Goal: Task Accomplishment & Management: Use online tool/utility

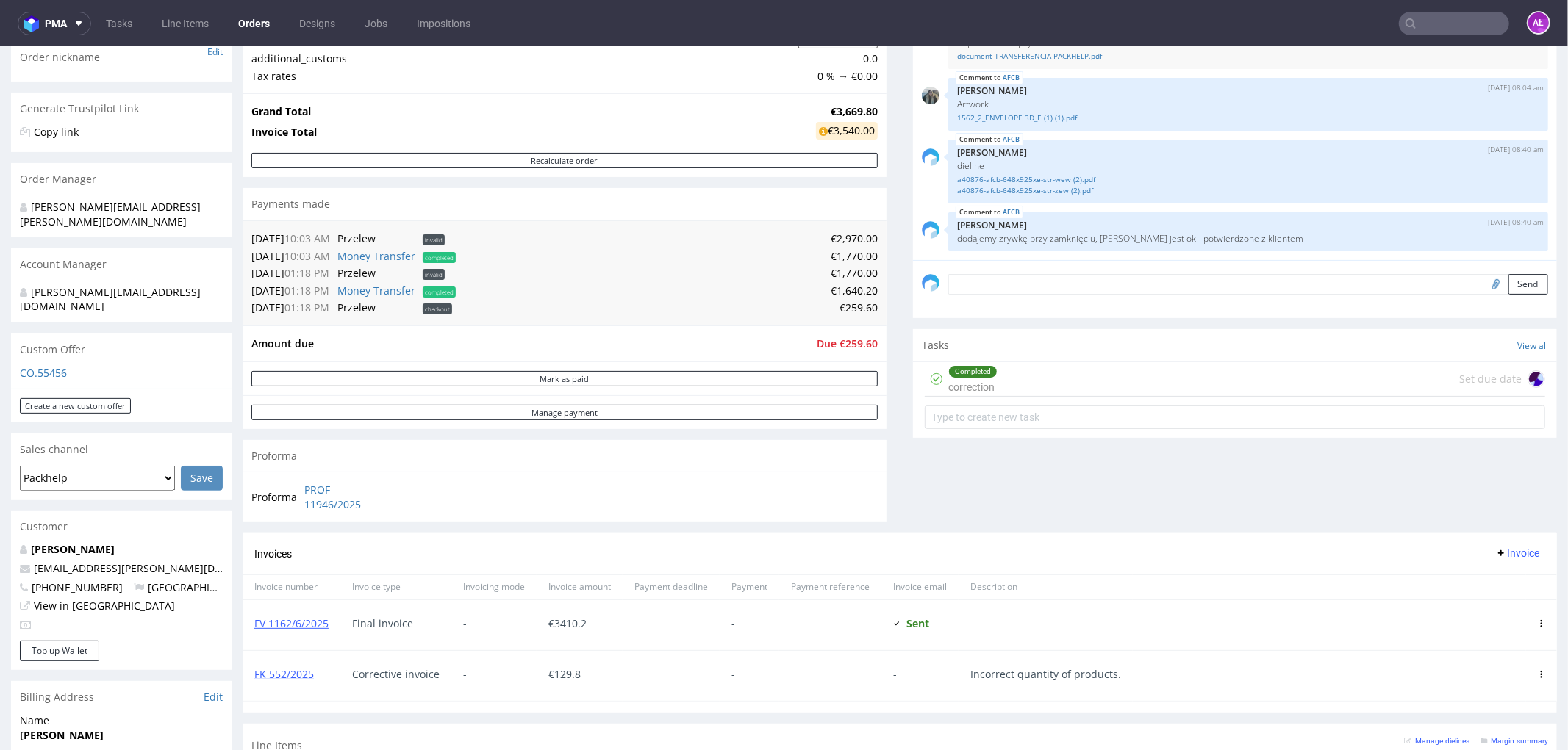
scroll to position [408, 0]
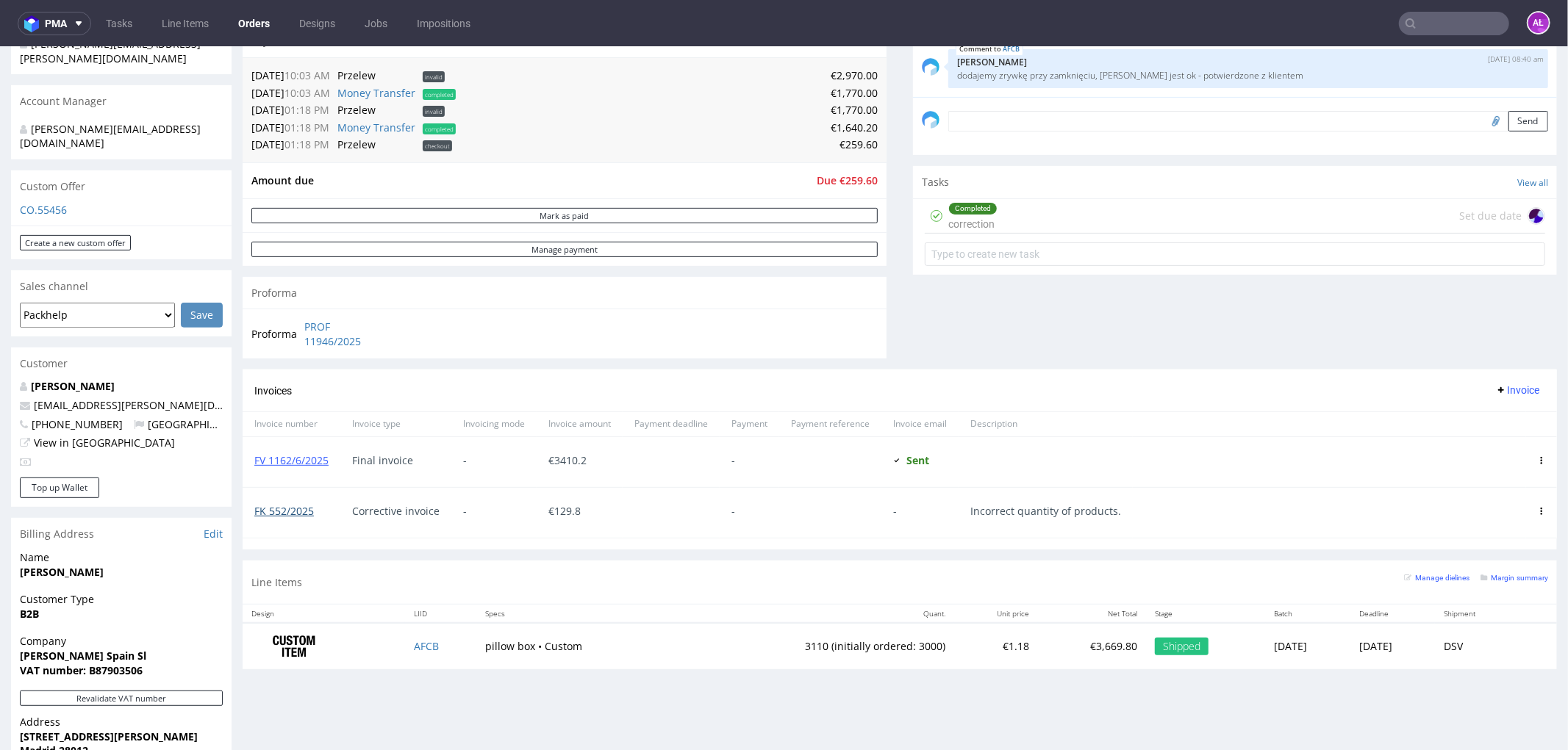
click at [280, 508] on link "FK 552/2025" at bounding box center [284, 510] width 59 height 14
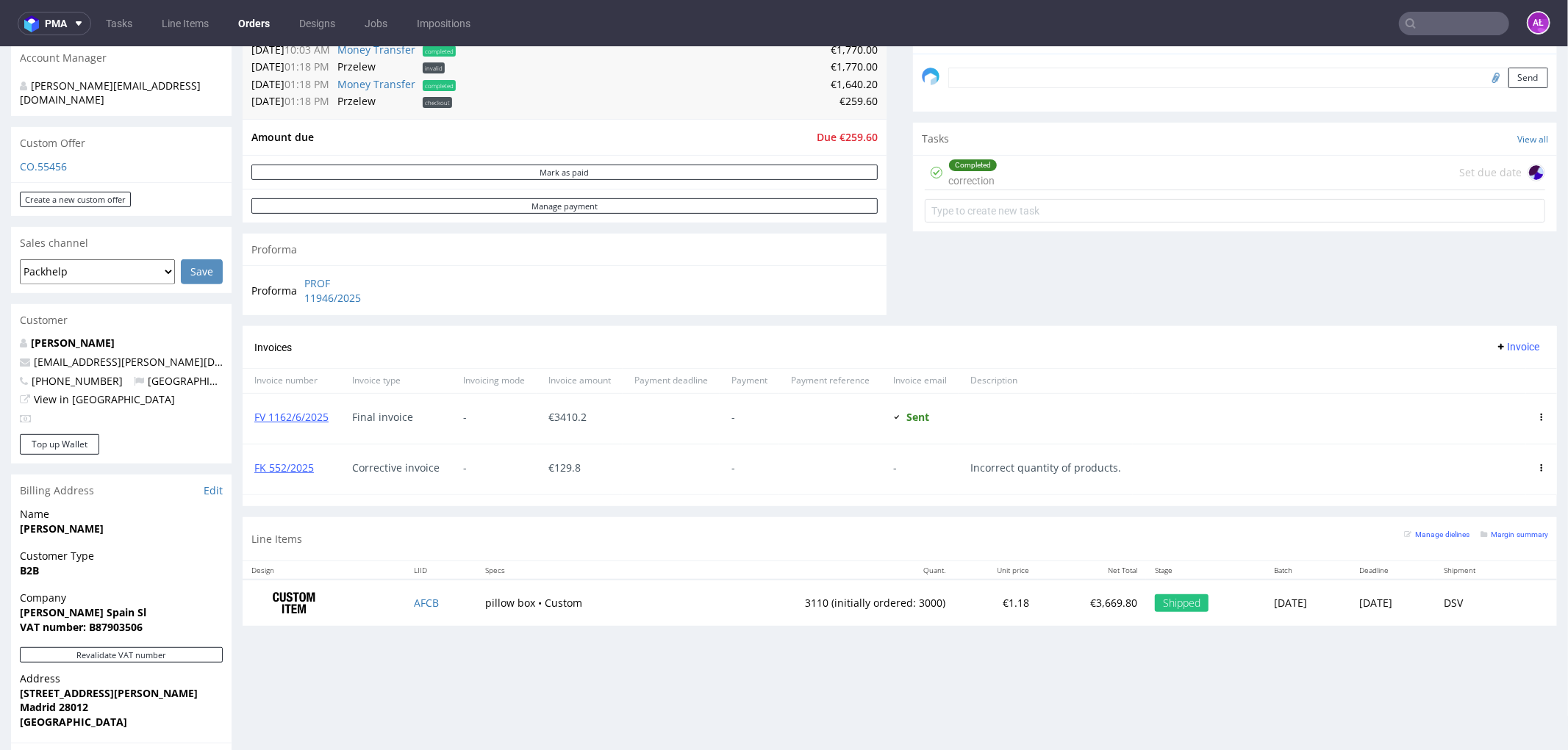
scroll to position [489, 0]
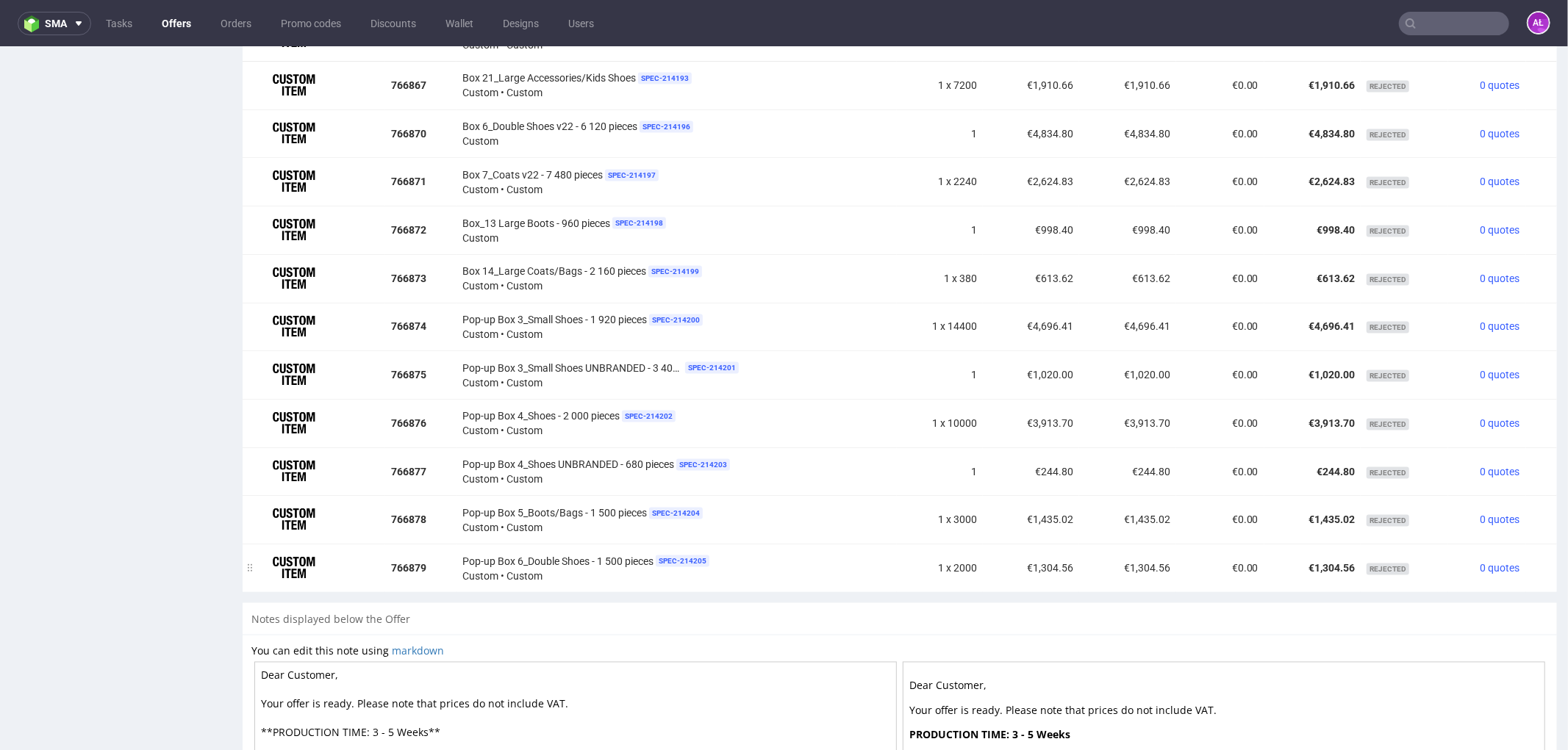
scroll to position [1728, 0]
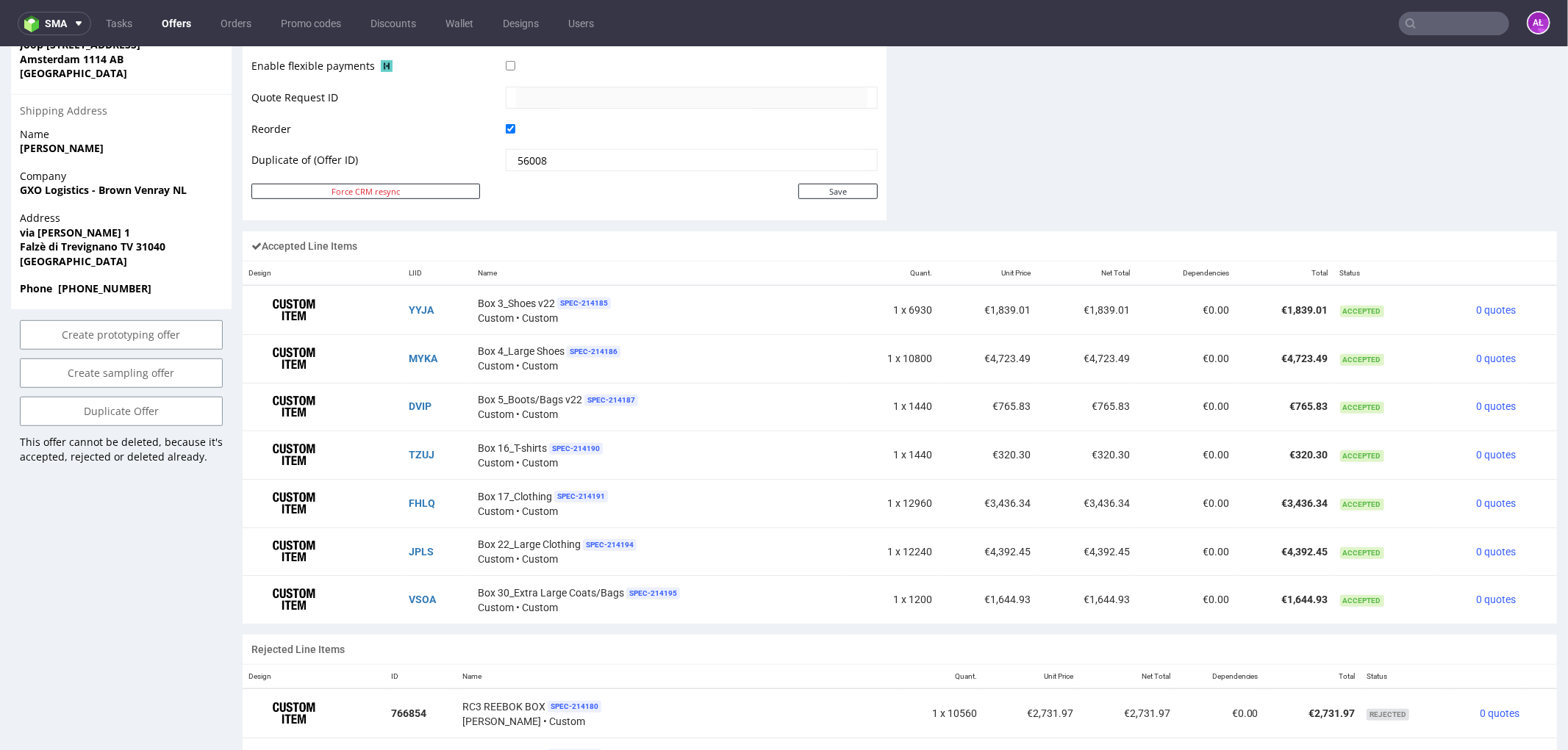
scroll to position [489, 0]
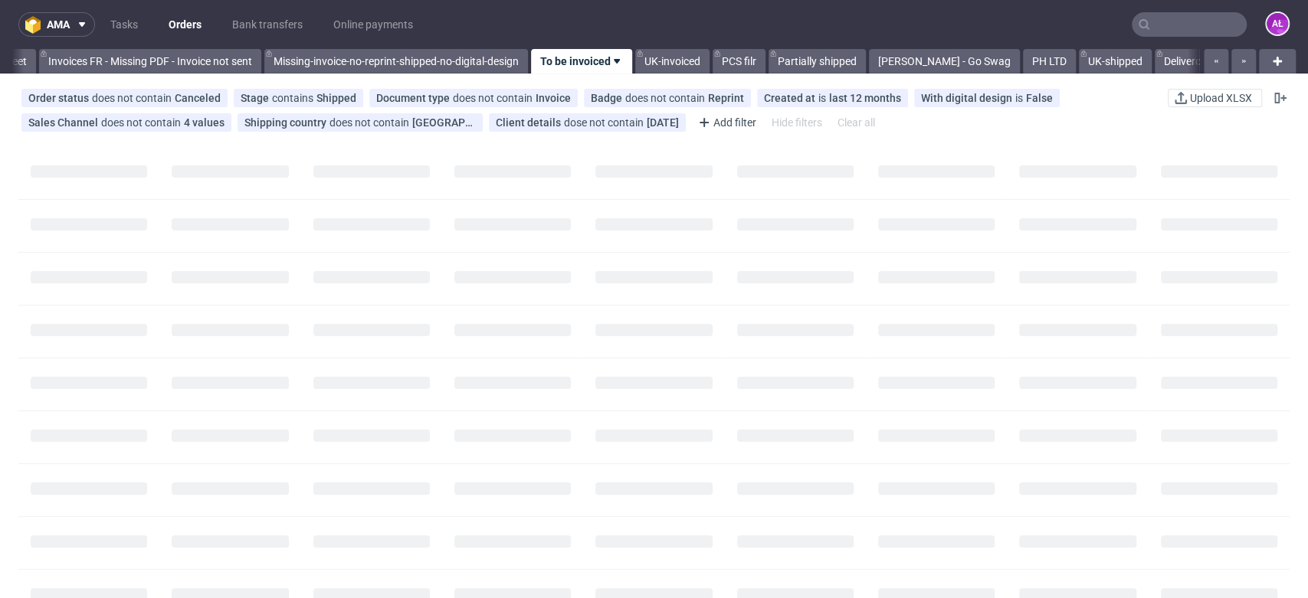
scroll to position [0, 2567]
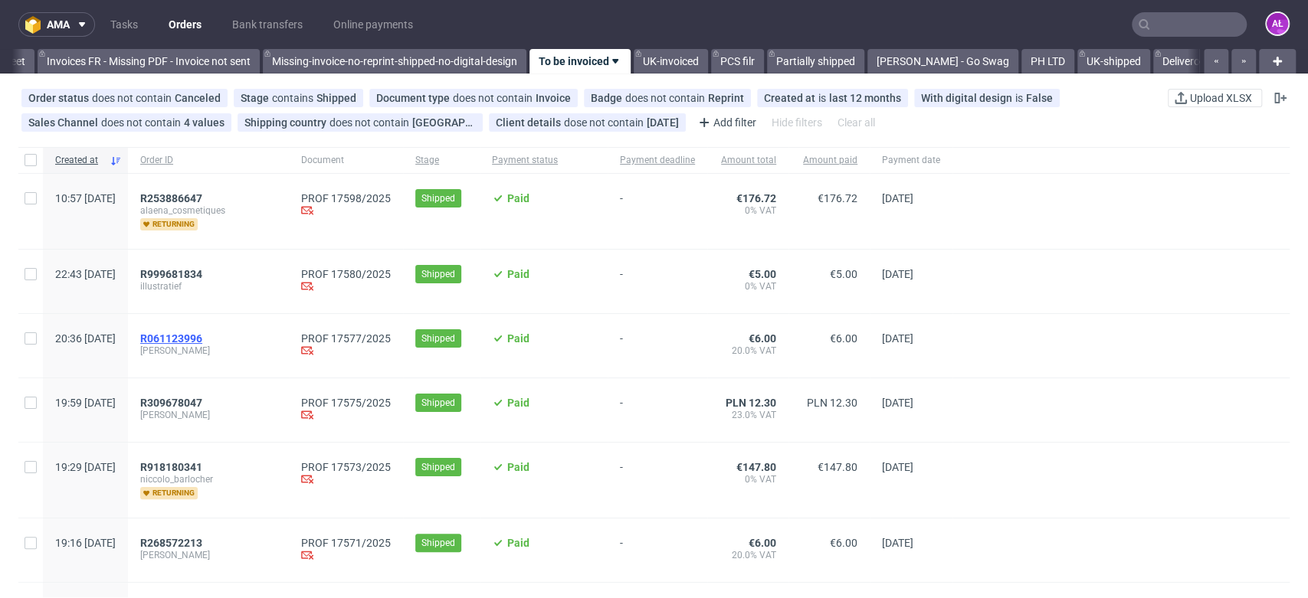
click at [202, 340] on span "R061123996" at bounding box center [171, 338] width 62 height 12
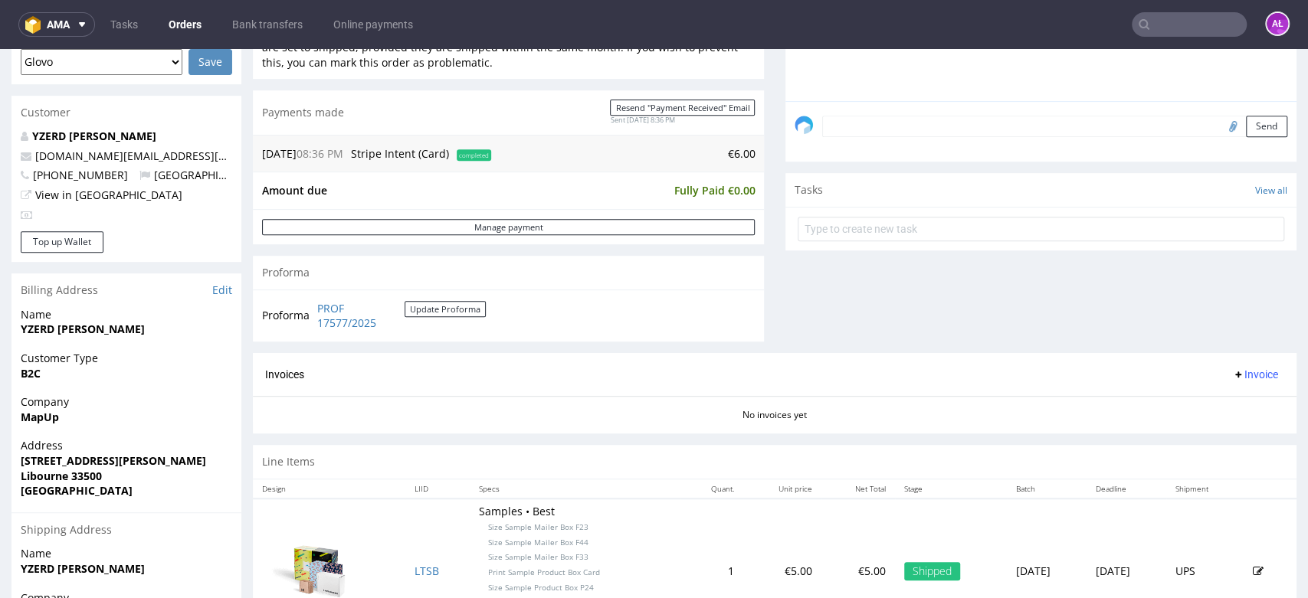
scroll to position [510, 0]
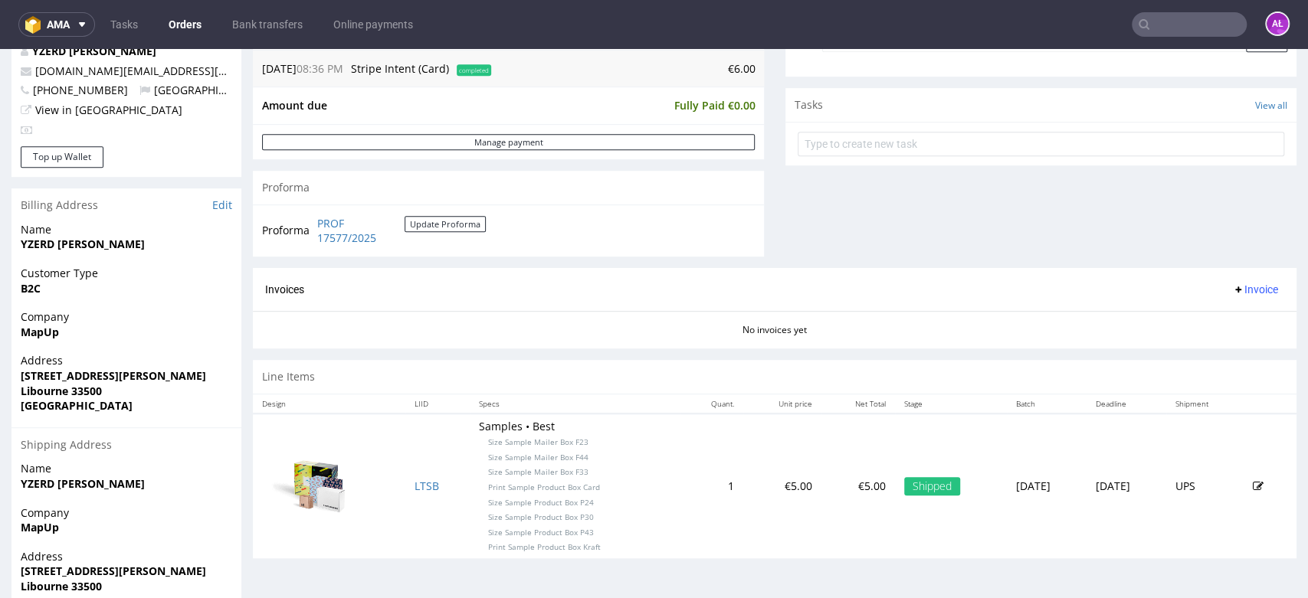
click at [1226, 280] on button "Invoice" at bounding box center [1255, 289] width 58 height 18
click at [1236, 316] on span "Generate" at bounding box center [1228, 321] width 74 height 15
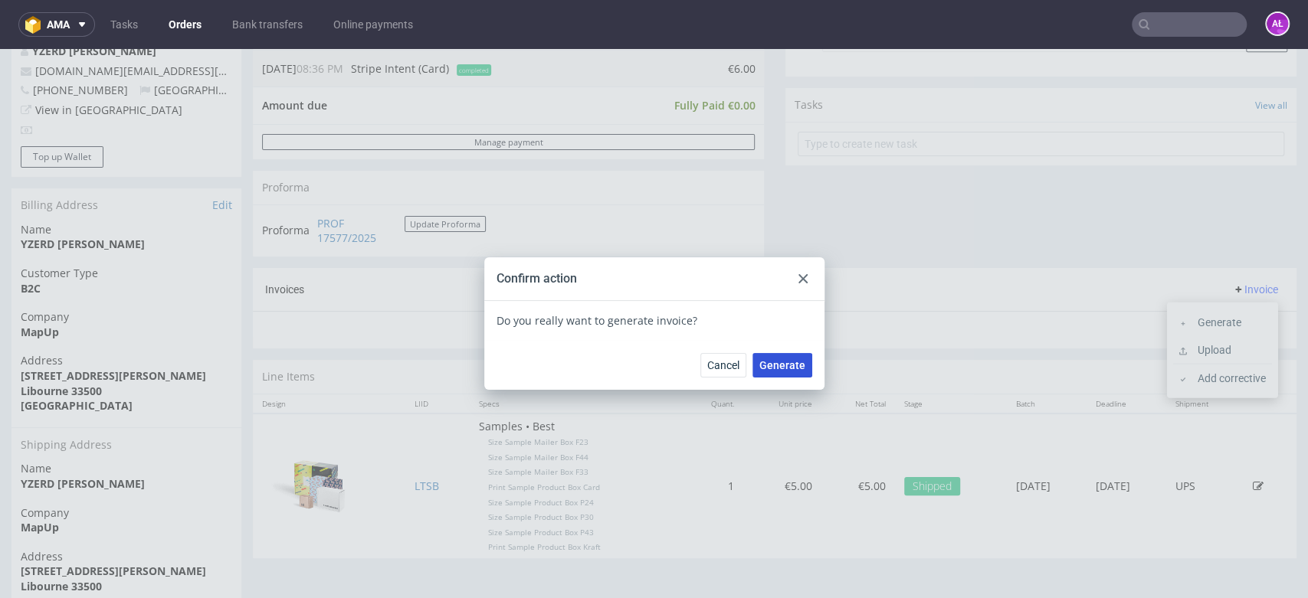
click at [784, 371] on span "Generate" at bounding box center [782, 365] width 46 height 11
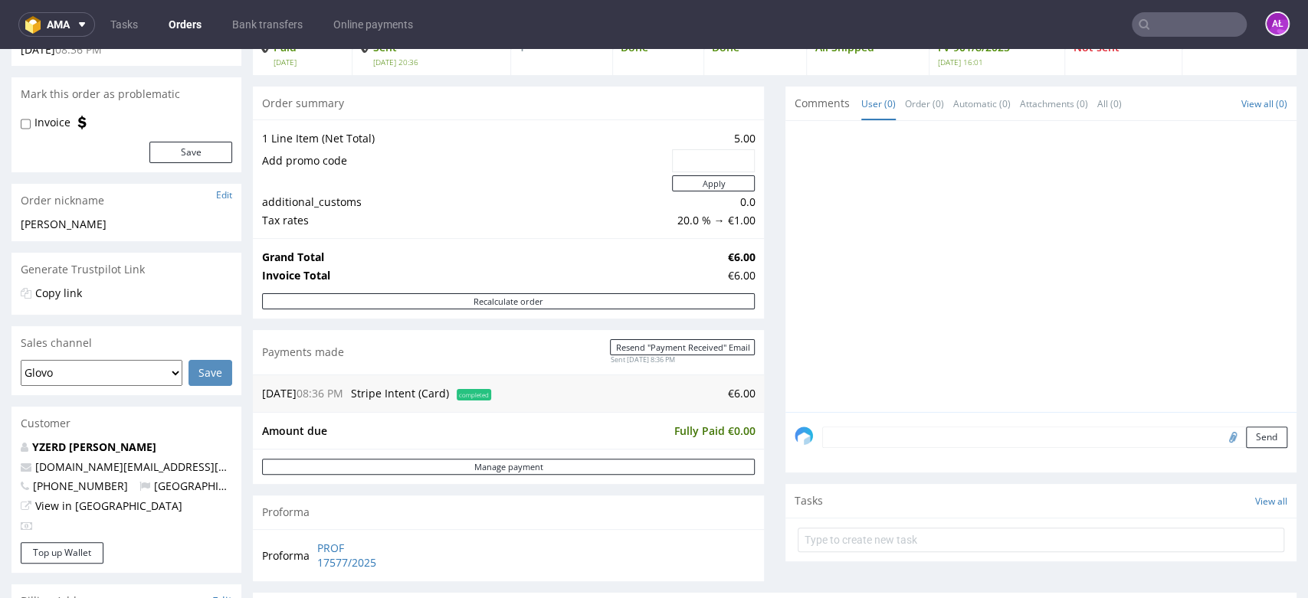
scroll to position [340, 0]
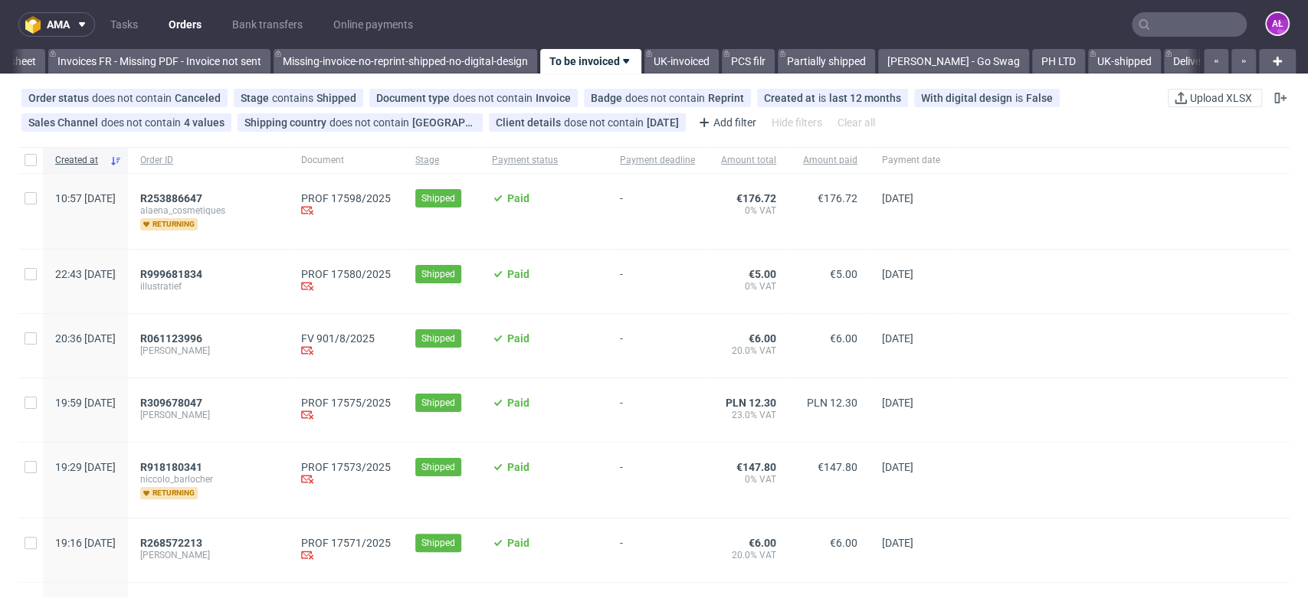
scroll to position [0, 2567]
click at [202, 198] on span "R253886647" at bounding box center [171, 198] width 62 height 12
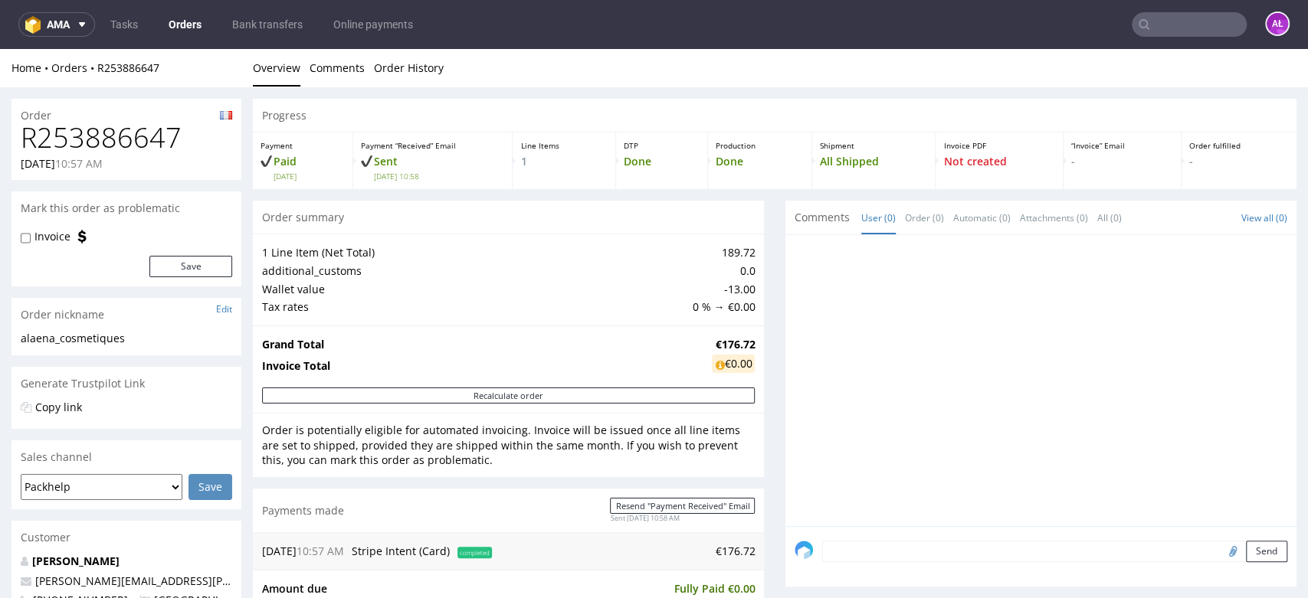
scroll to position [425, 0]
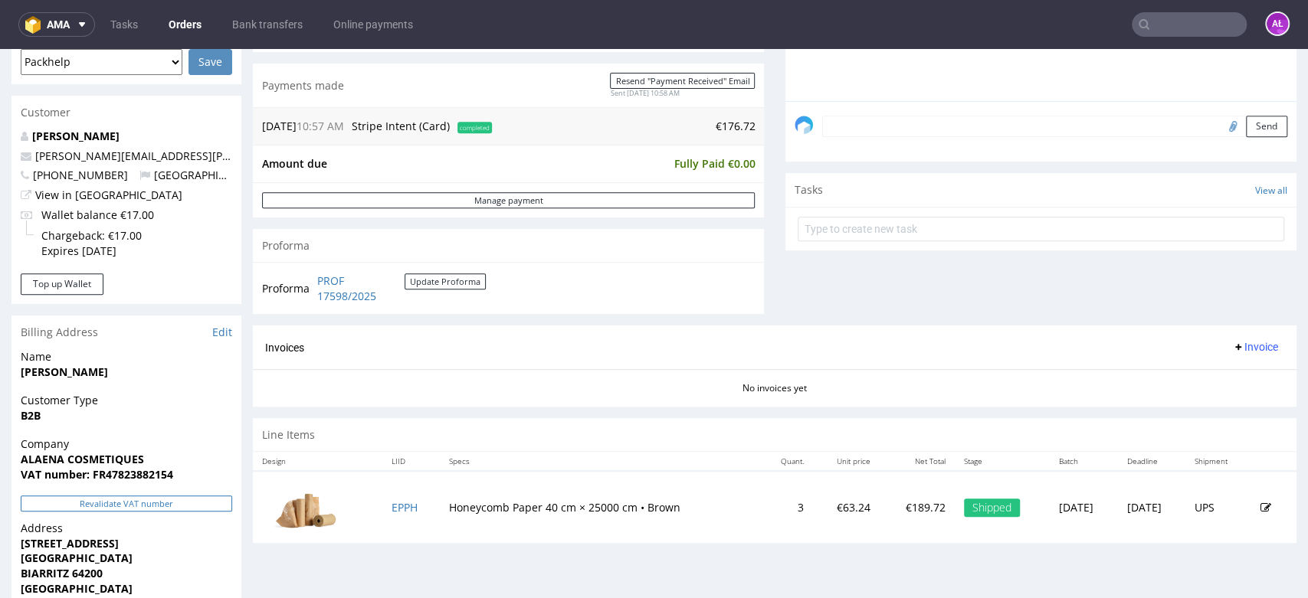
click at [179, 501] on button "Revalidate VAT number" at bounding box center [126, 504] width 211 height 16
click at [1242, 355] on button "Invoice" at bounding box center [1255, 347] width 58 height 18
click at [1236, 383] on span "Generate" at bounding box center [1228, 379] width 74 height 15
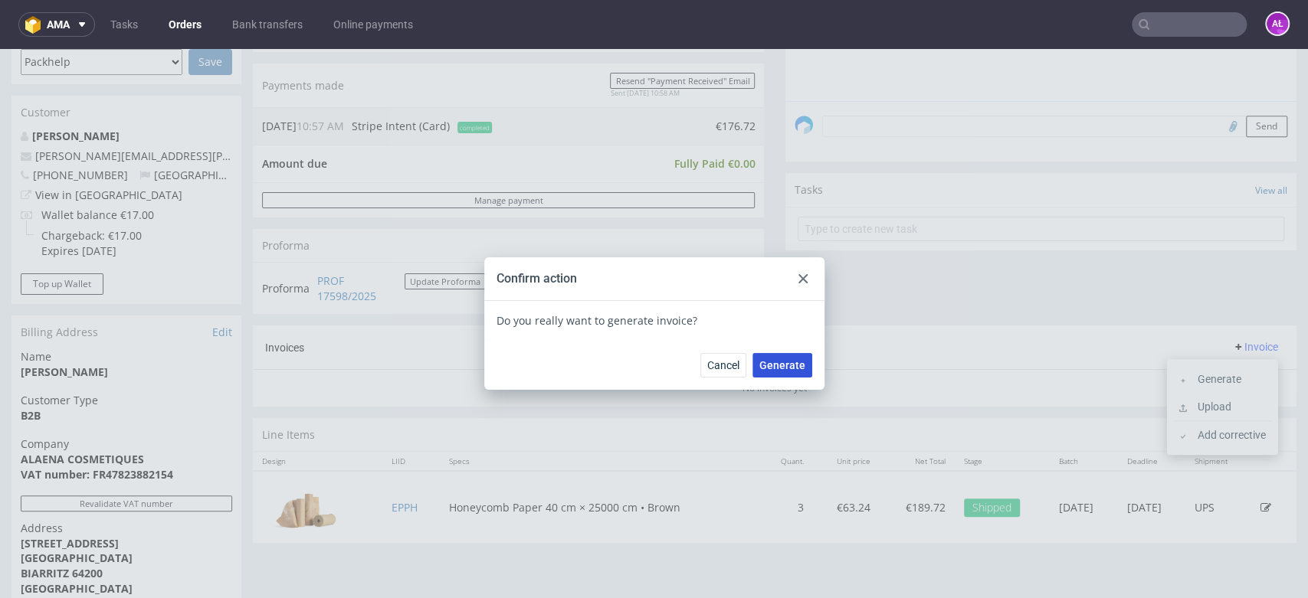
click at [798, 366] on button "Generate" at bounding box center [782, 365] width 60 height 25
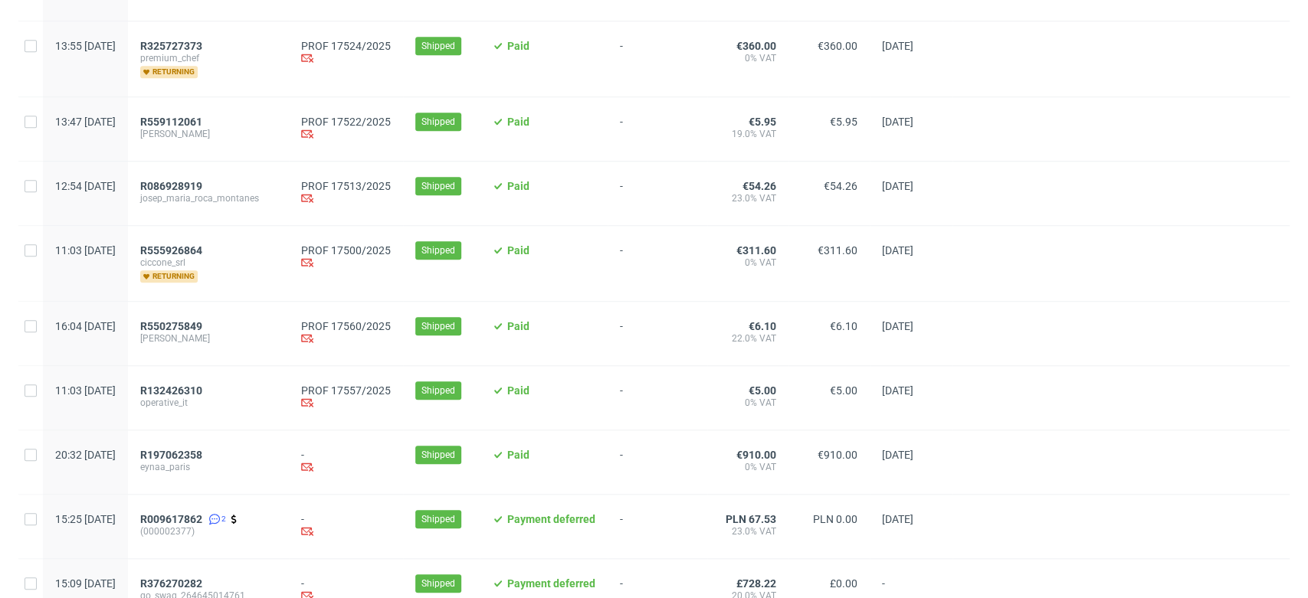
scroll to position [340, 0]
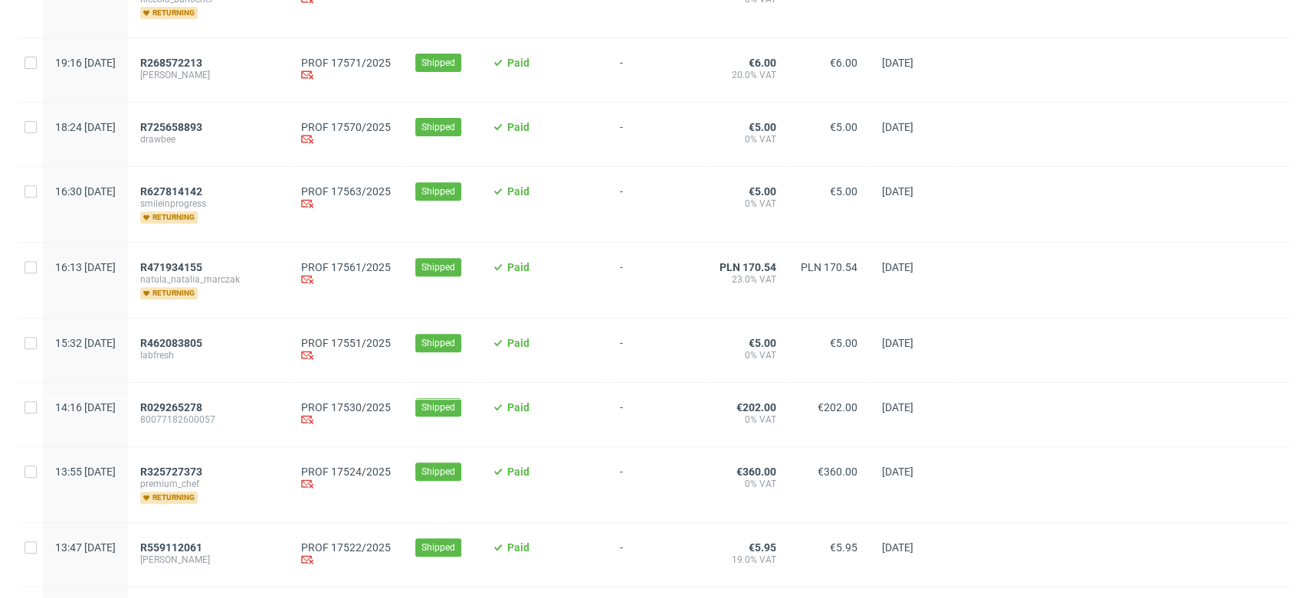
click at [27, 119] on div at bounding box center [30, 135] width 25 height 64
checkbox input "true"
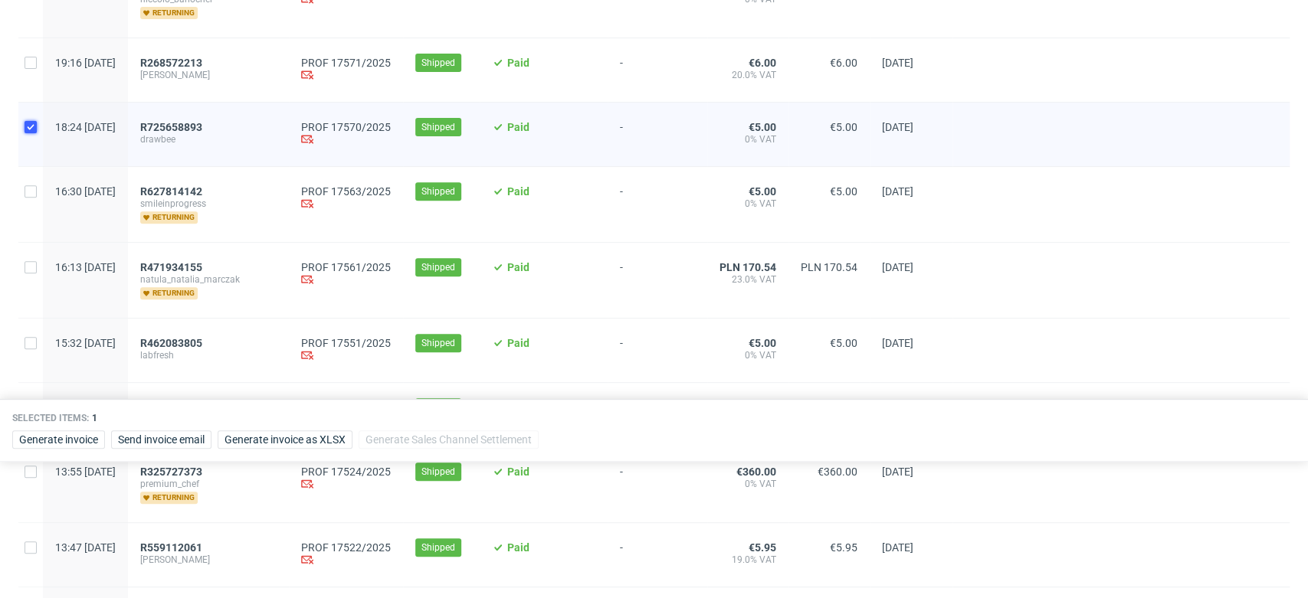
click at [27, 123] on input "checkbox" at bounding box center [31, 127] width 12 height 12
checkbox input "false"
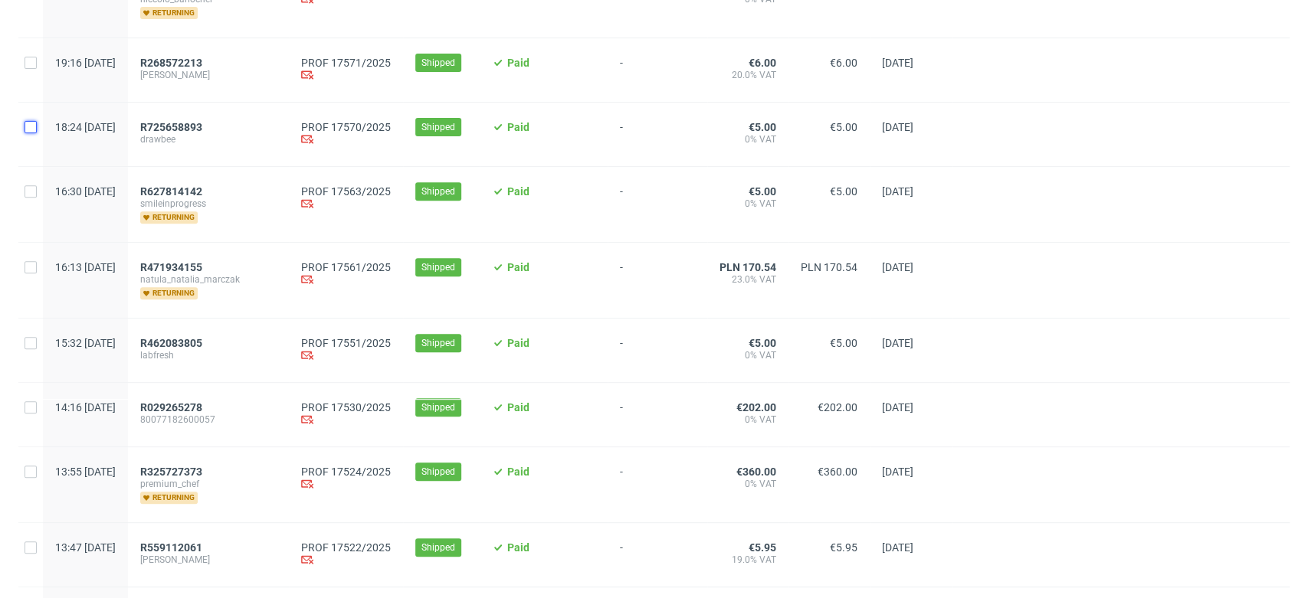
click at [27, 123] on input "checkbox" at bounding box center [31, 127] width 12 height 12
checkbox input "true"
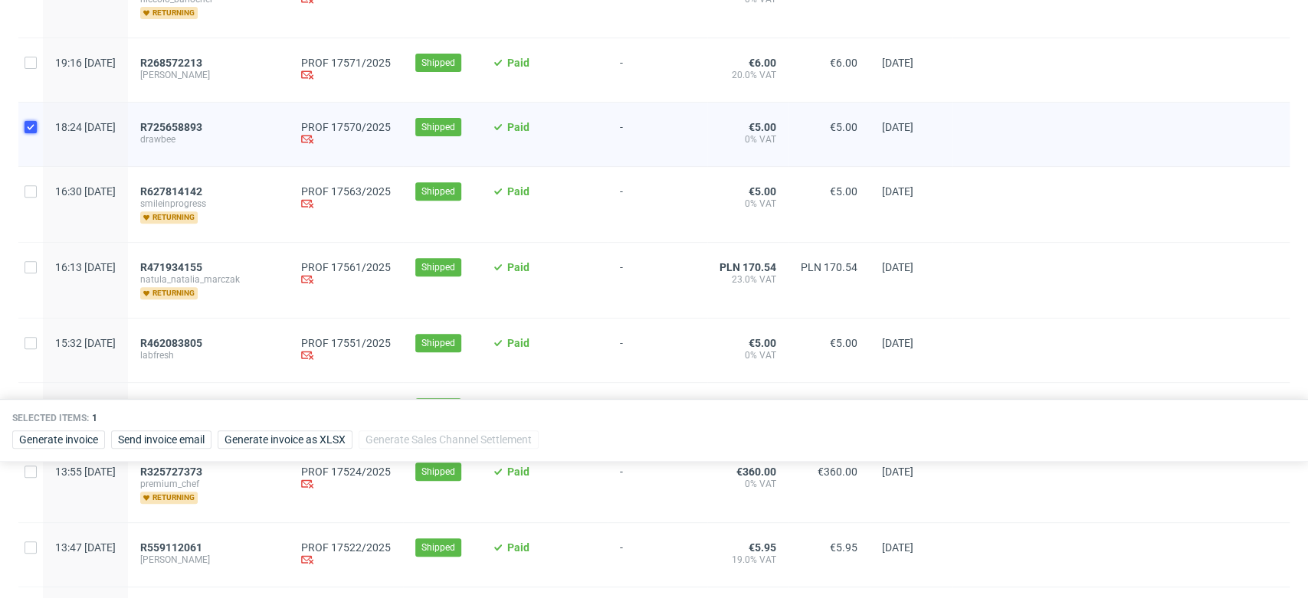
click at [27, 123] on input "checkbox" at bounding box center [31, 127] width 12 height 12
checkbox input "false"
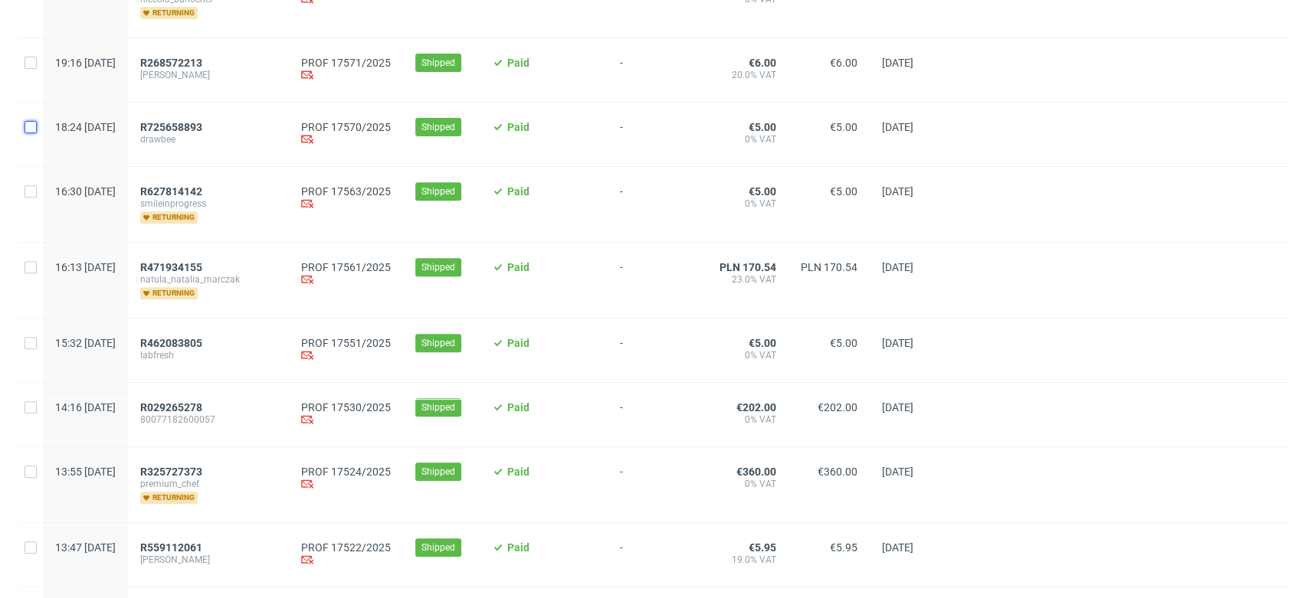
scroll to position [0, 0]
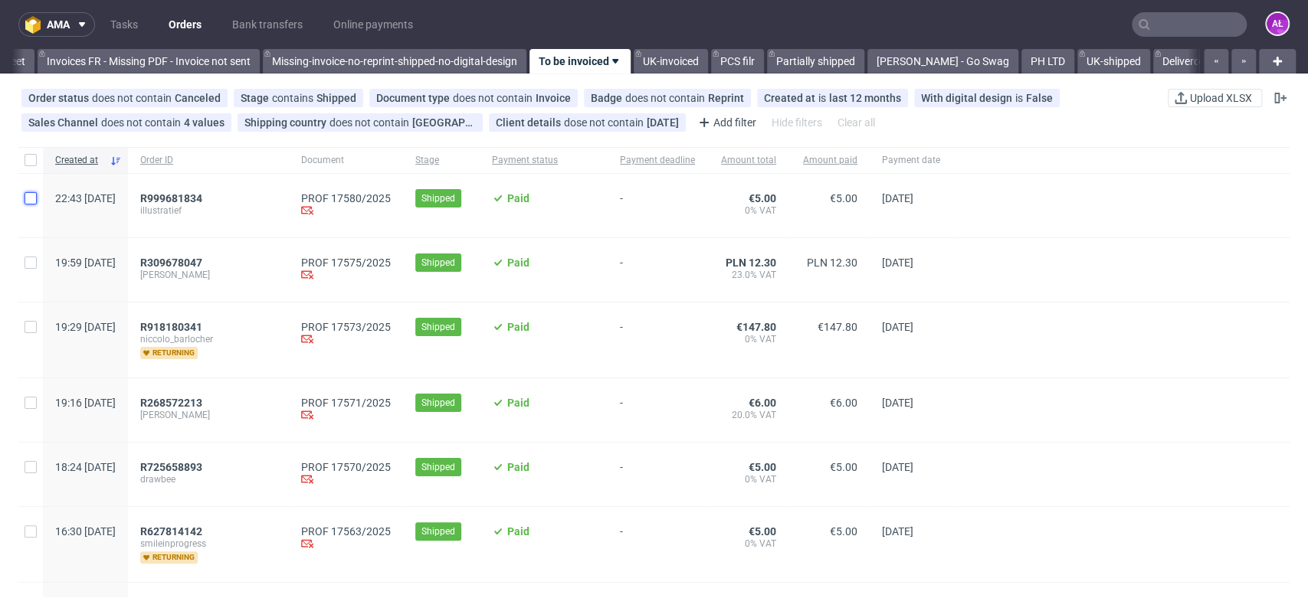
click at [25, 202] on input "checkbox" at bounding box center [31, 198] width 12 height 12
checkbox input "true"
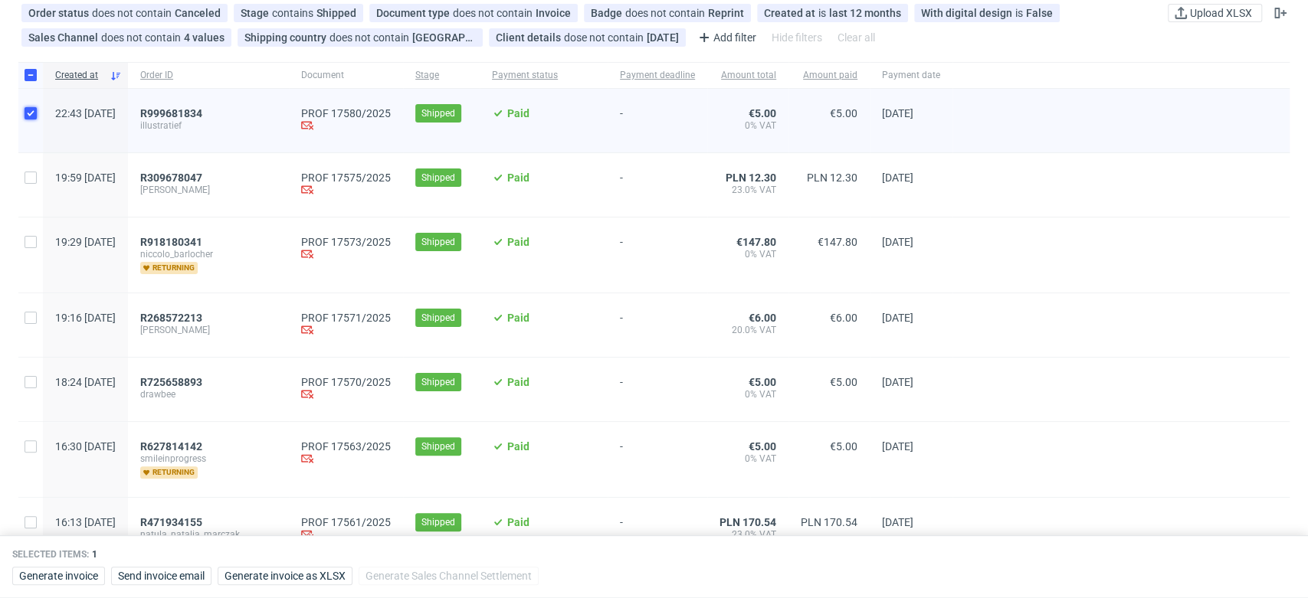
click at [30, 110] on input "checkbox" at bounding box center [31, 113] width 12 height 12
checkbox input "false"
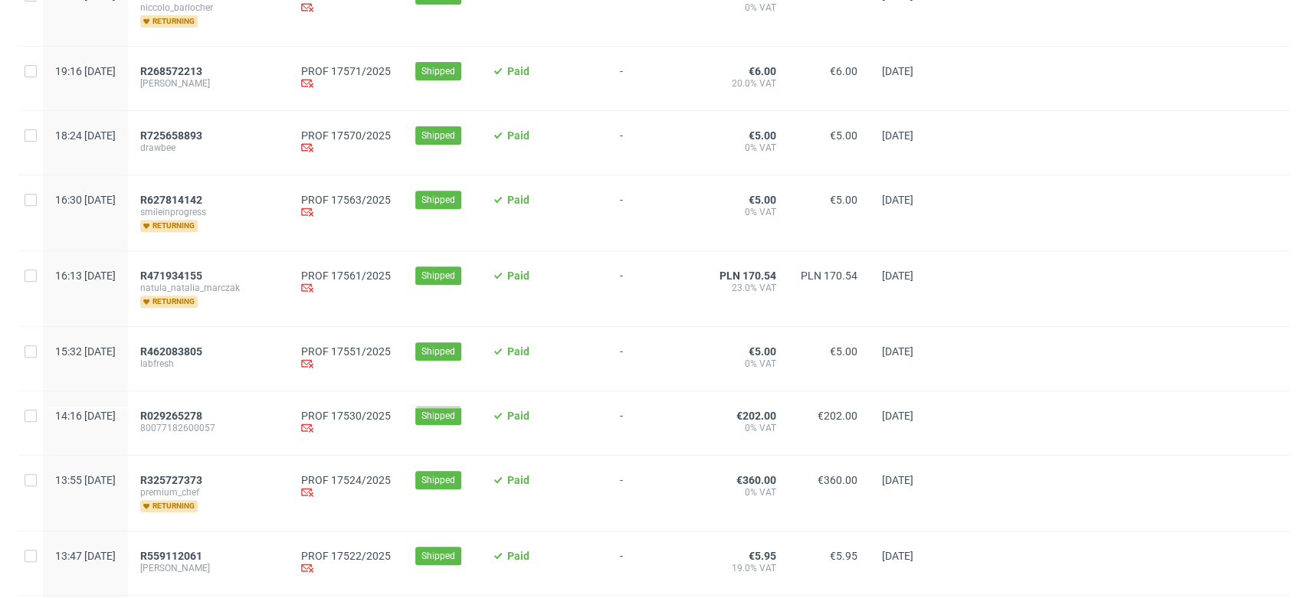
scroll to position [510, 0]
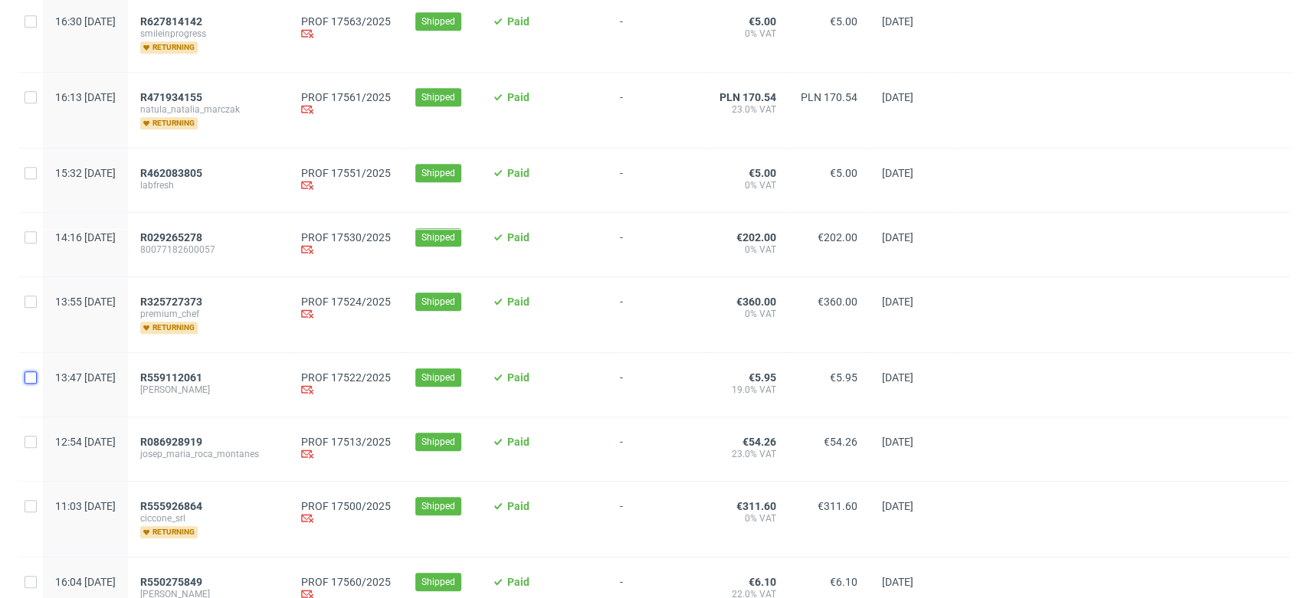
click at [27, 372] on input "checkbox" at bounding box center [31, 378] width 12 height 12
checkbox input "true"
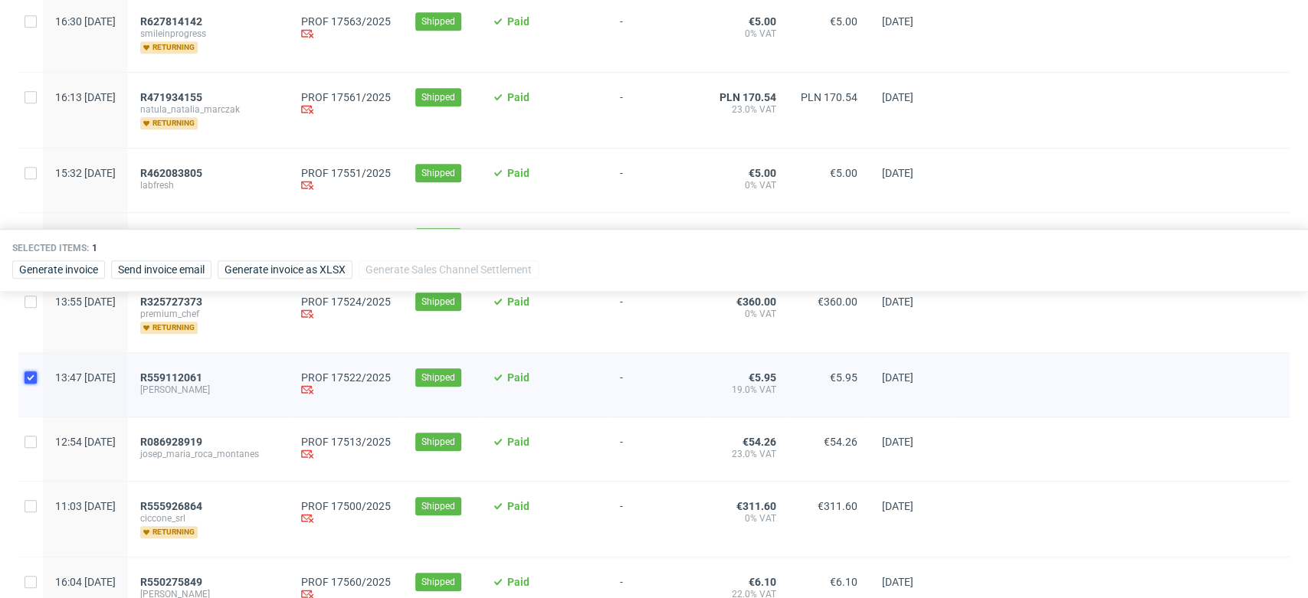
click at [27, 372] on input "checkbox" at bounding box center [31, 378] width 12 height 12
checkbox input "false"
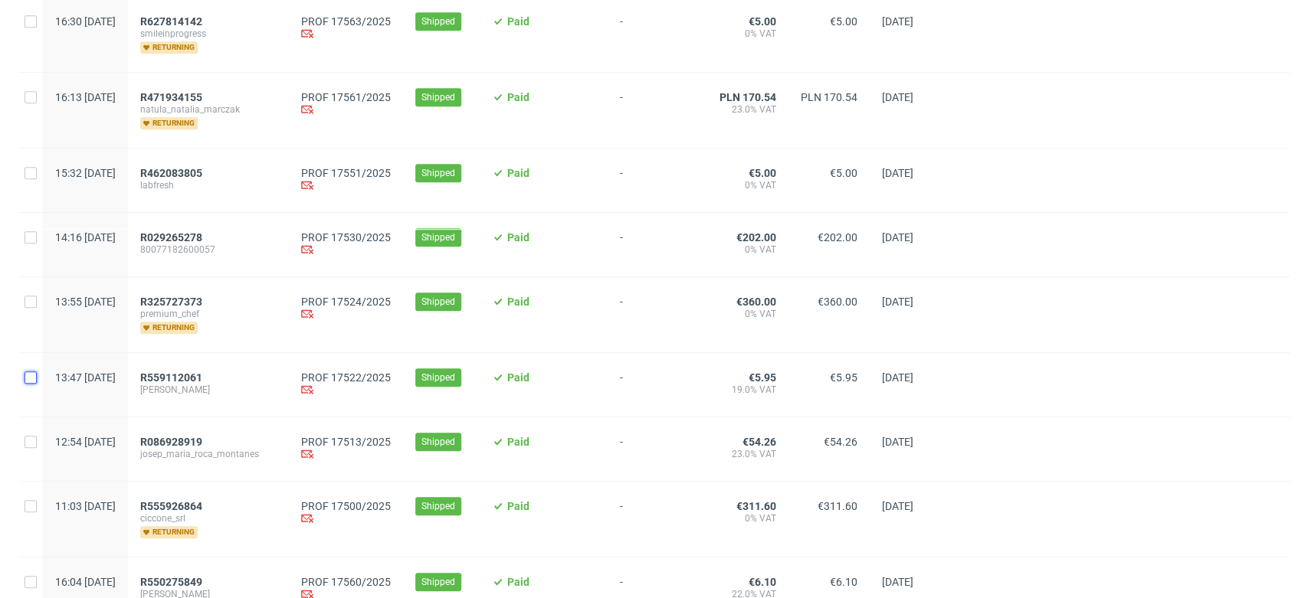
click at [27, 372] on input "checkbox" at bounding box center [31, 378] width 12 height 12
checkbox input "true"
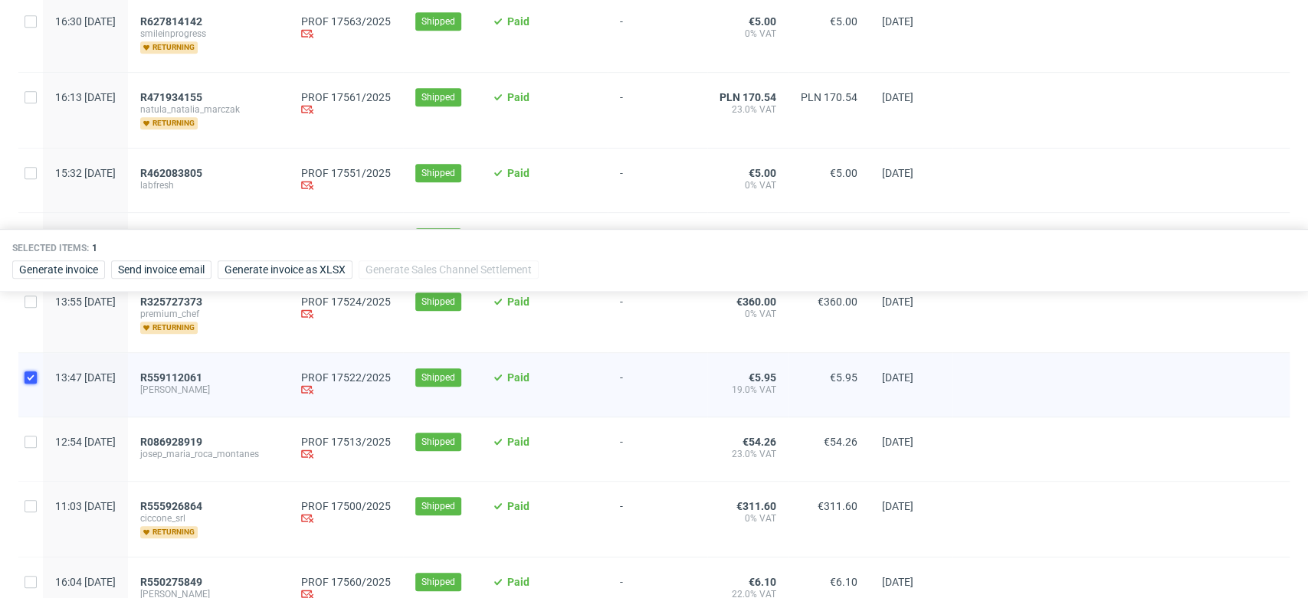
click at [27, 372] on input "checkbox" at bounding box center [31, 378] width 12 height 12
checkbox input "false"
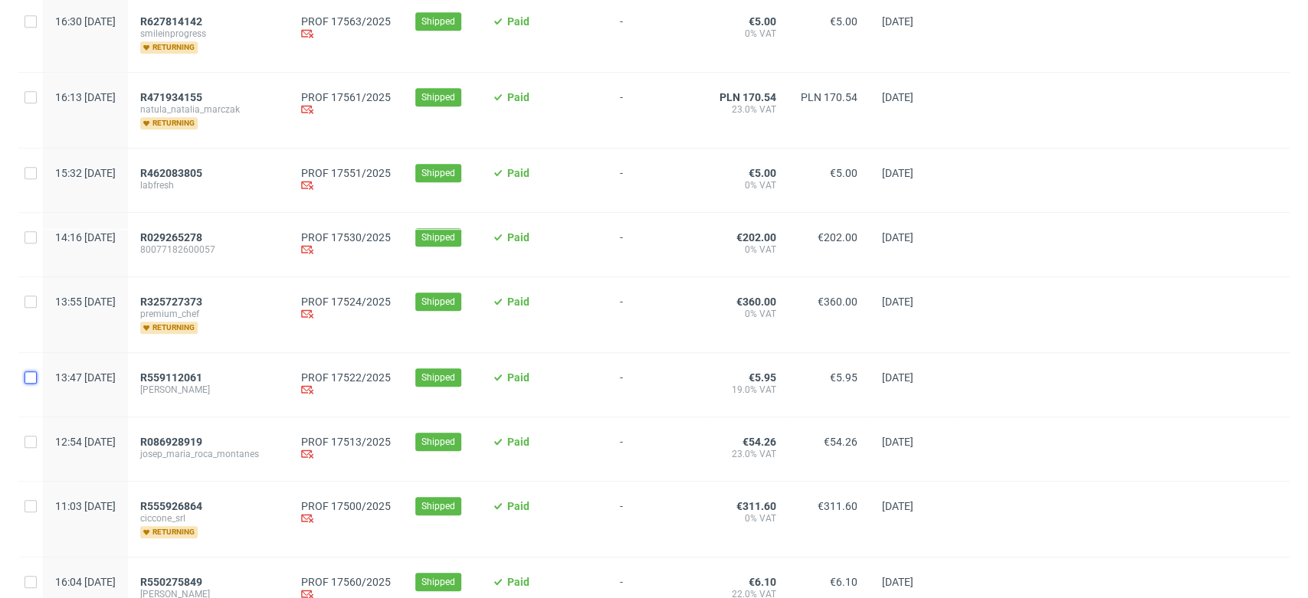
scroll to position [85, 0]
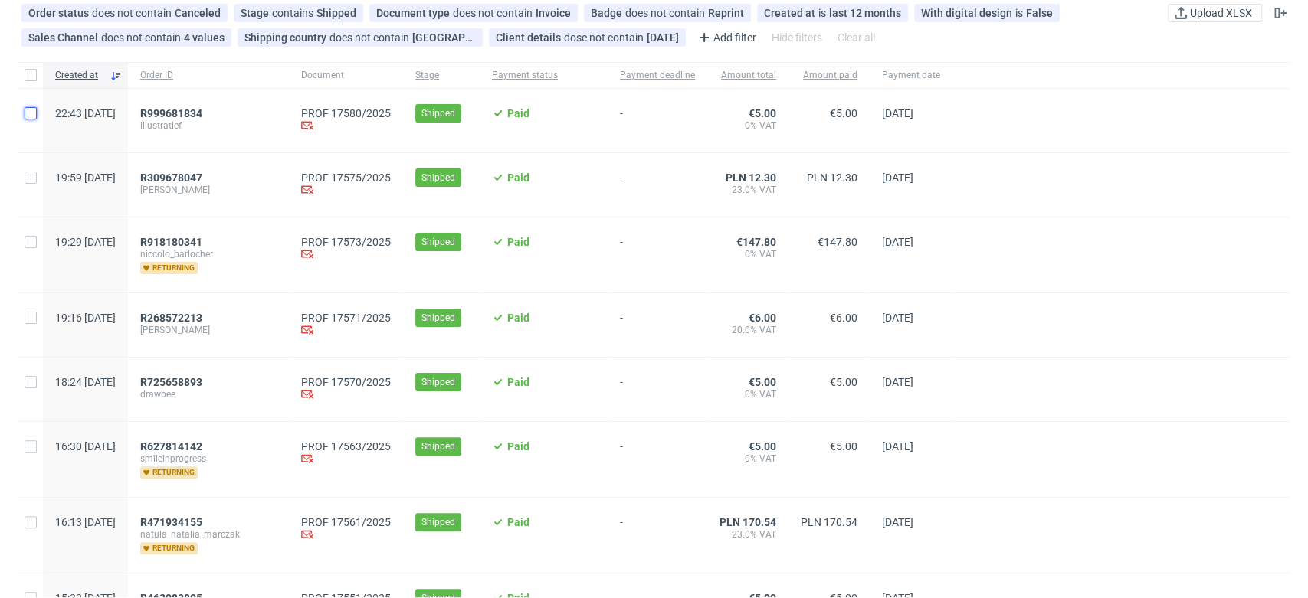
click at [30, 112] on input "checkbox" at bounding box center [31, 113] width 12 height 12
checkbox input "true"
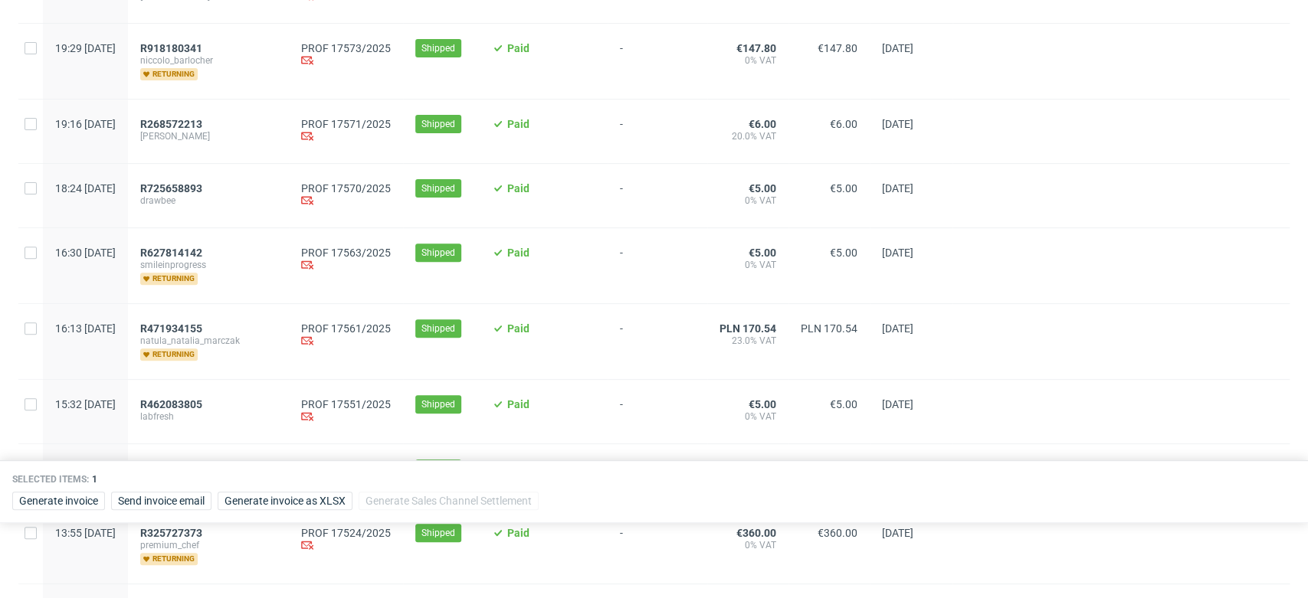
scroll to position [340, 0]
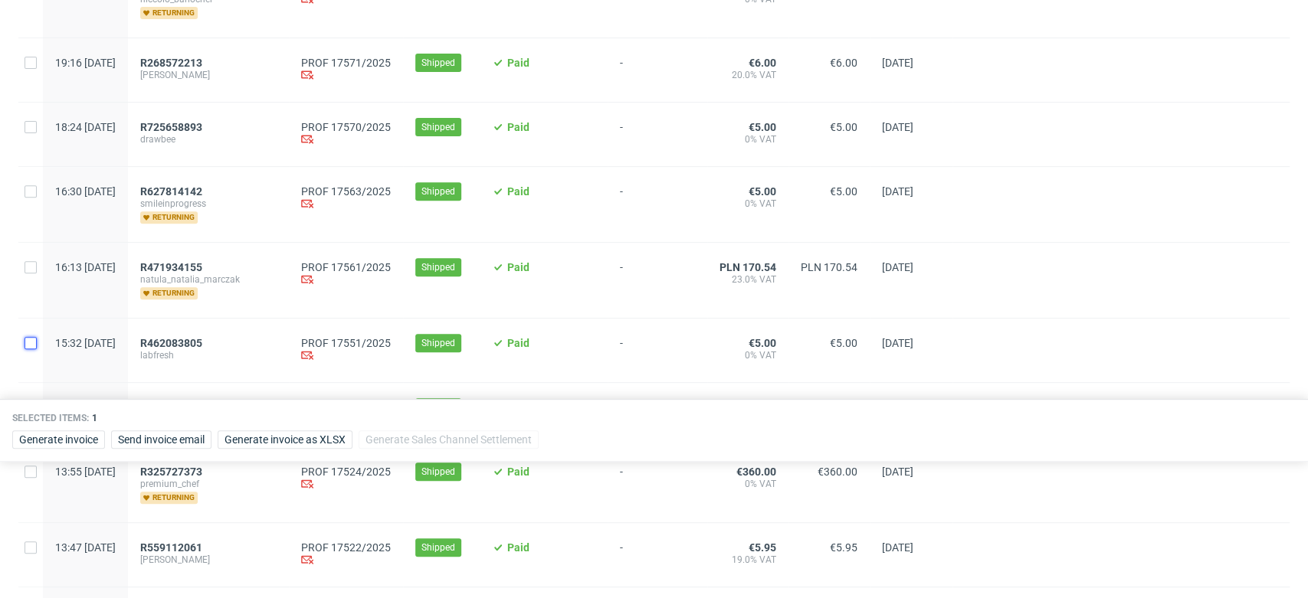
click at [25, 342] on input "checkbox" at bounding box center [31, 343] width 12 height 12
checkbox input "true"
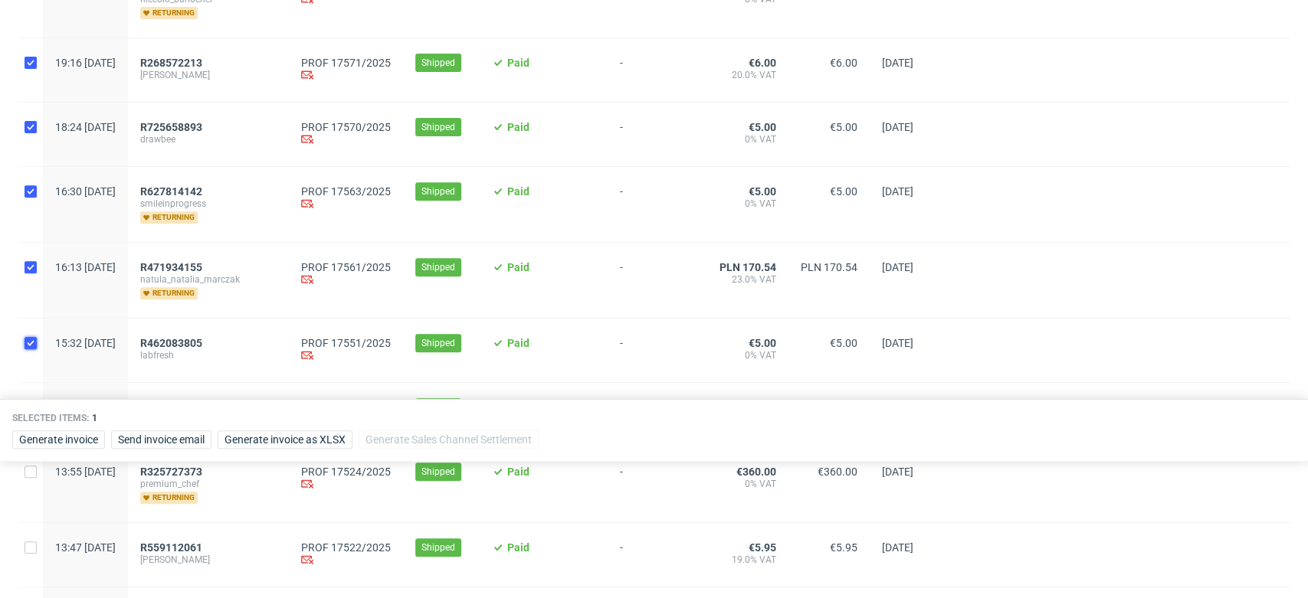
checkbox input "true"
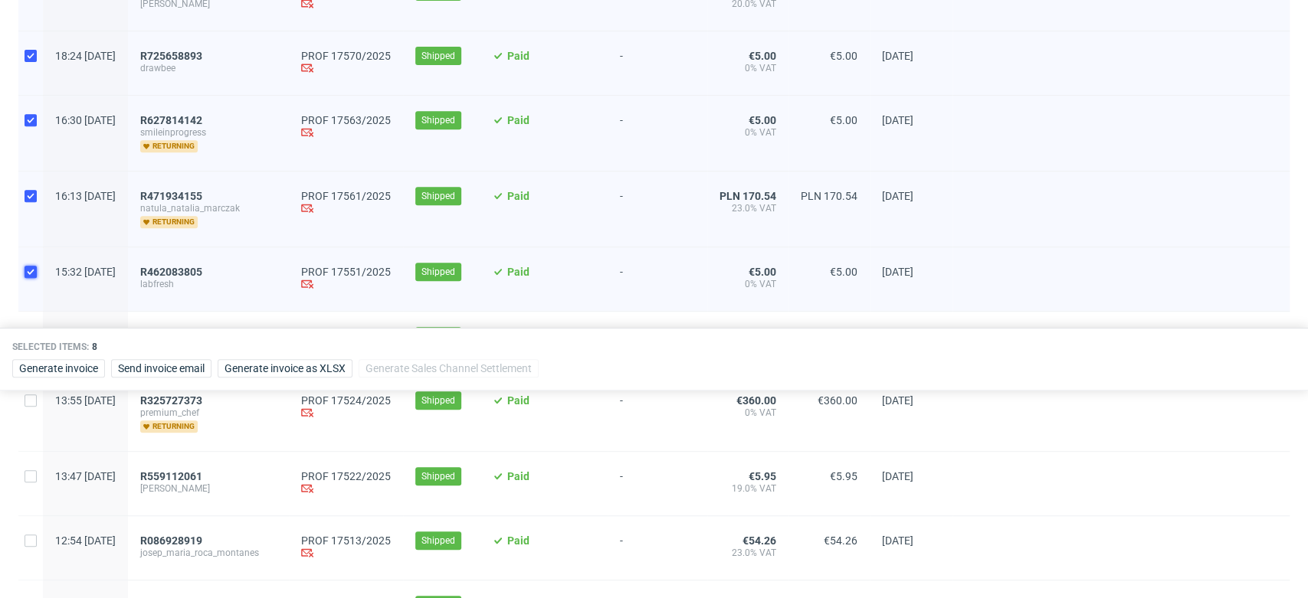
scroll to position [595, 0]
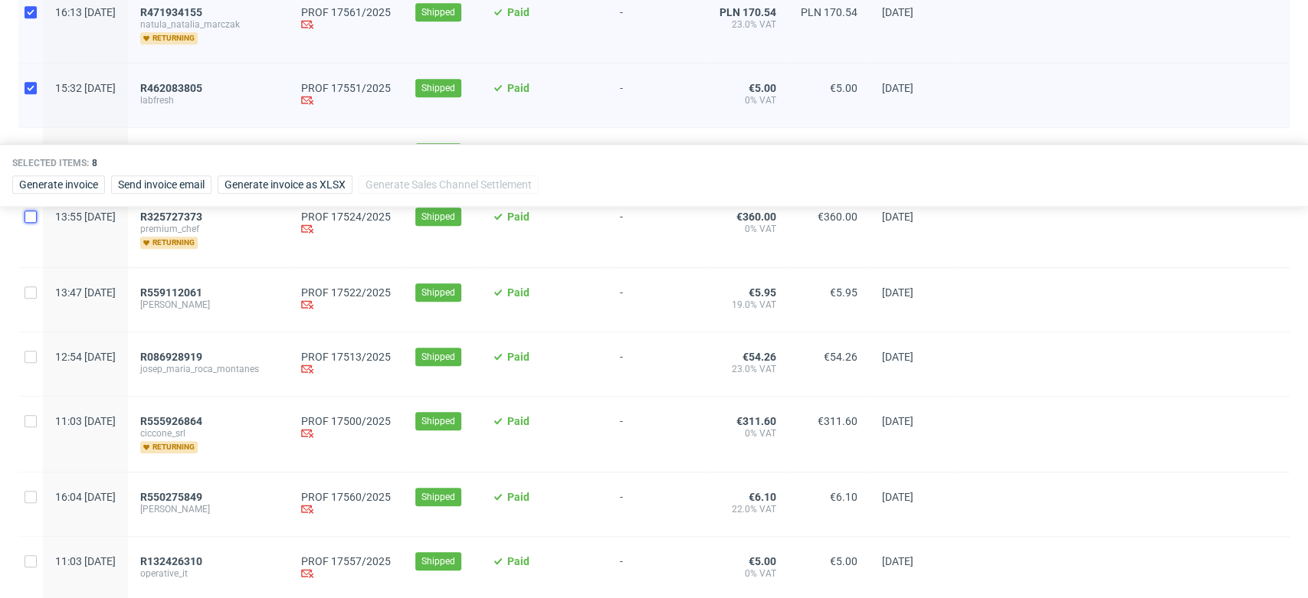
click at [31, 222] on input "checkbox" at bounding box center [31, 217] width 12 height 12
checkbox input "true"
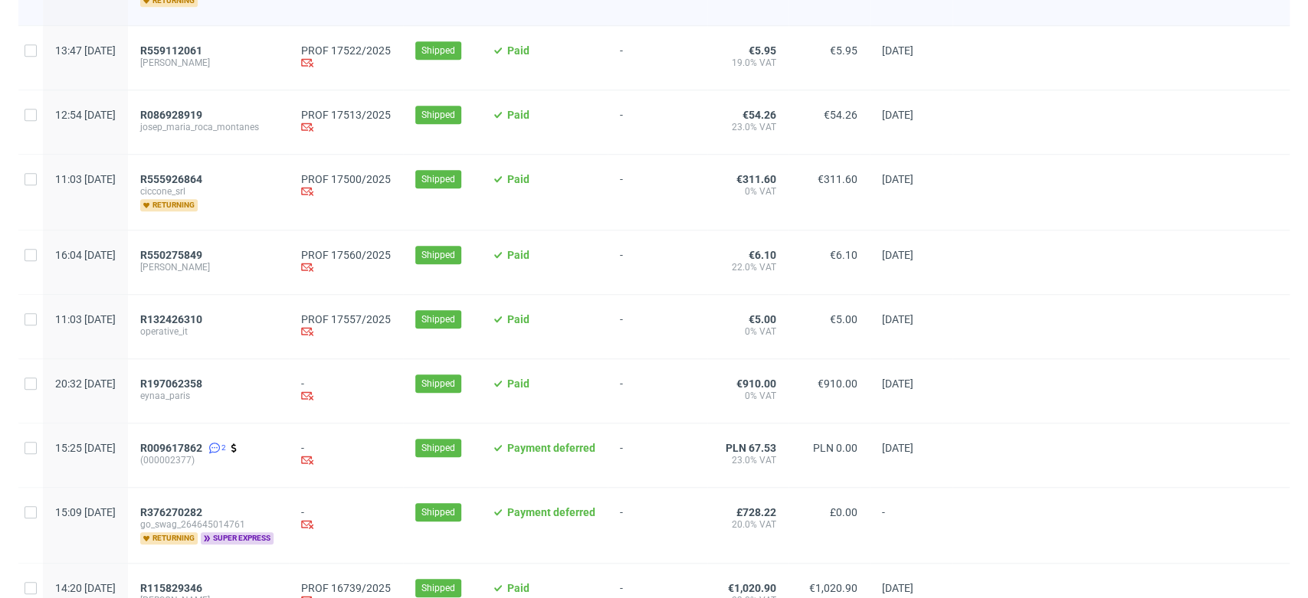
scroll to position [851, 0]
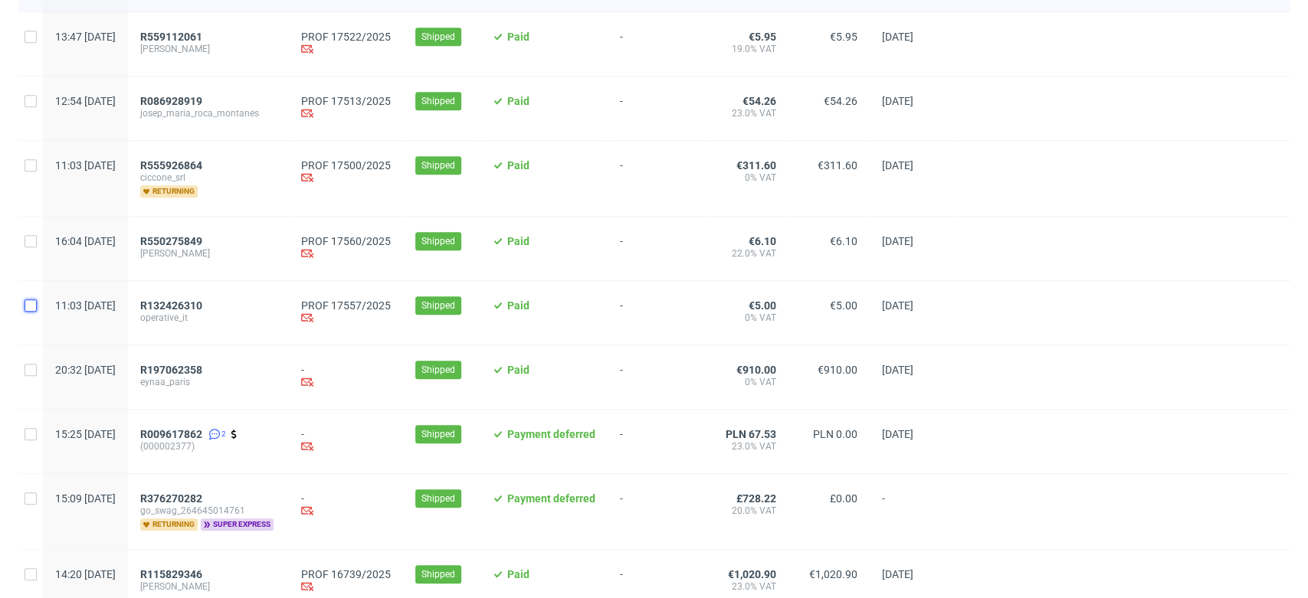
click at [28, 307] on input "checkbox" at bounding box center [31, 306] width 12 height 12
checkbox input "true"
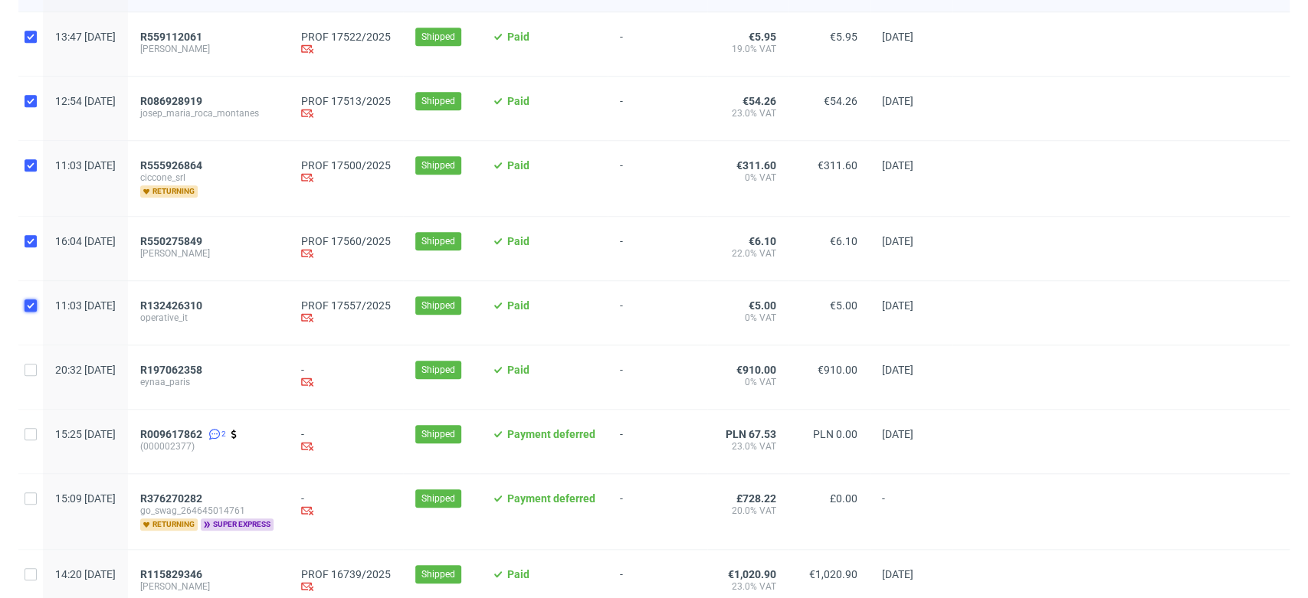
checkbox input "true"
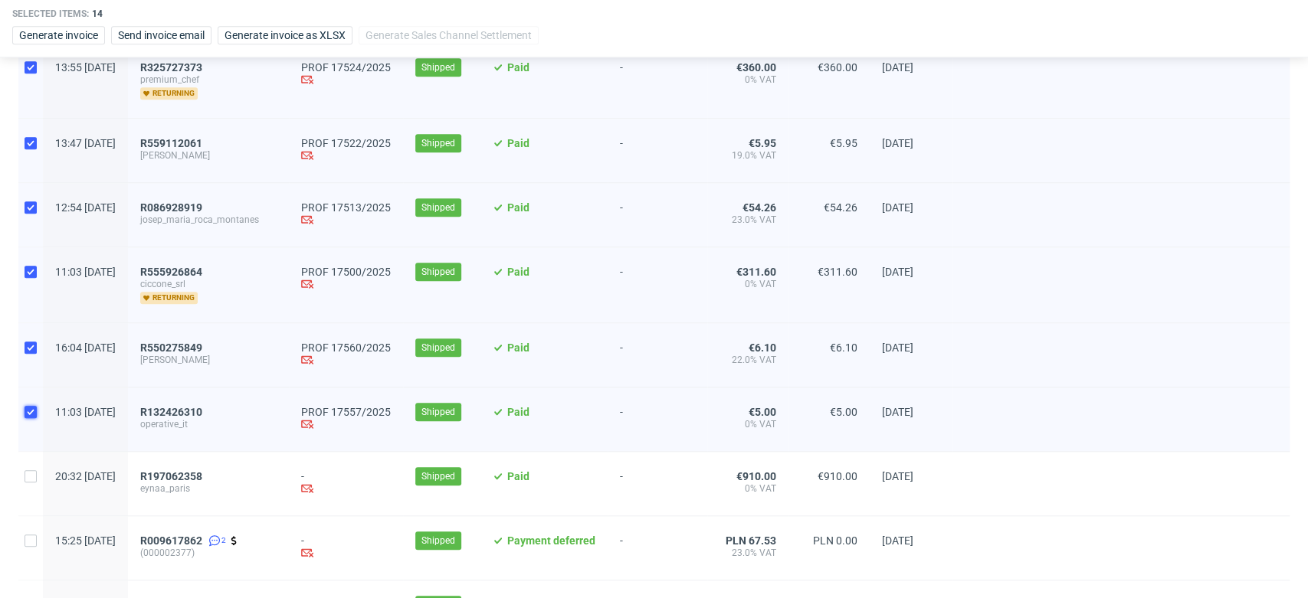
scroll to position [595, 0]
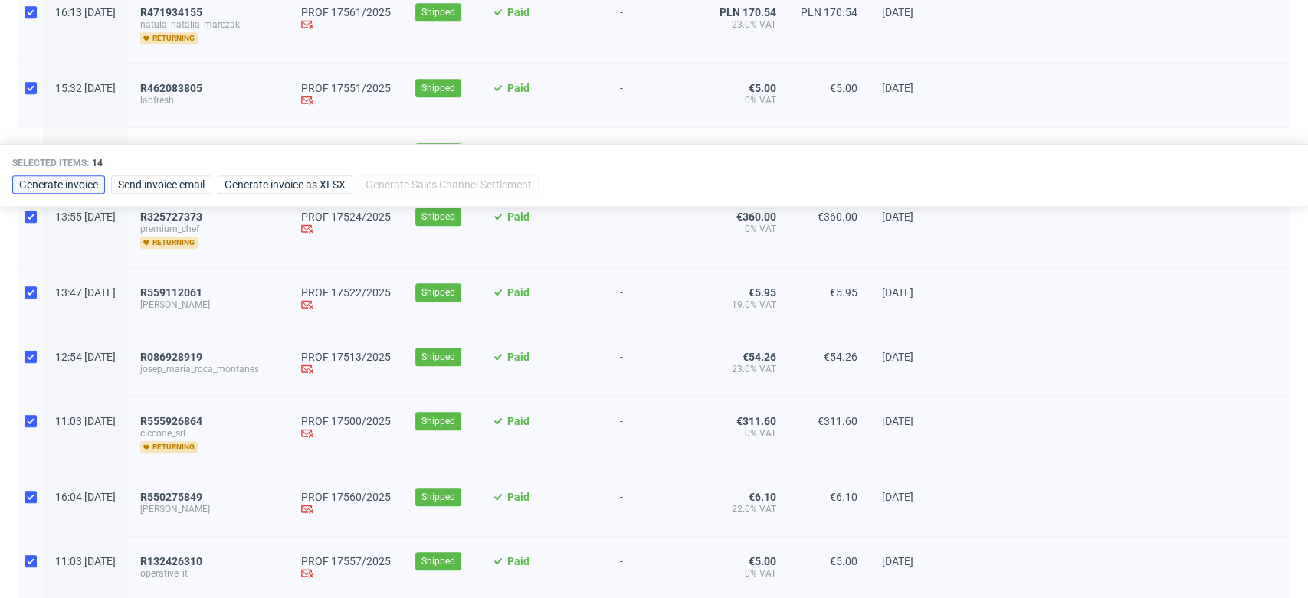
click at [97, 182] on span "Generate invoice" at bounding box center [58, 184] width 79 height 11
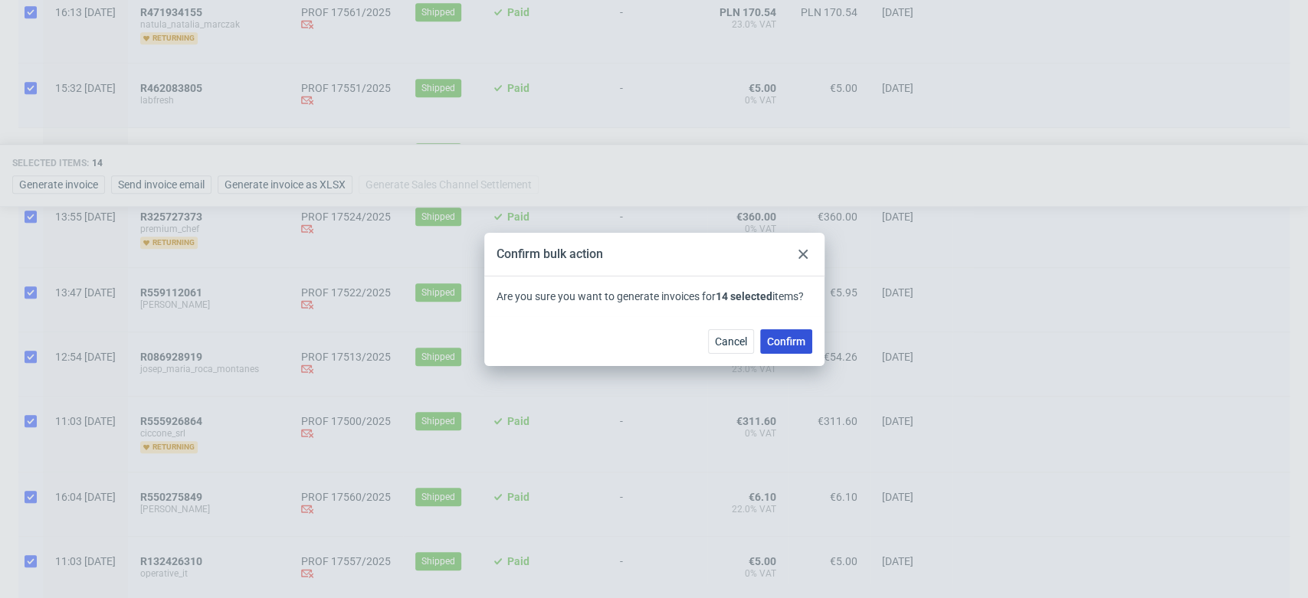
click at [787, 336] on span "Confirm" at bounding box center [786, 341] width 38 height 11
checkbox input "false"
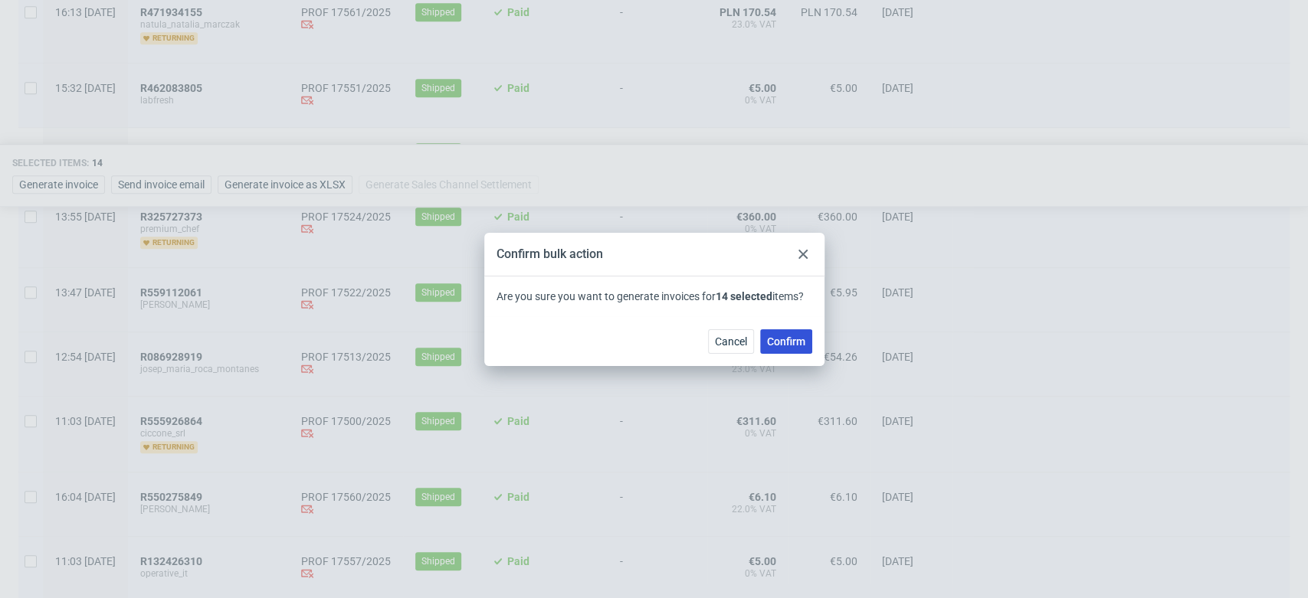
checkbox input "false"
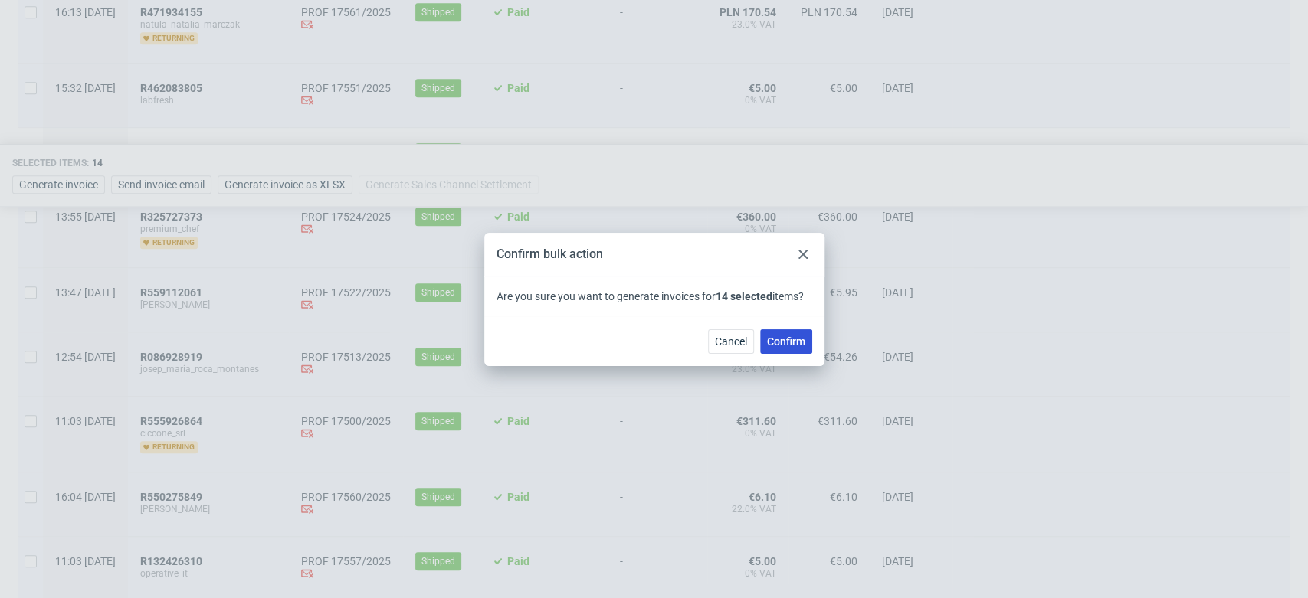
checkbox input "false"
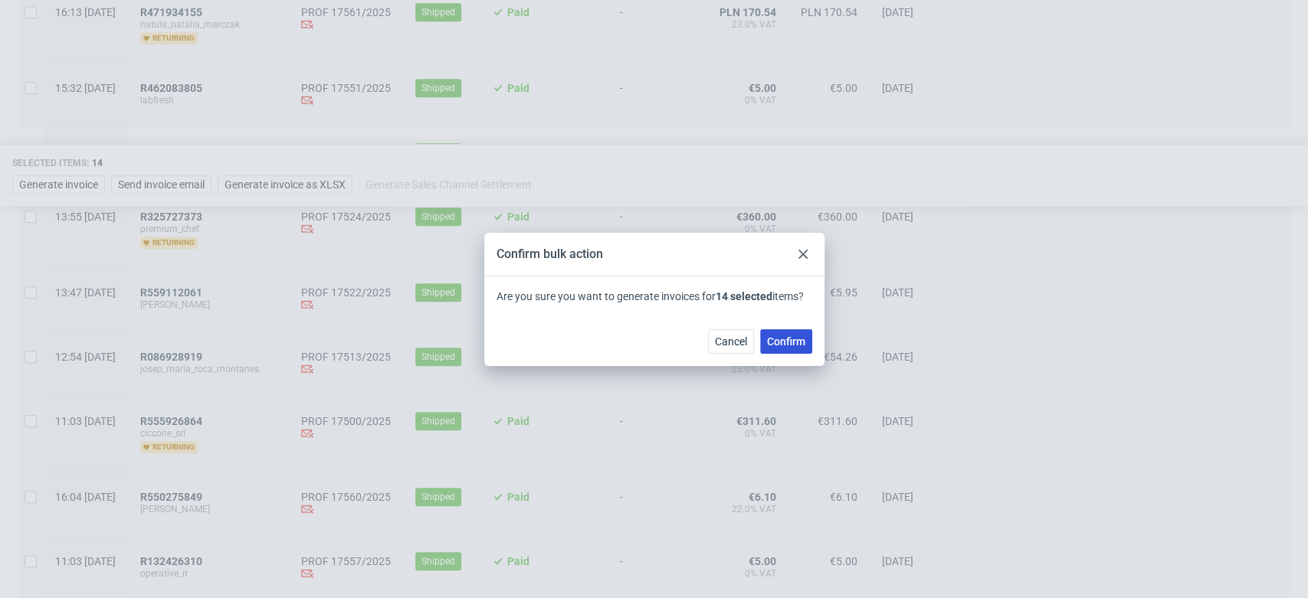
checkbox input "false"
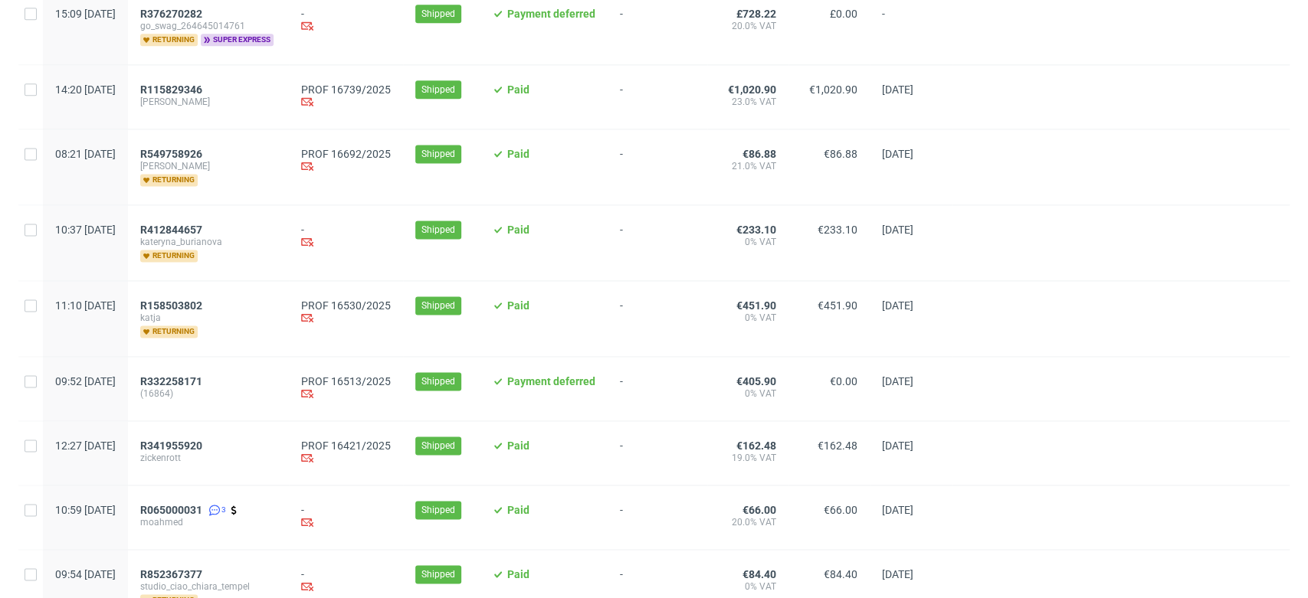
scroll to position [1361, 0]
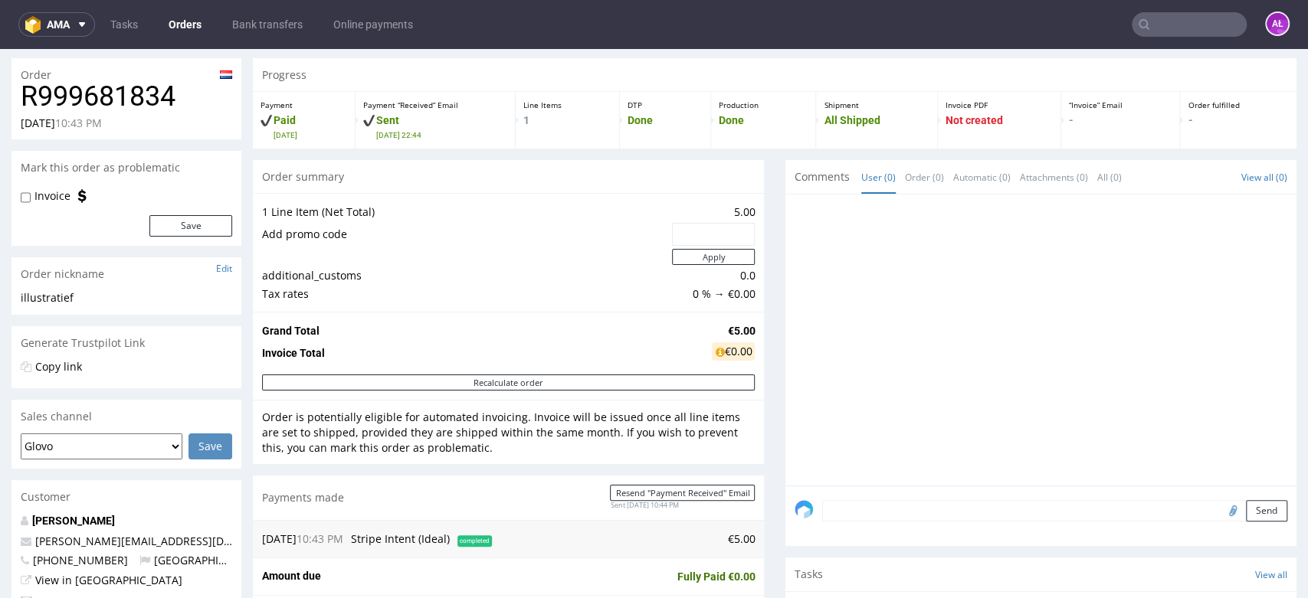
scroll to position [510, 0]
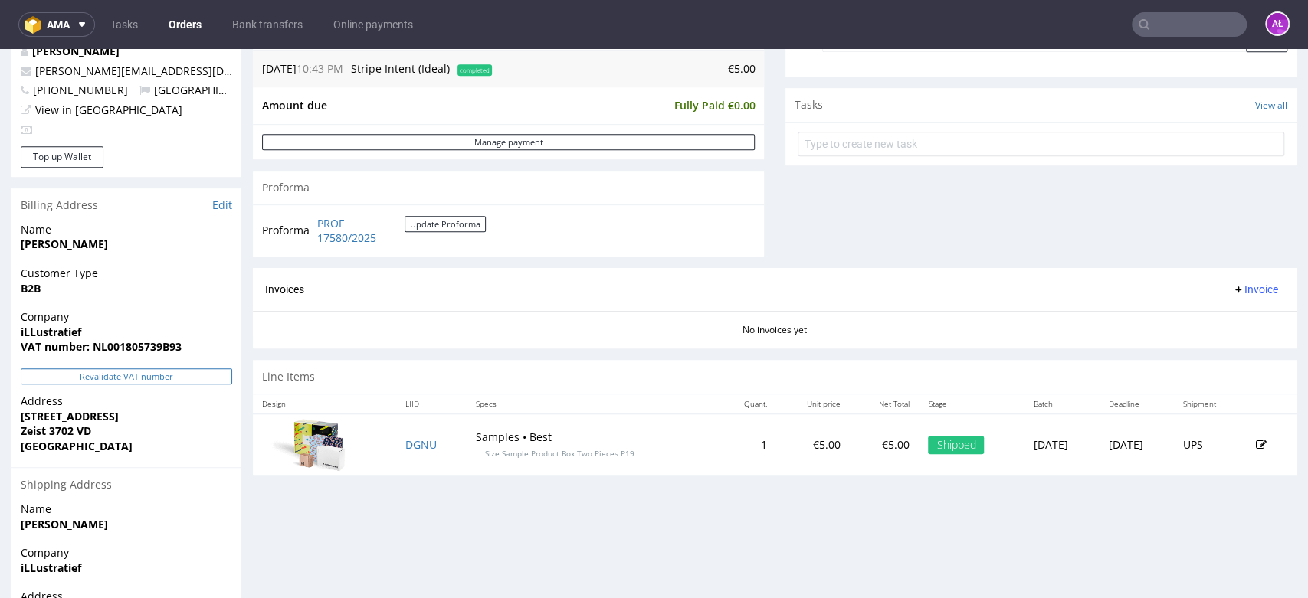
click at [177, 378] on button "Revalidate VAT number" at bounding box center [126, 376] width 211 height 16
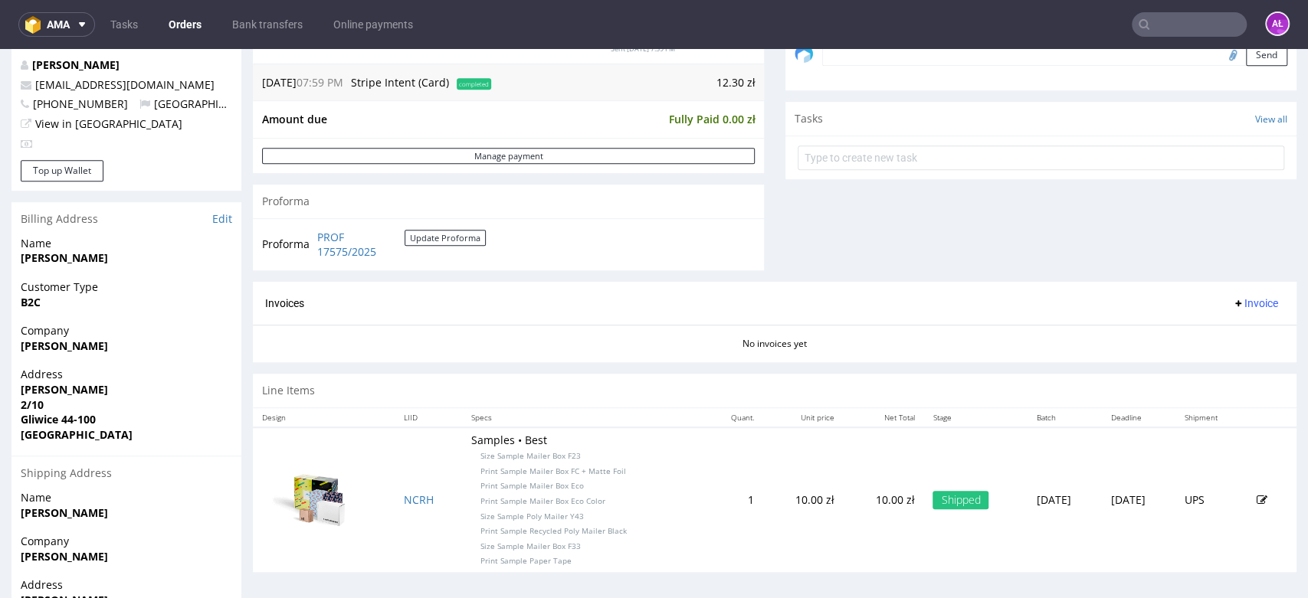
scroll to position [425, 0]
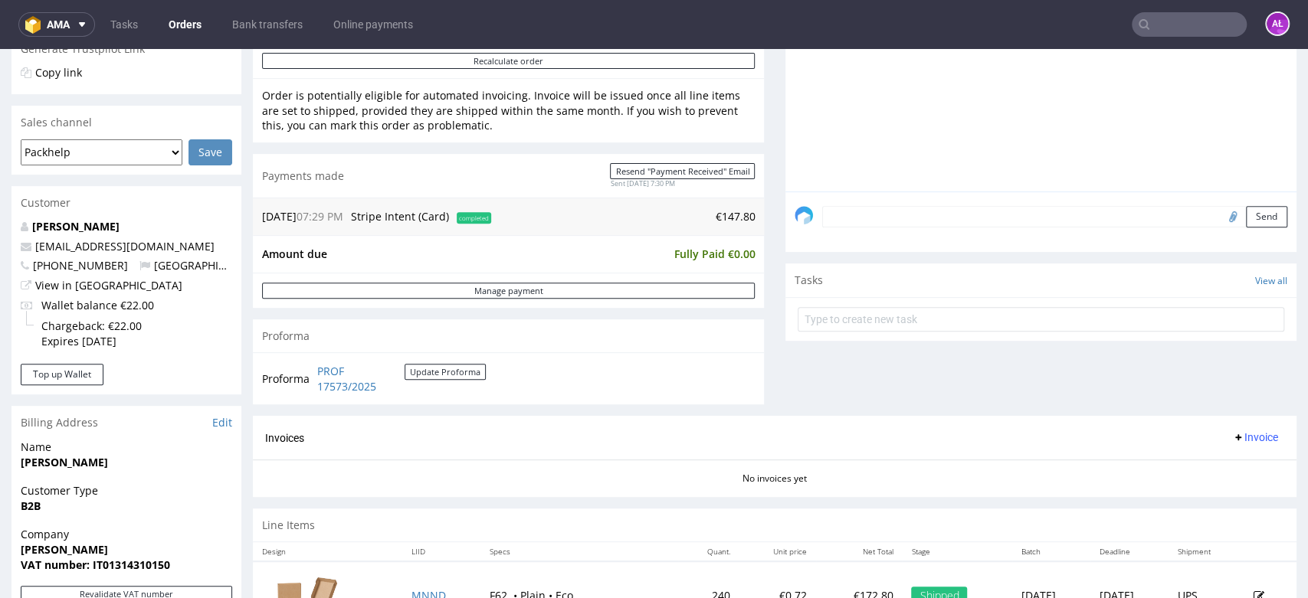
scroll to position [510, 0]
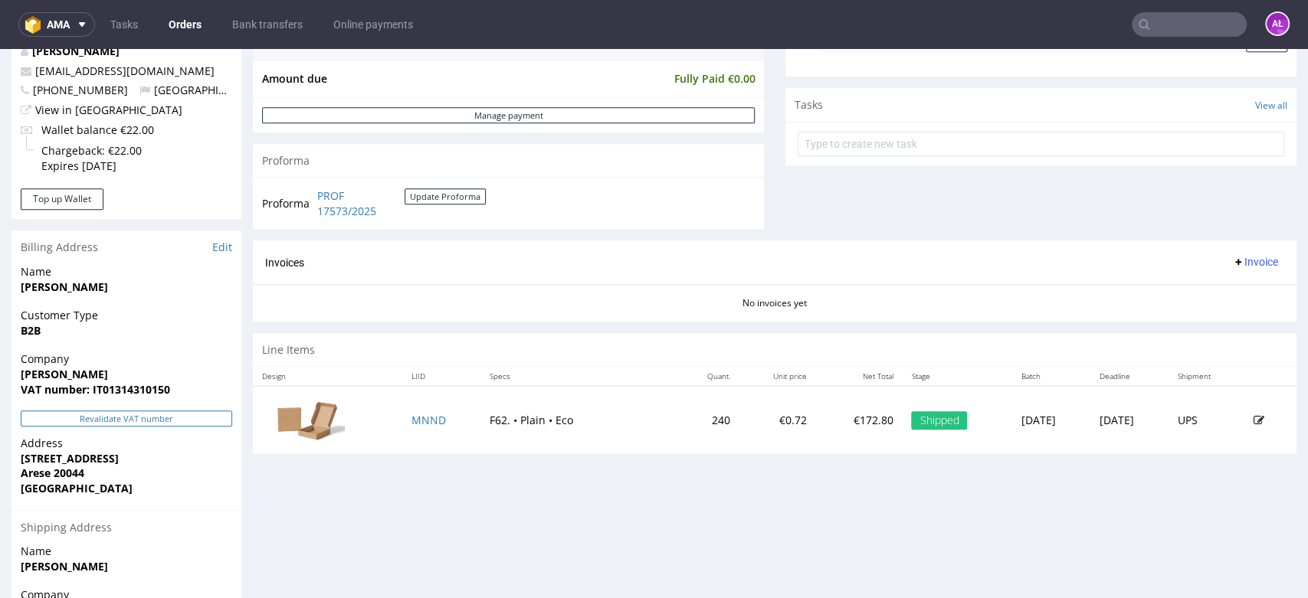
click at [186, 415] on button "Revalidate VAT number" at bounding box center [126, 419] width 211 height 16
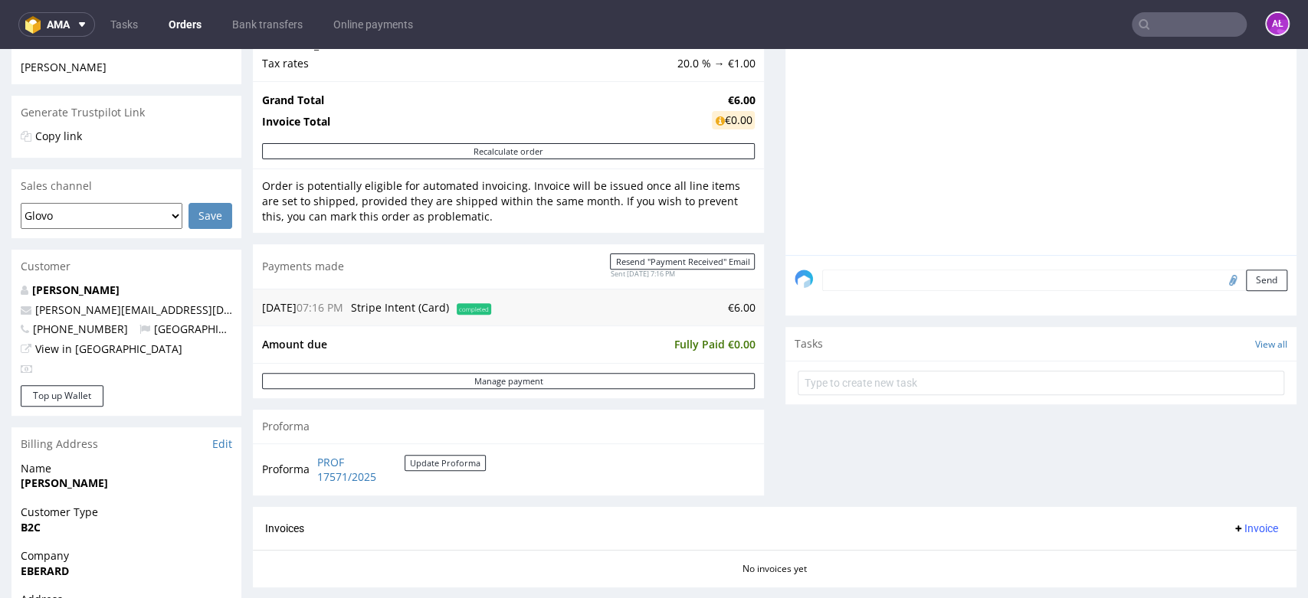
scroll to position [510, 0]
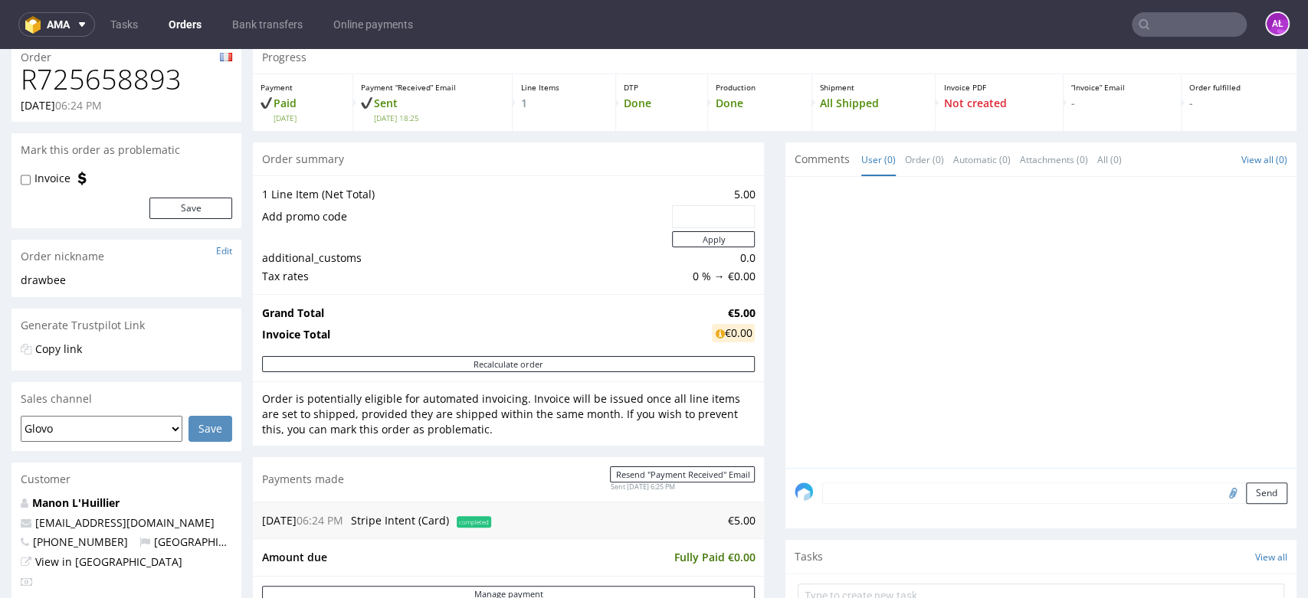
scroll to position [425, 0]
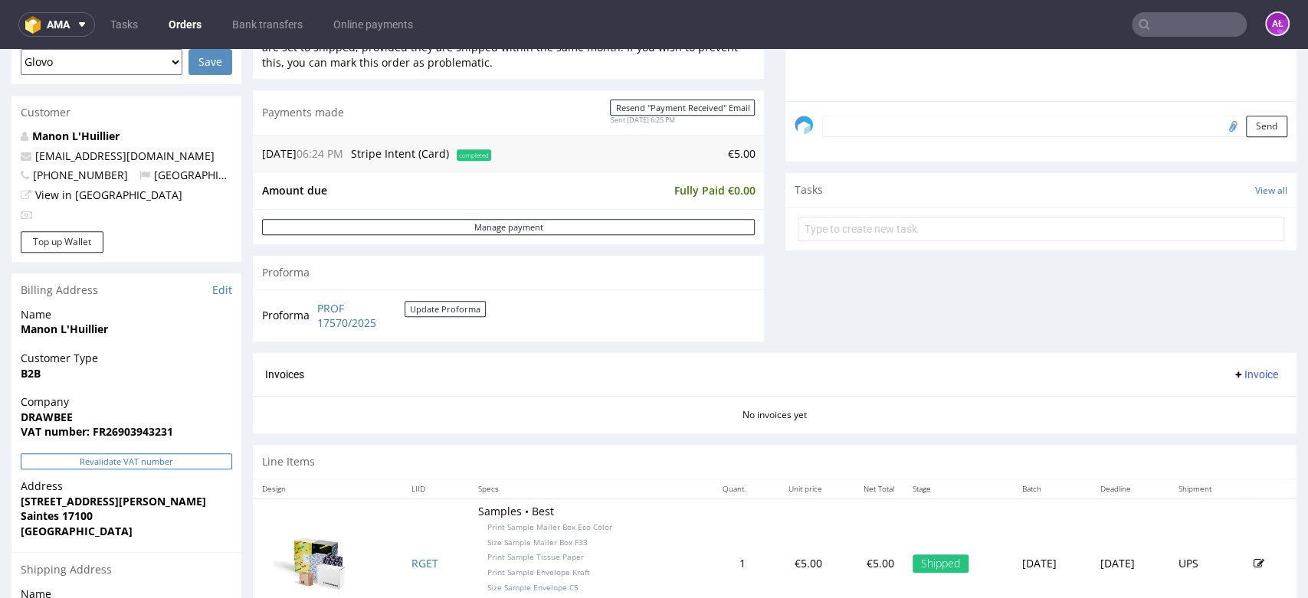
click at [172, 466] on button "Revalidate VAT number" at bounding box center [126, 461] width 211 height 16
click at [198, 457] on button "Revalidate VAT number" at bounding box center [126, 461] width 211 height 16
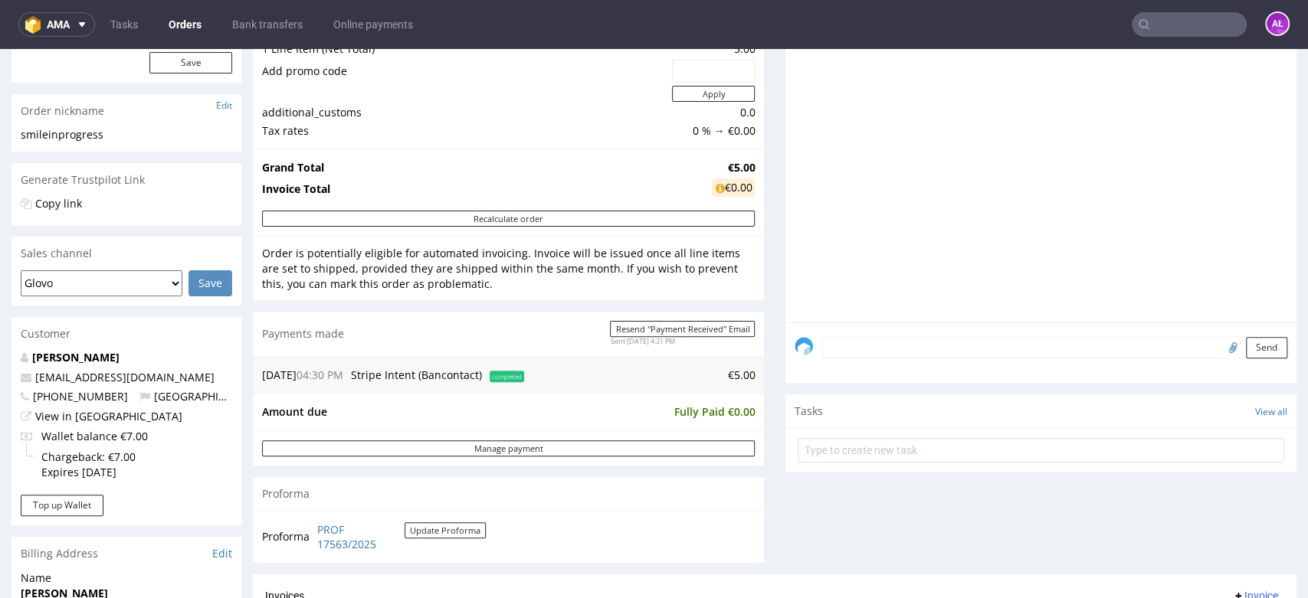
scroll to position [425, 0]
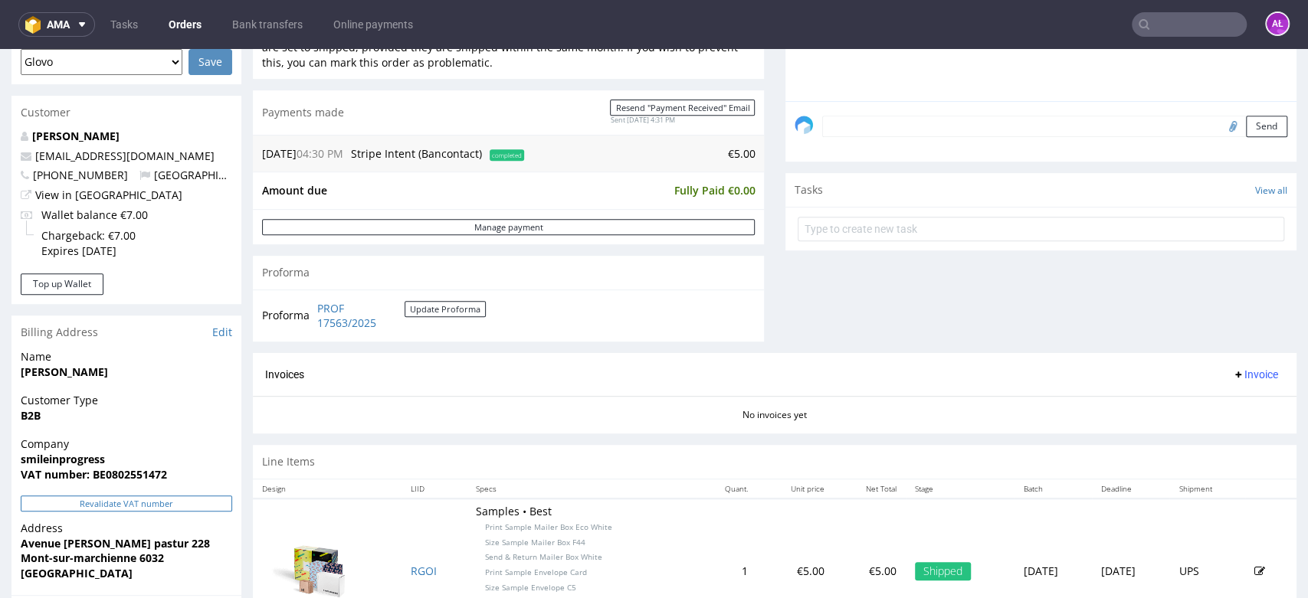
click at [202, 498] on button "Revalidate VAT number" at bounding box center [126, 504] width 211 height 16
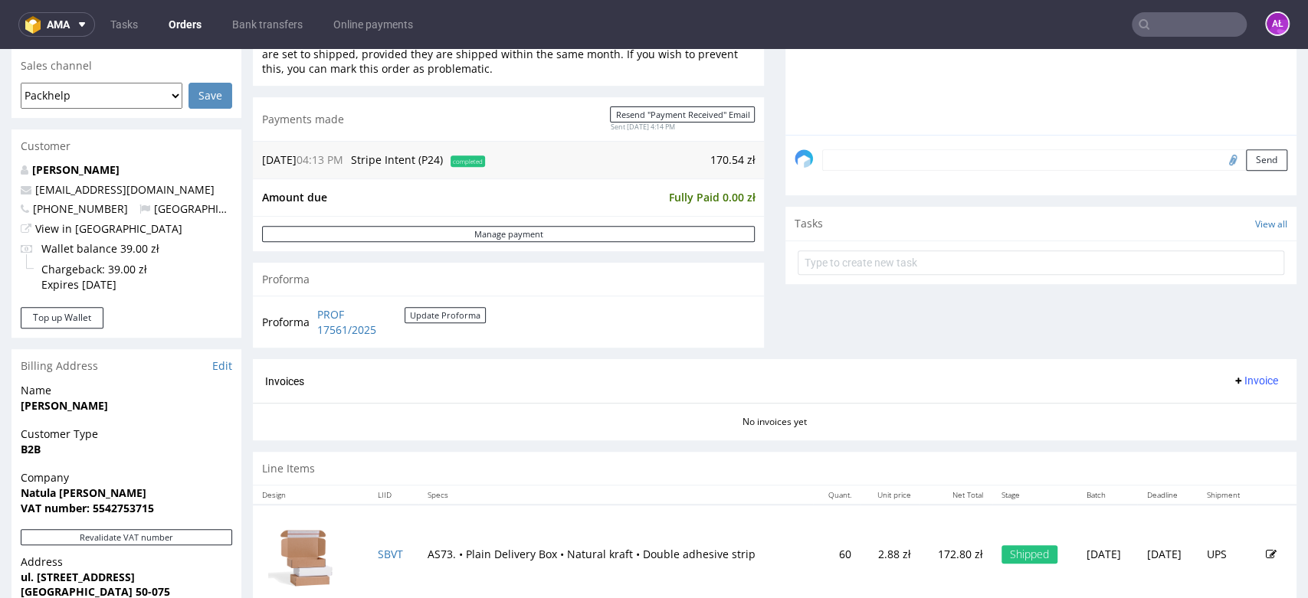
scroll to position [510, 0]
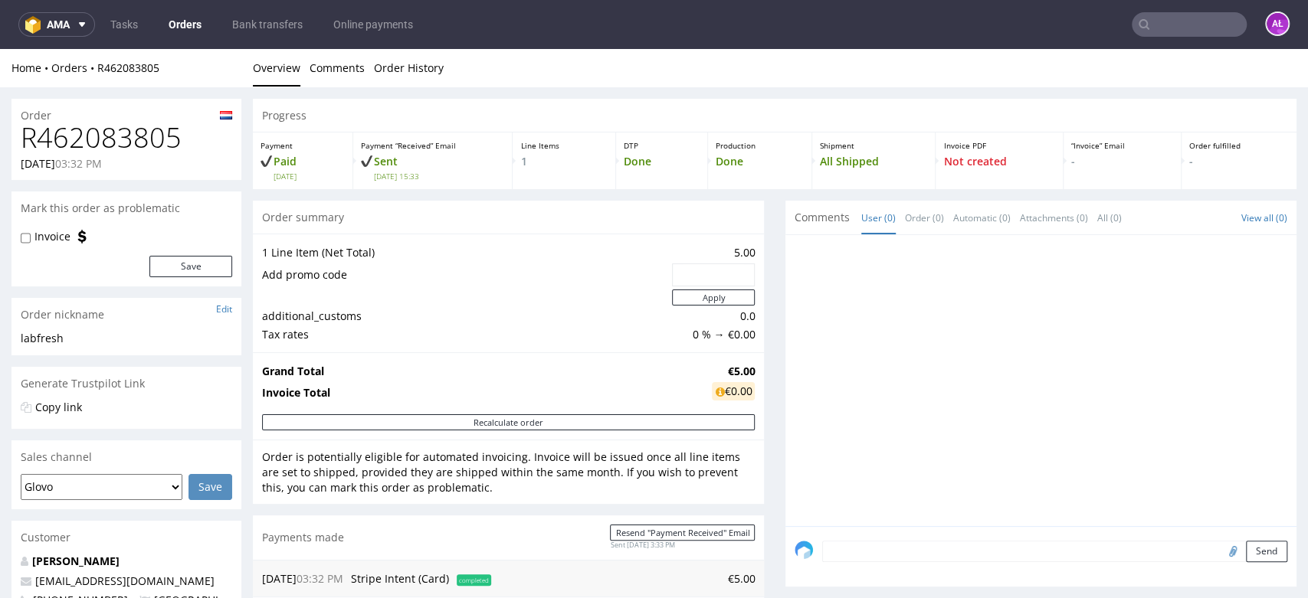
scroll to position [425, 0]
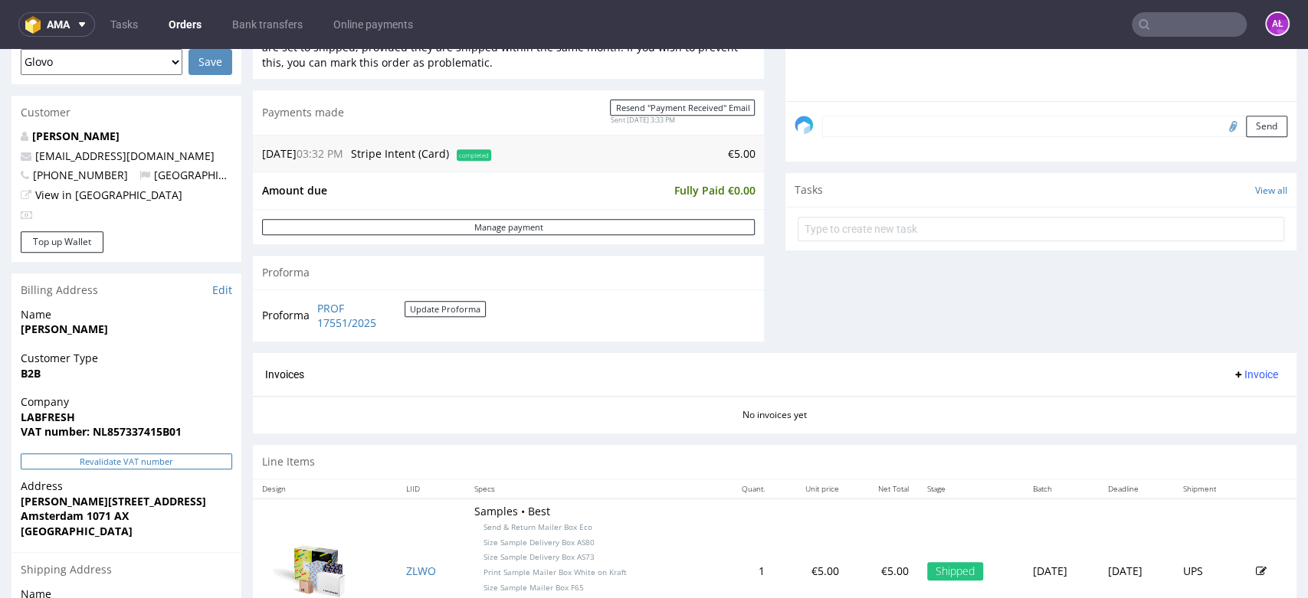
click at [197, 458] on button "Revalidate VAT number" at bounding box center [126, 461] width 211 height 16
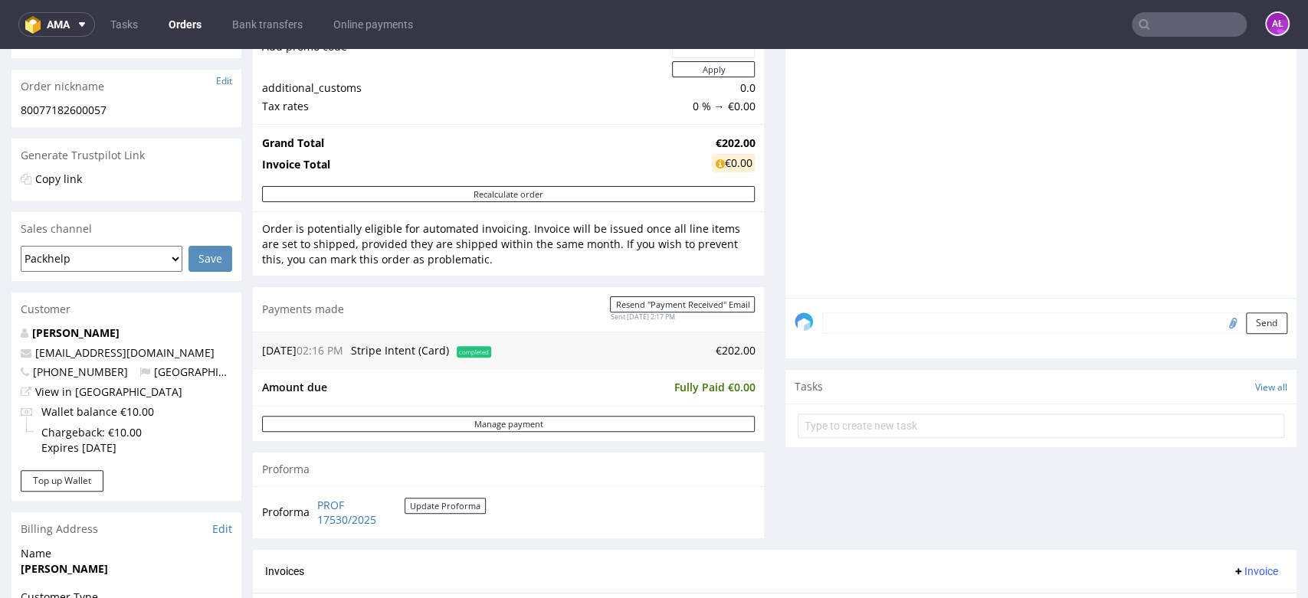
scroll to position [510, 0]
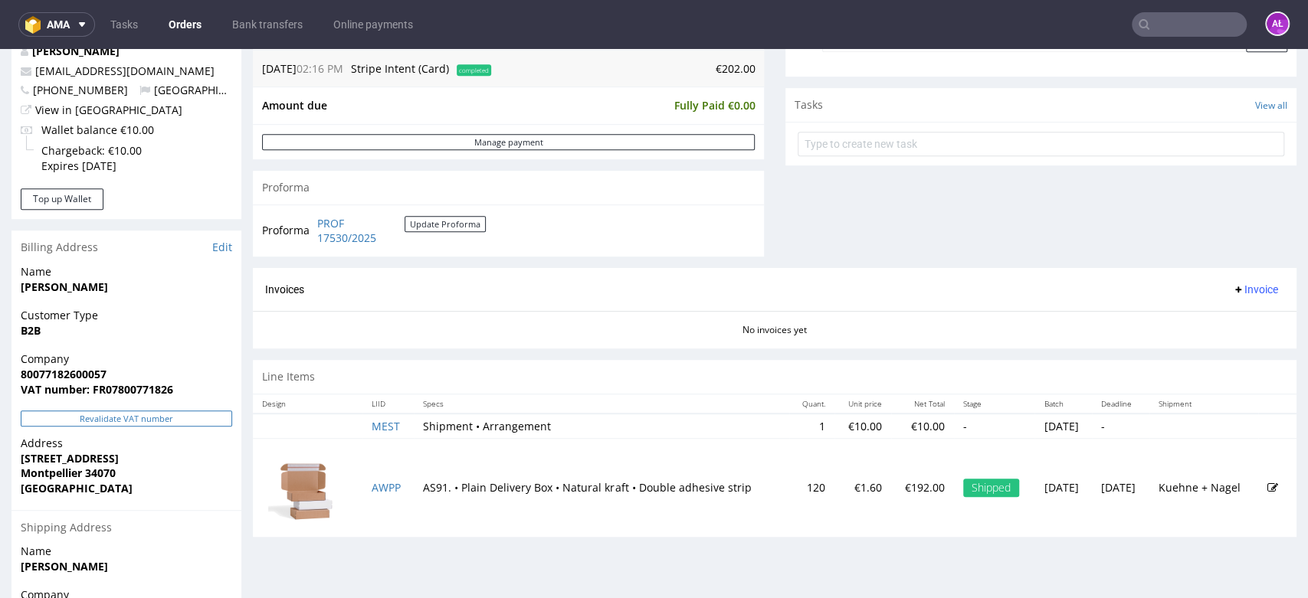
click at [155, 412] on button "Revalidate VAT number" at bounding box center [126, 419] width 211 height 16
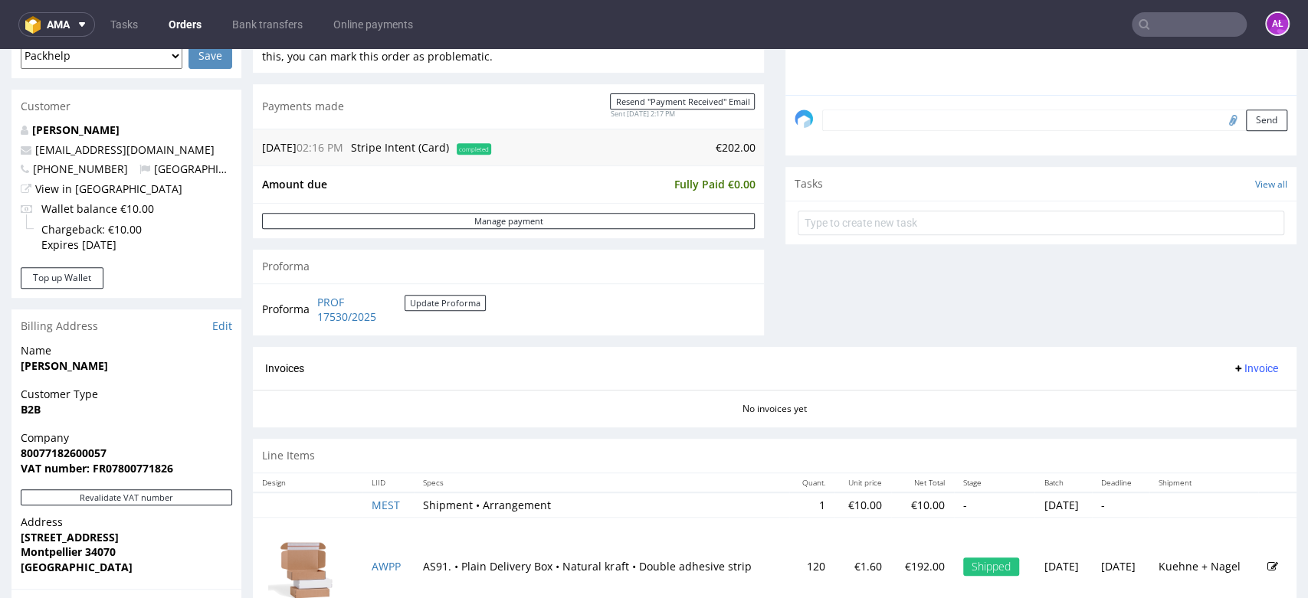
scroll to position [340, 0]
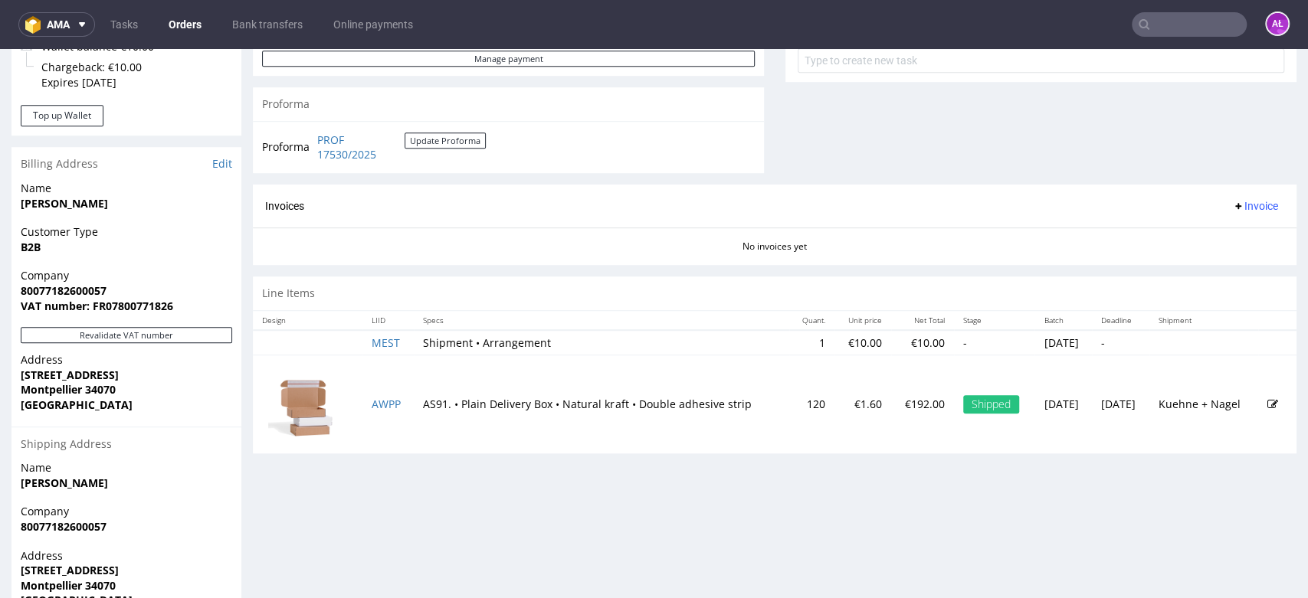
scroll to position [595, 0]
drag, startPoint x: 179, startPoint y: 305, endPoint x: 93, endPoint y: 309, distance: 85.9
click at [93, 309] on span "VAT number: FR07800771826" at bounding box center [126, 304] width 211 height 15
copy strong "FR07800771826"
click at [224, 162] on link "Edit" at bounding box center [222, 162] width 20 height 15
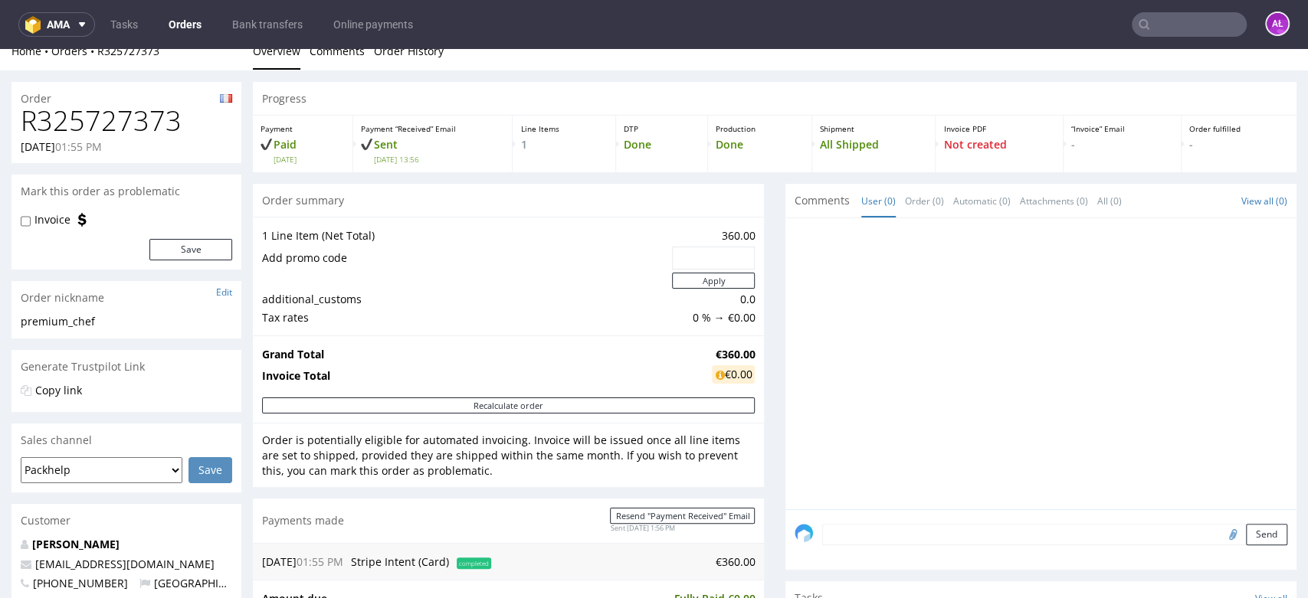
scroll to position [425, 0]
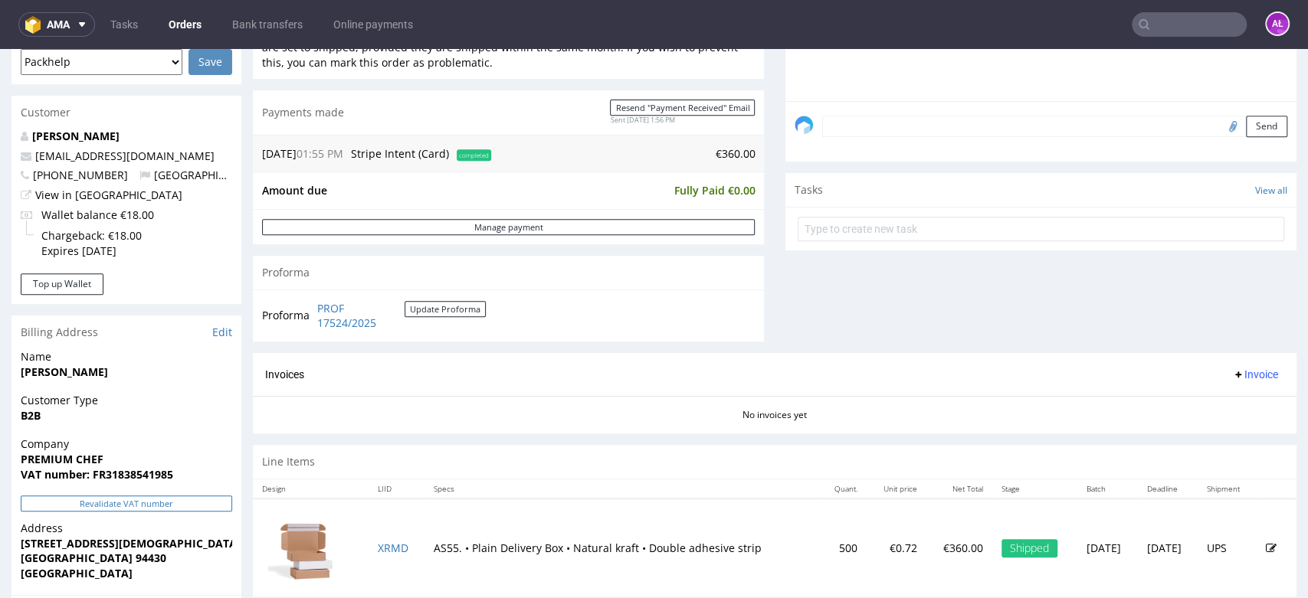
click at [209, 498] on button "Revalidate VAT number" at bounding box center [126, 504] width 211 height 16
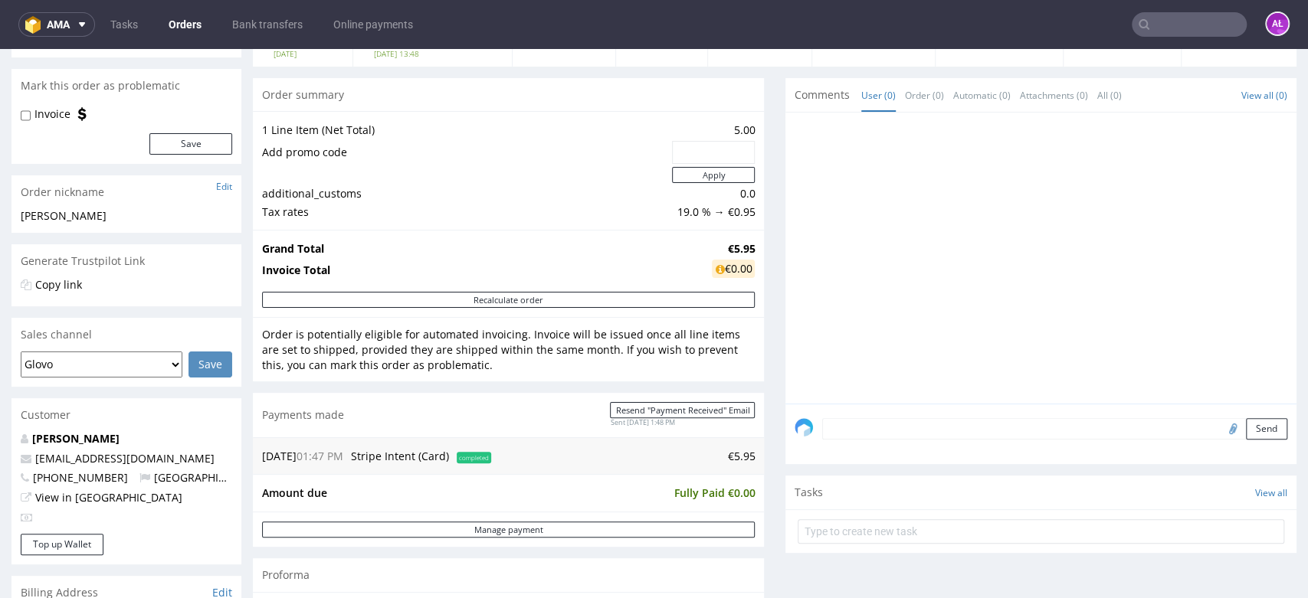
scroll to position [425, 0]
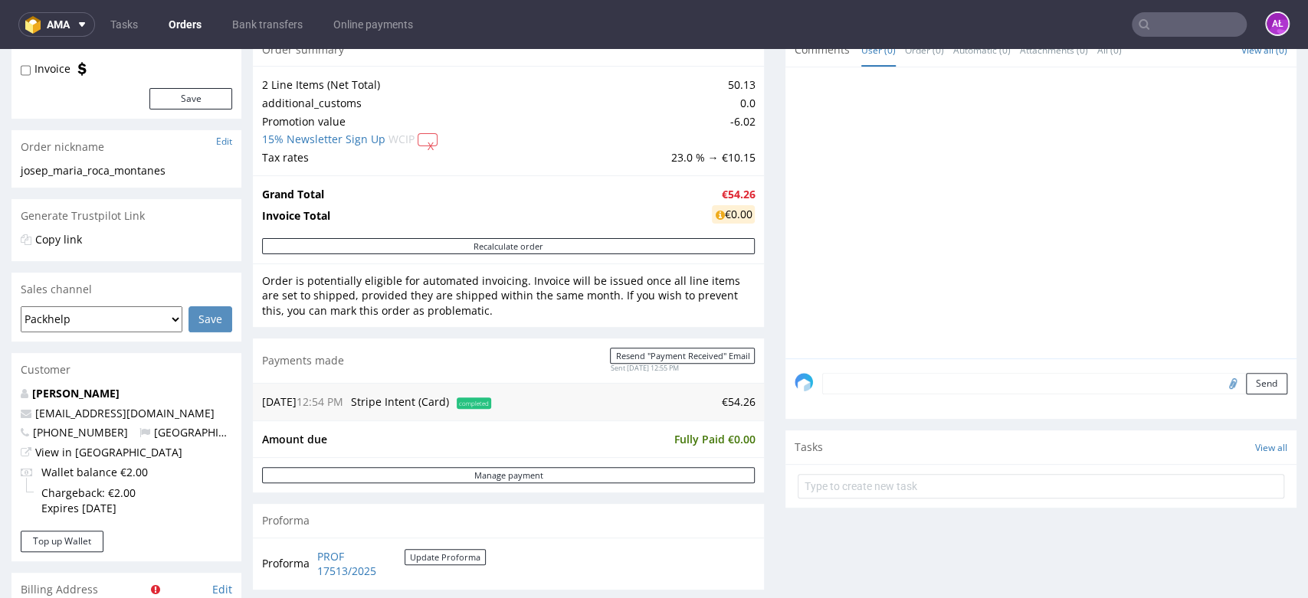
scroll to position [595, 0]
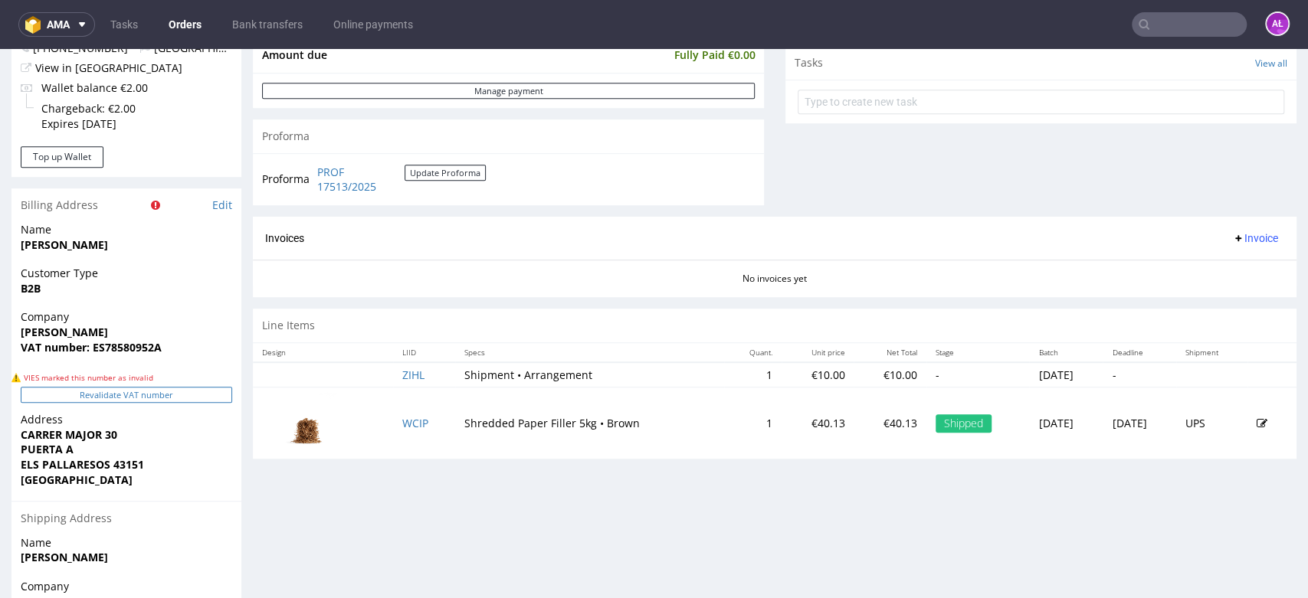
click at [193, 397] on button "Revalidate VAT number" at bounding box center [126, 395] width 211 height 16
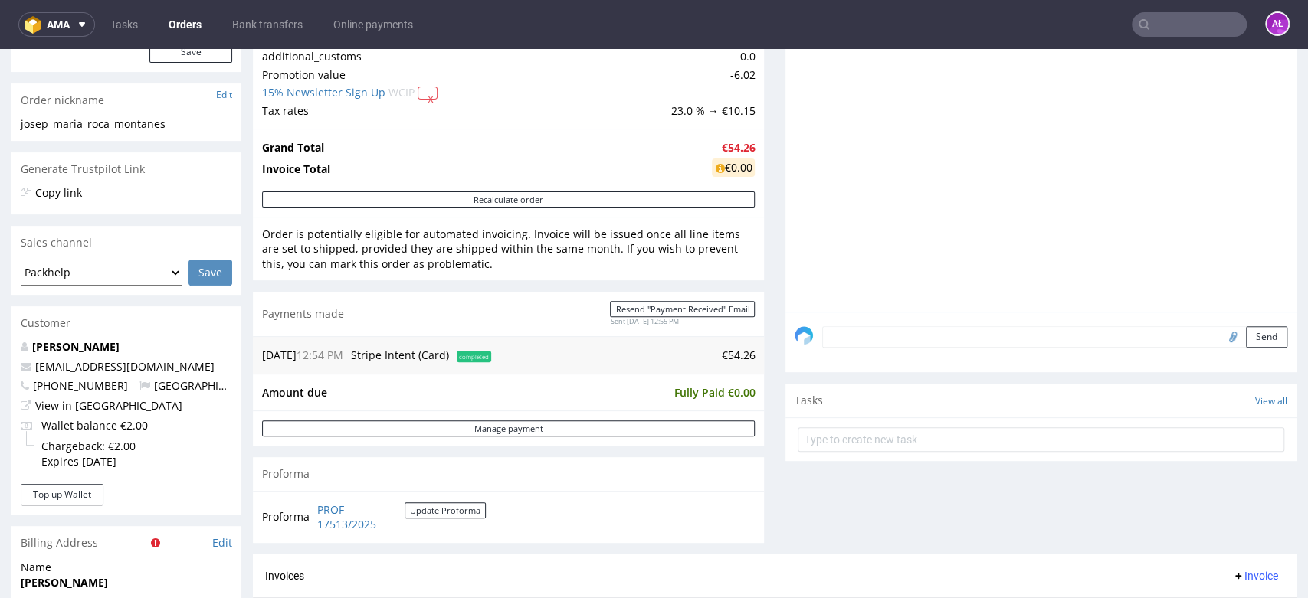
scroll to position [255, 0]
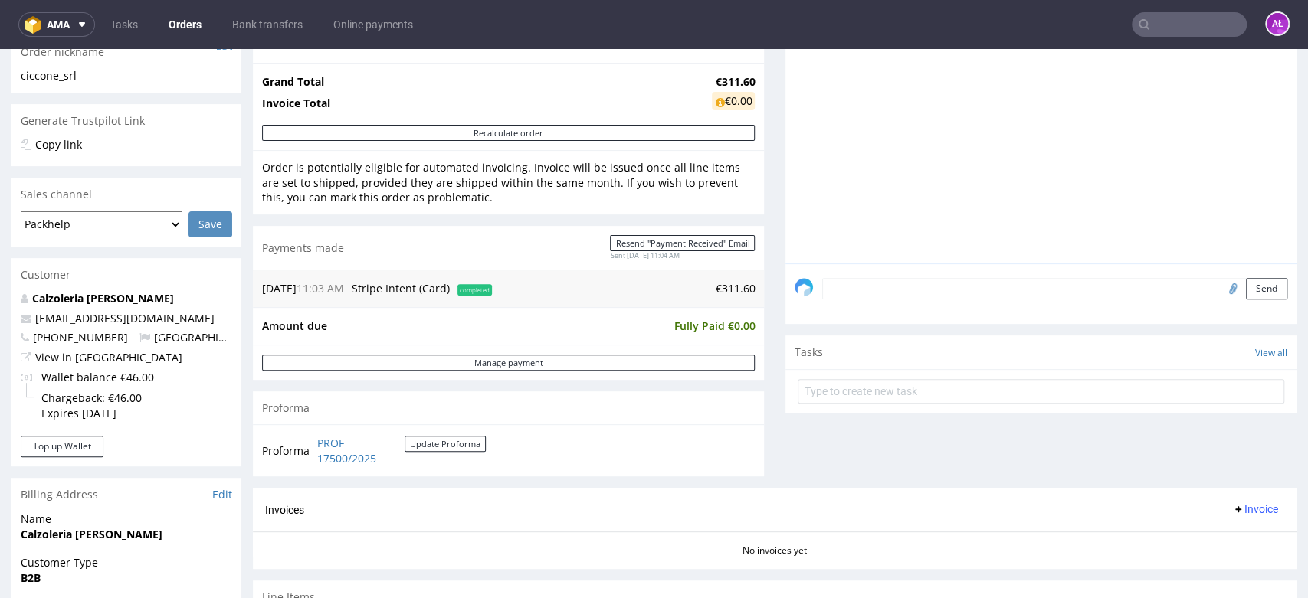
scroll to position [510, 0]
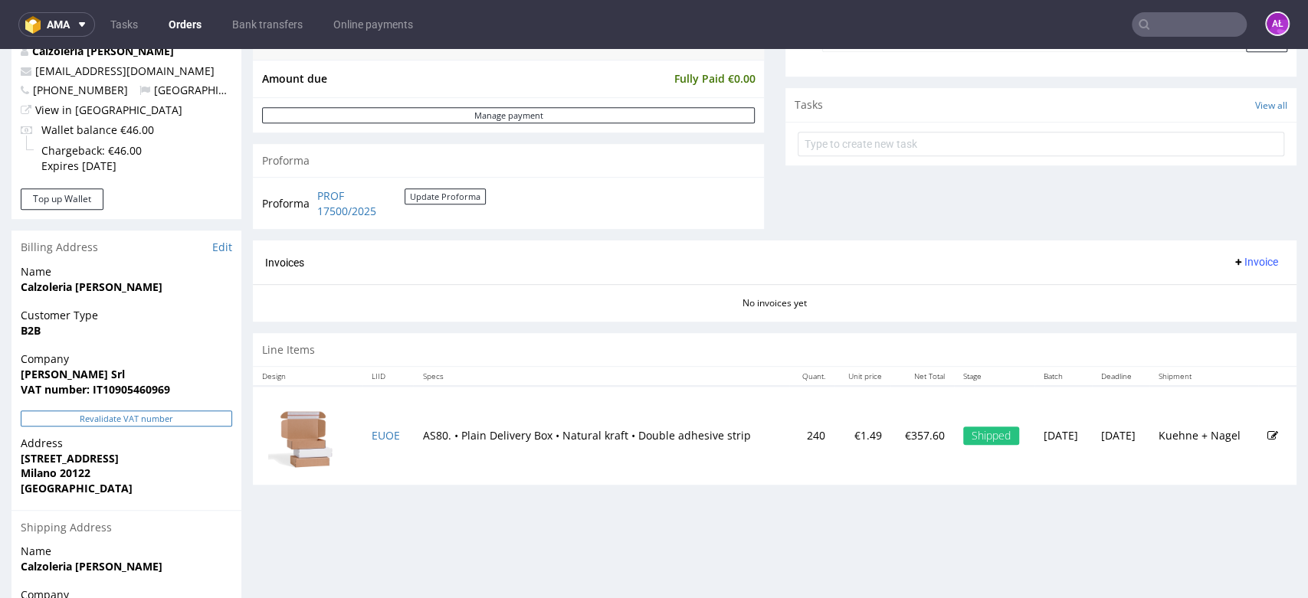
click at [198, 420] on button "Revalidate VAT number" at bounding box center [126, 419] width 211 height 16
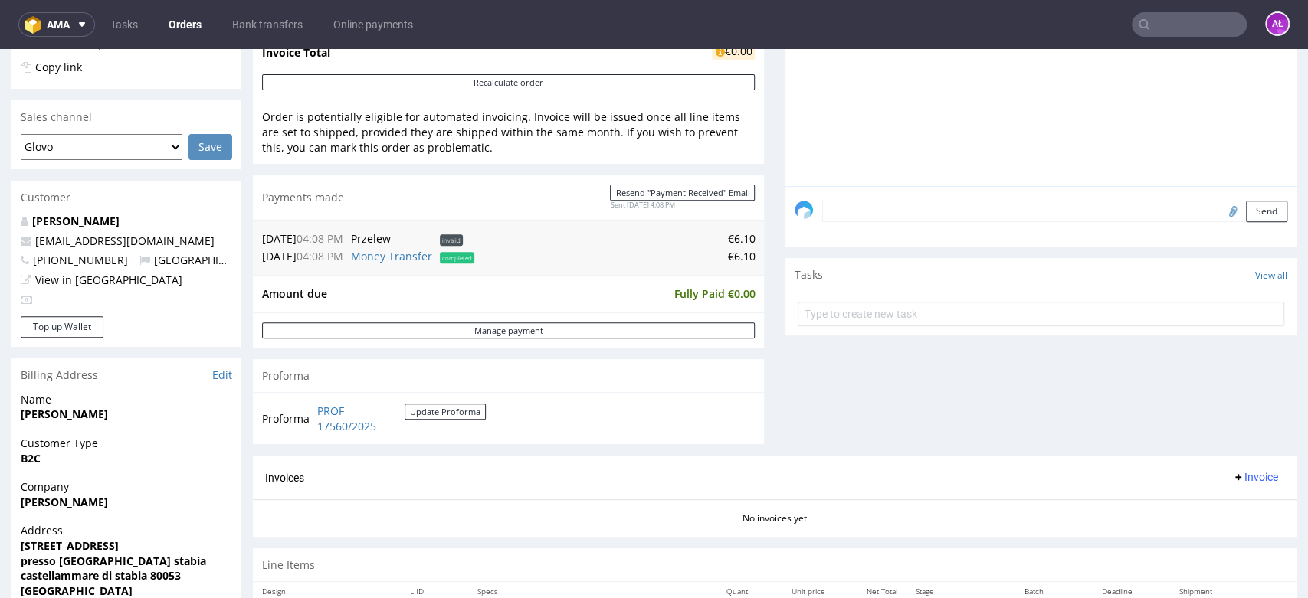
scroll to position [425, 0]
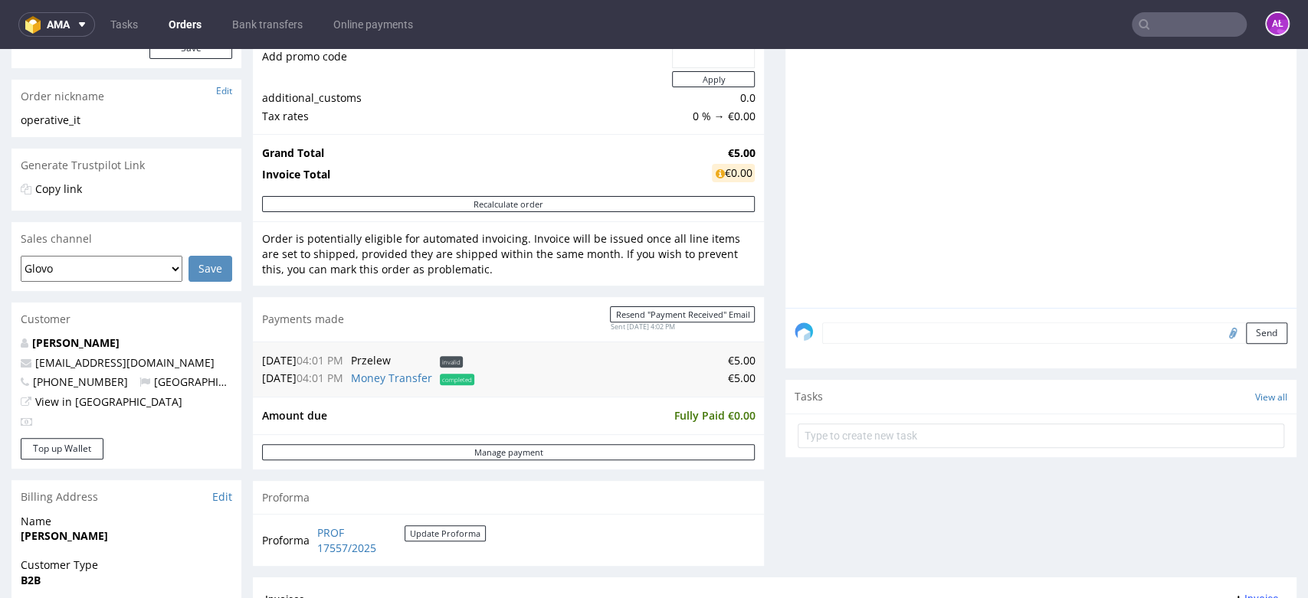
scroll to position [510, 0]
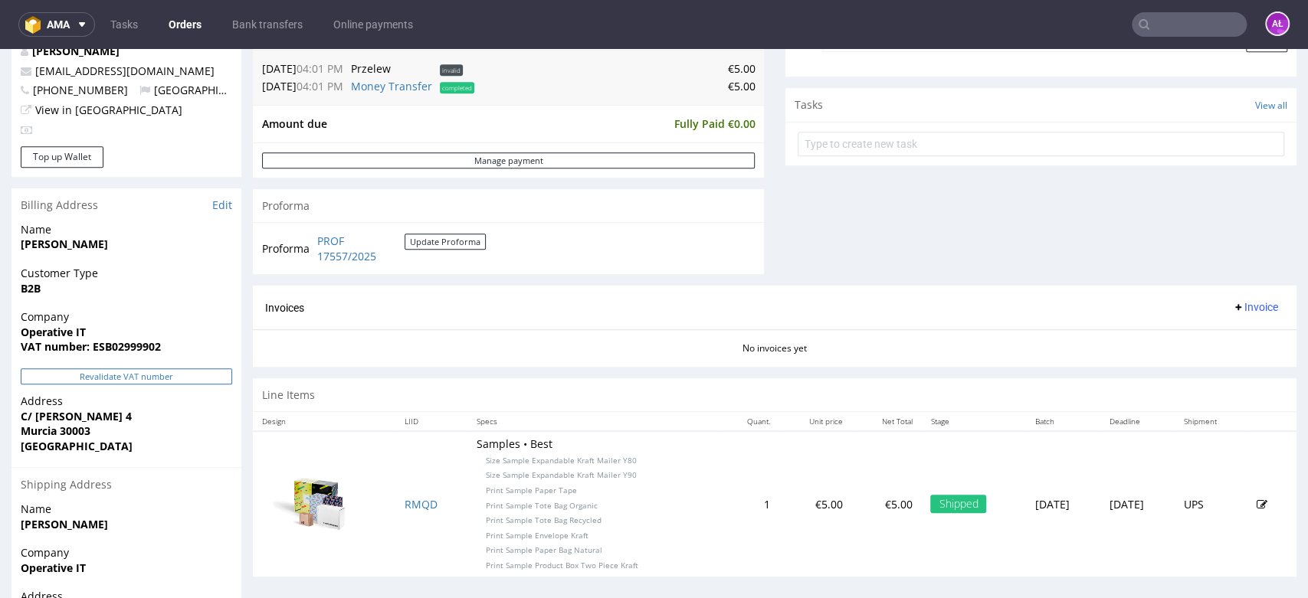
click at [218, 378] on button "Revalidate VAT number" at bounding box center [126, 376] width 211 height 16
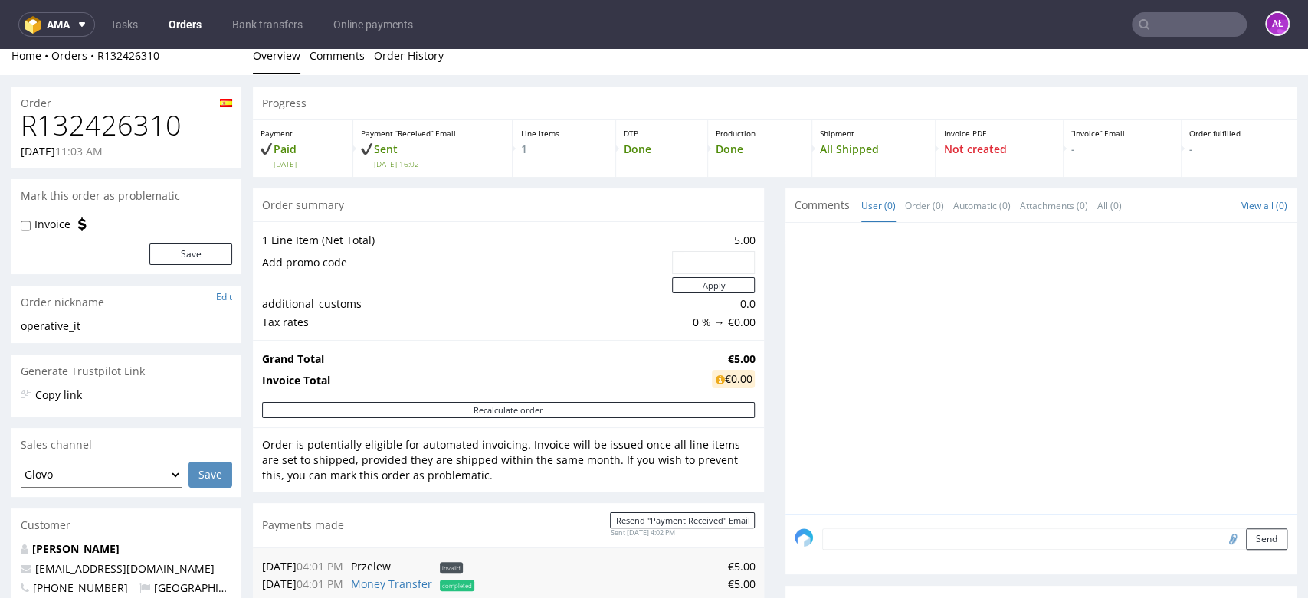
scroll to position [0, 0]
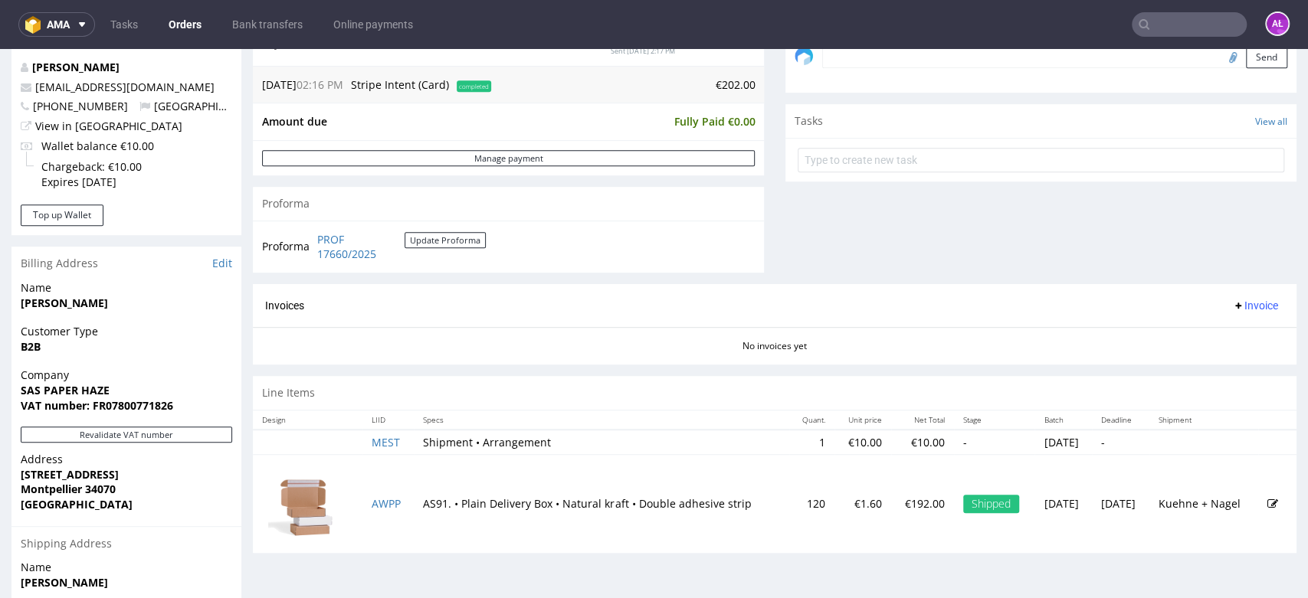
scroll to position [510, 0]
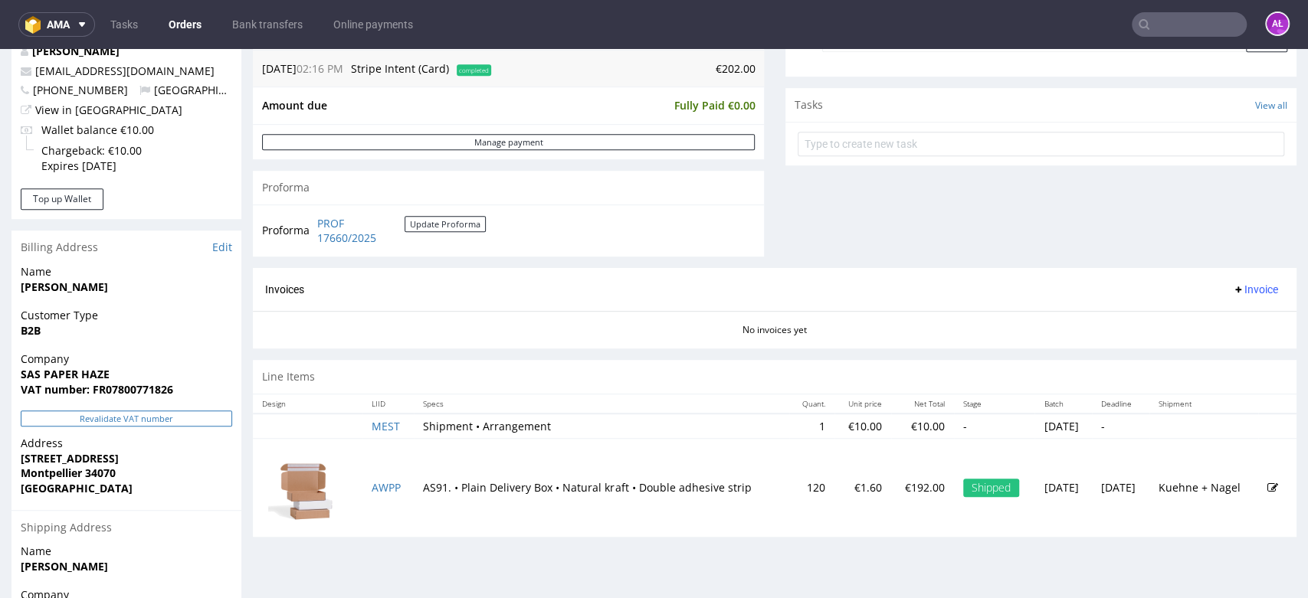
click at [201, 421] on button "Revalidate VAT number" at bounding box center [126, 419] width 211 height 16
click at [1232, 289] on span "Invoice" at bounding box center [1255, 289] width 46 height 12
click at [1235, 311] on li "Generate" at bounding box center [1222, 322] width 99 height 28
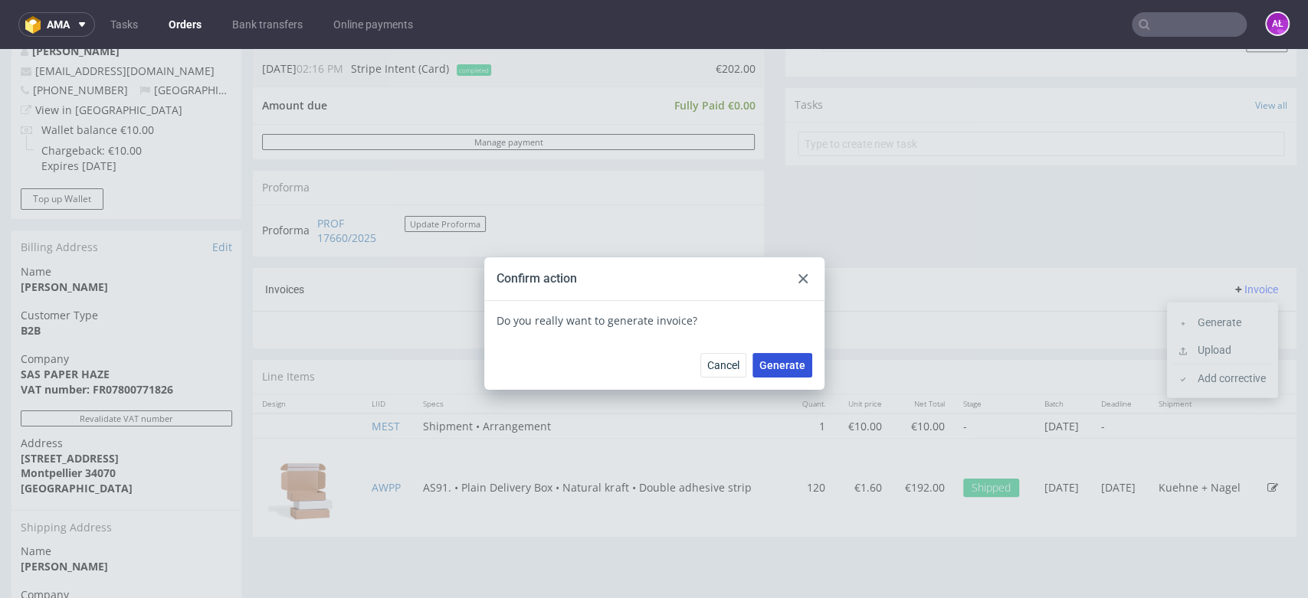
click at [792, 371] on span "Generate" at bounding box center [782, 365] width 46 height 11
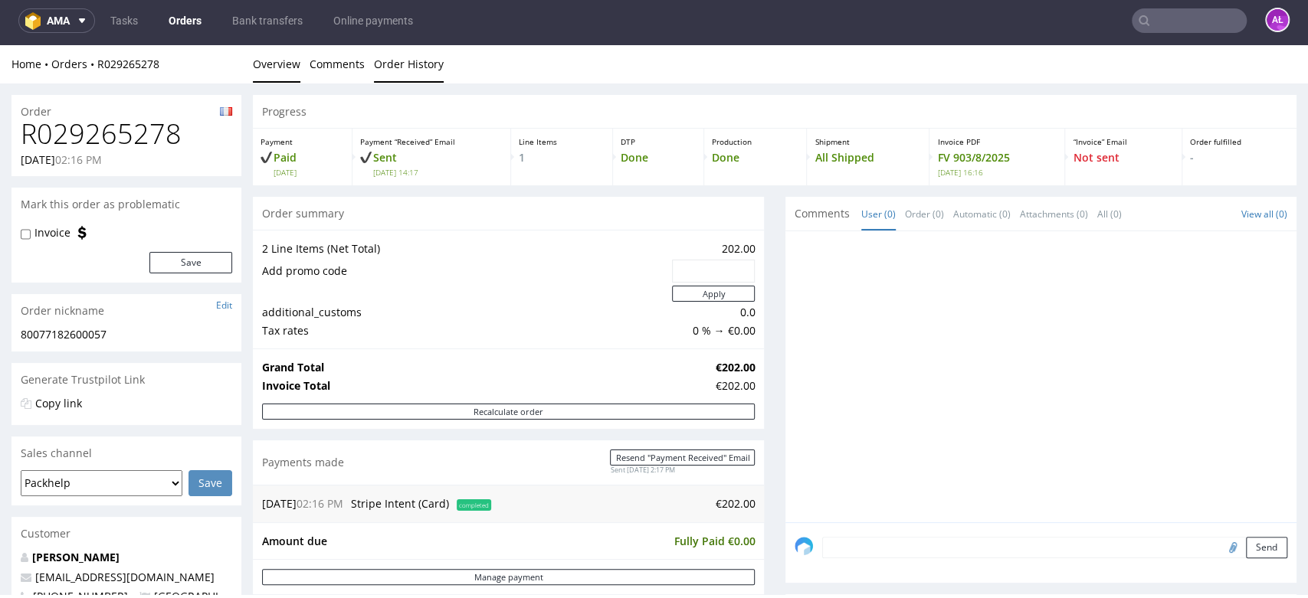
scroll to position [5, 0]
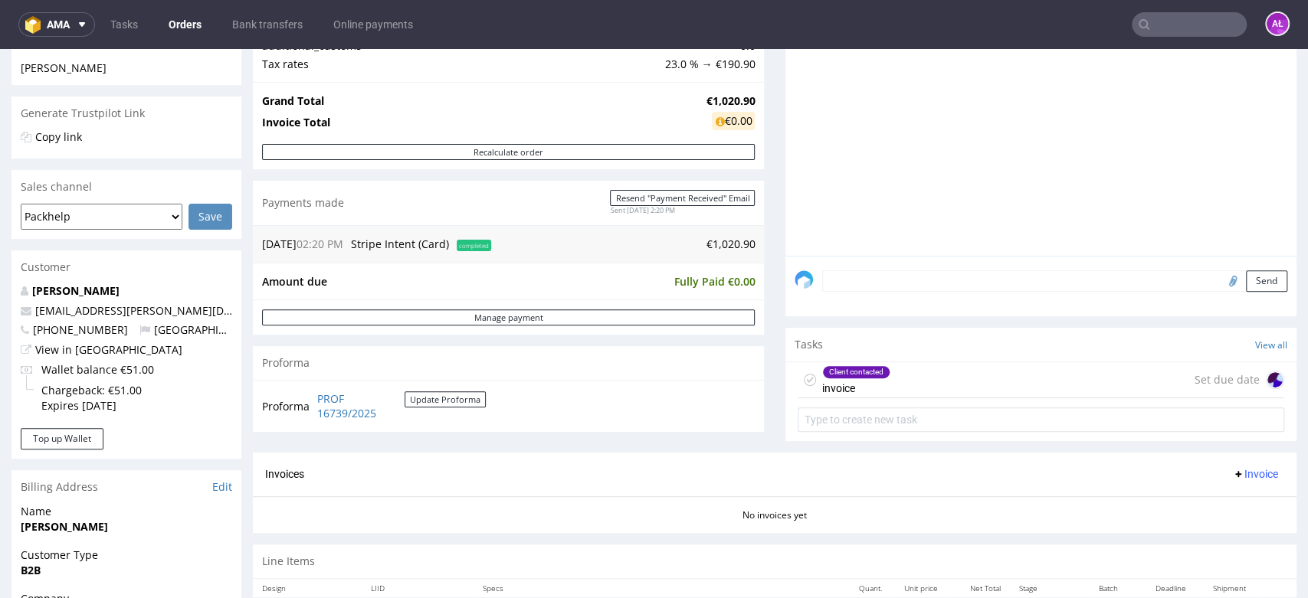
scroll to position [425, 0]
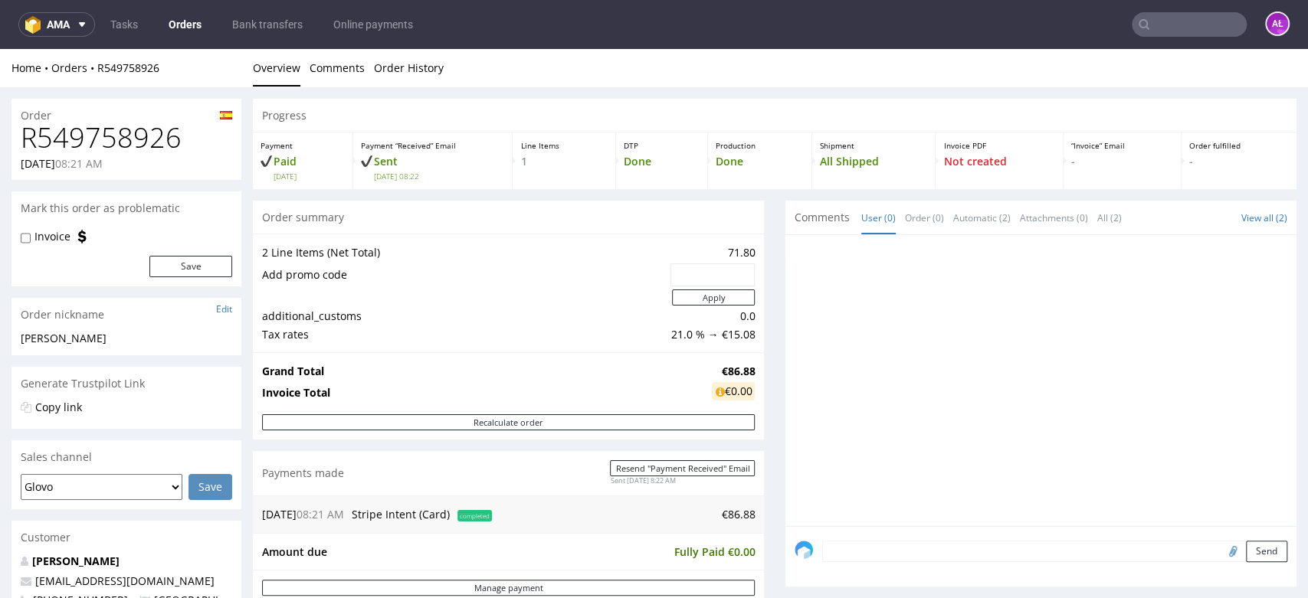
scroll to position [425, 0]
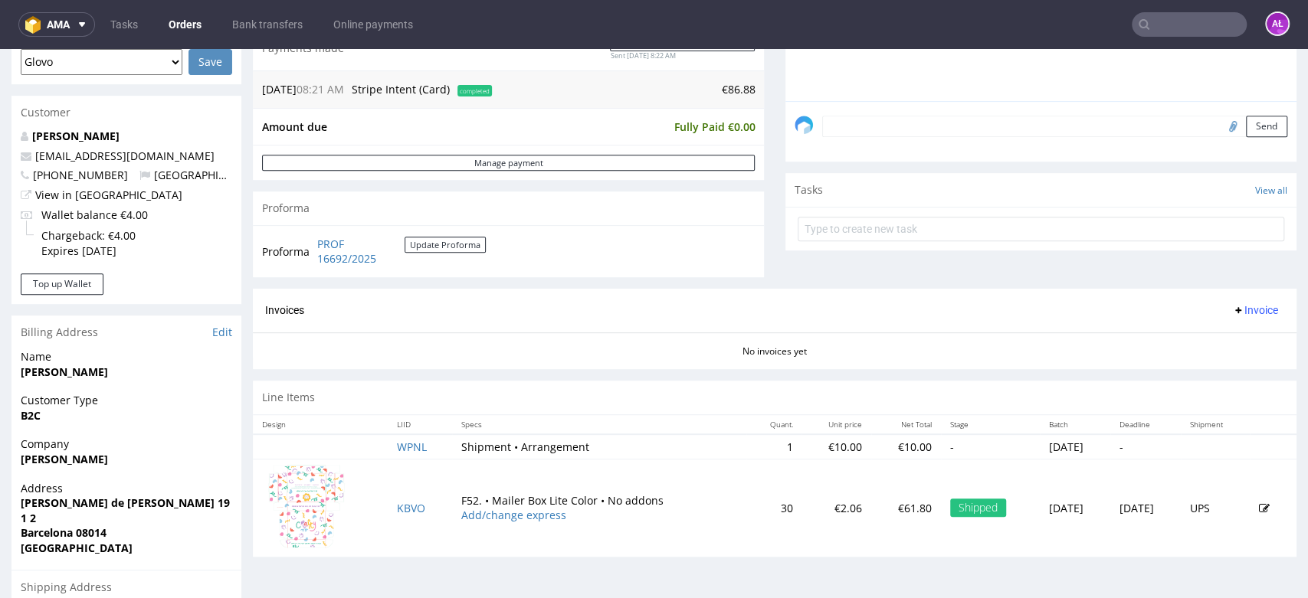
click at [1236, 306] on span "Invoice" at bounding box center [1255, 310] width 46 height 12
click at [1238, 335] on span "Generate" at bounding box center [1228, 342] width 74 height 15
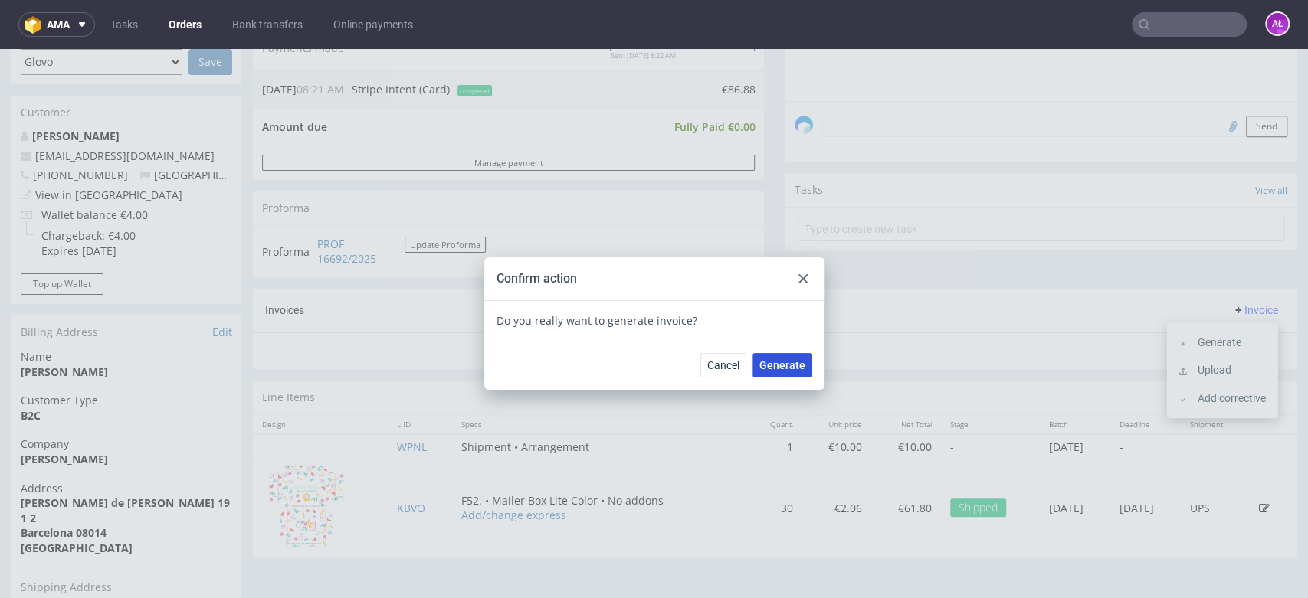
click at [771, 366] on span "Generate" at bounding box center [782, 365] width 46 height 11
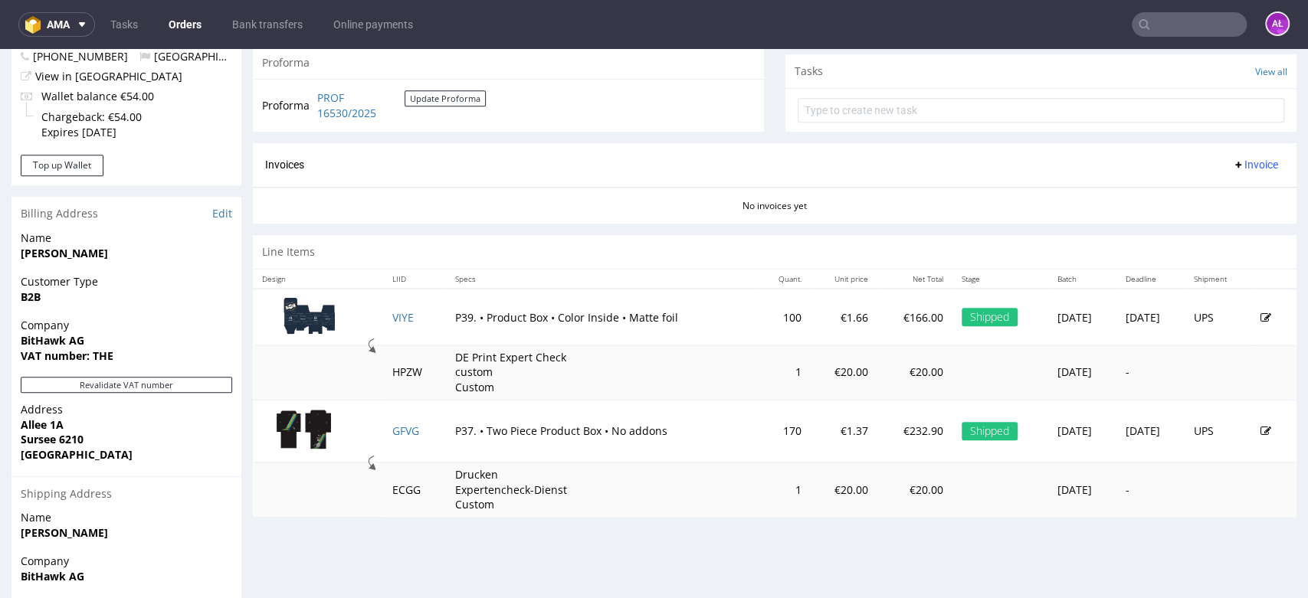
scroll to position [449, 0]
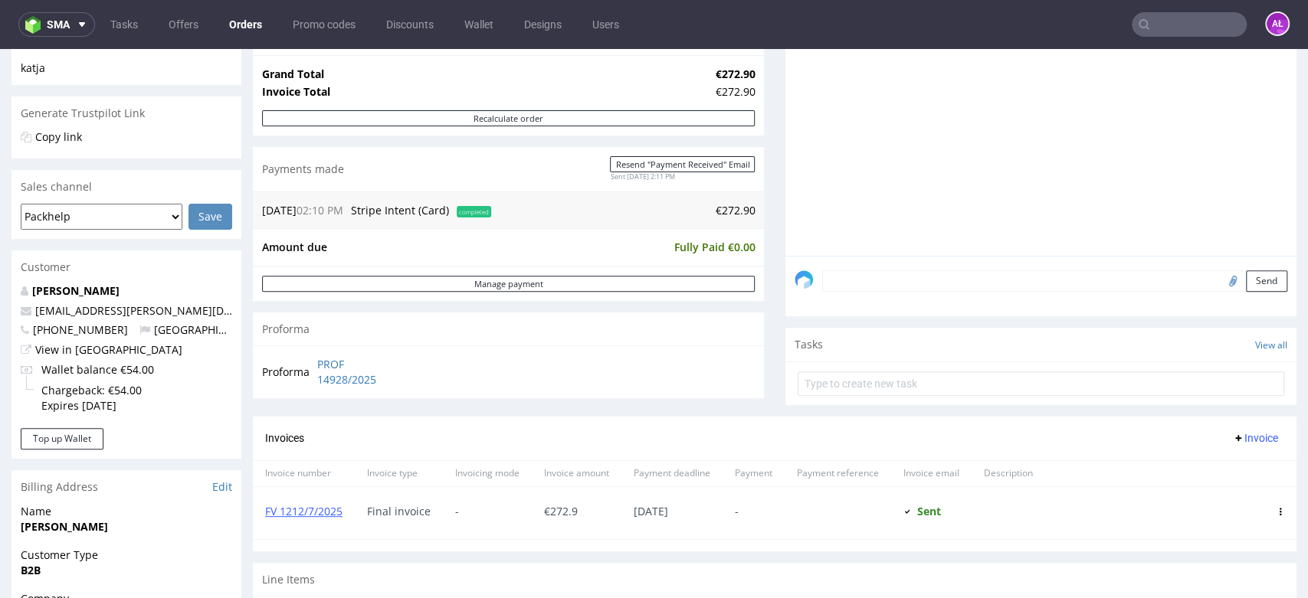
scroll to position [425, 0]
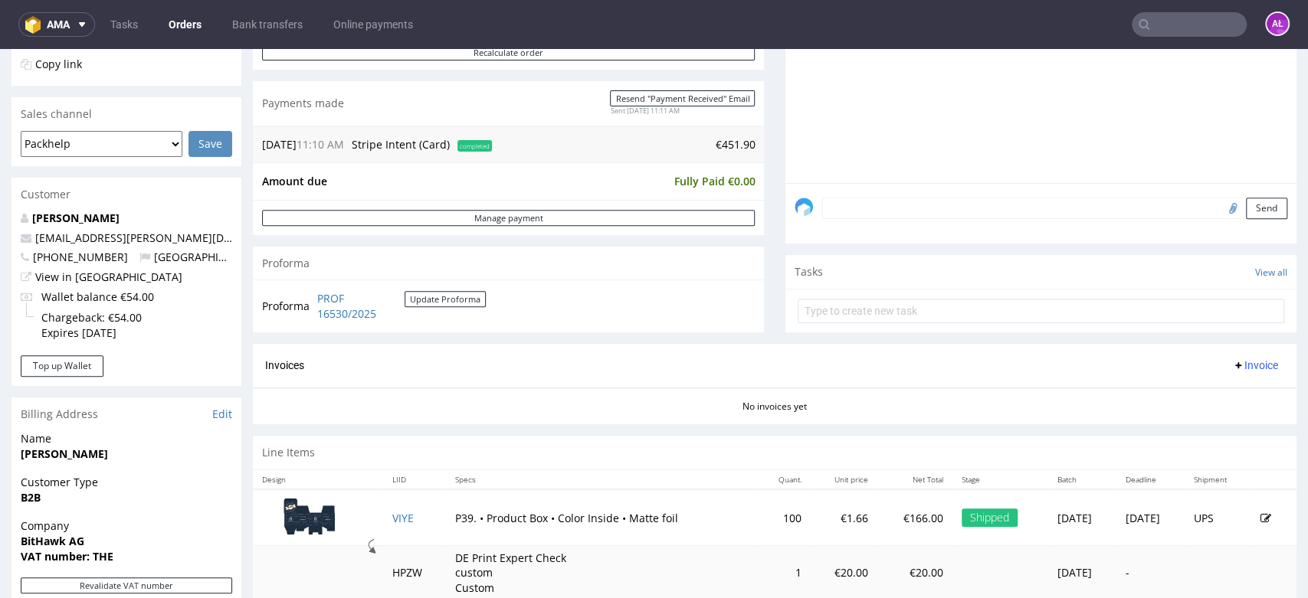
scroll to position [510, 0]
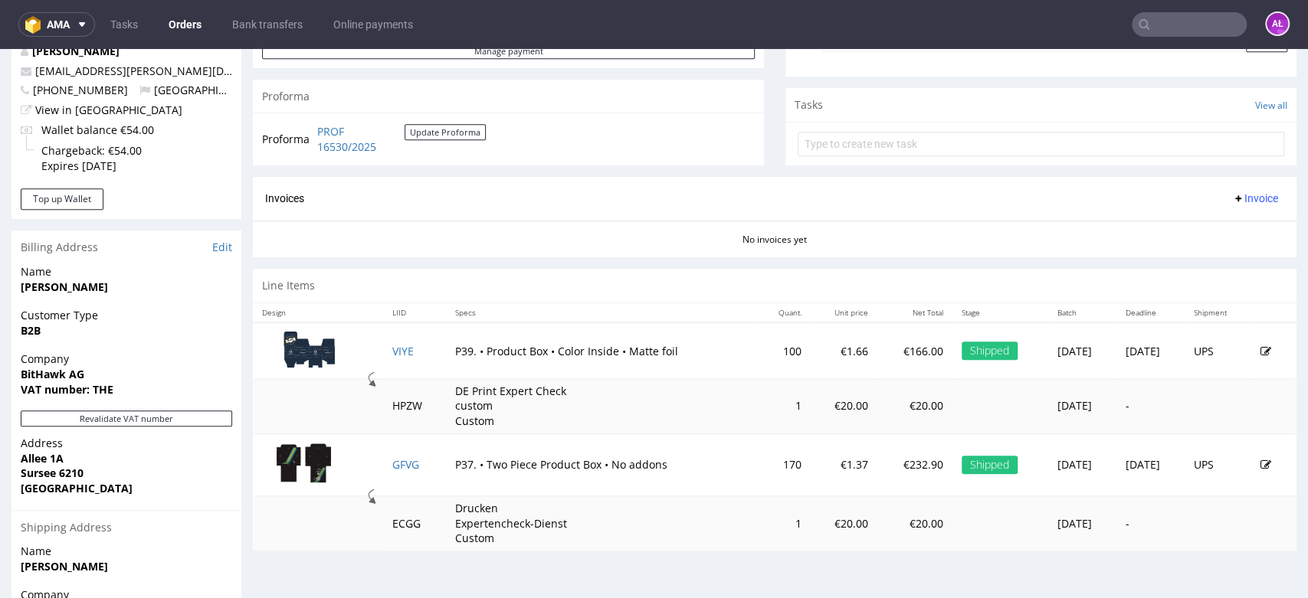
click at [1233, 195] on span "Invoice" at bounding box center [1255, 198] width 46 height 12
click at [1232, 221] on li "Generate" at bounding box center [1222, 230] width 99 height 28
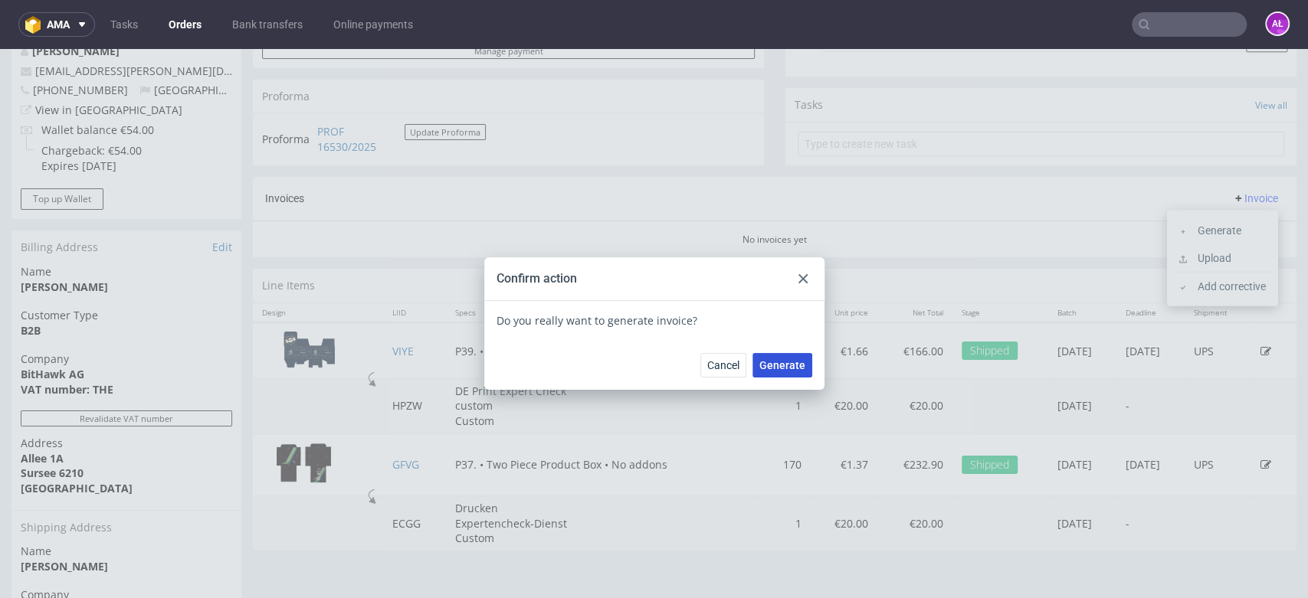
click at [771, 368] on span "Generate" at bounding box center [782, 365] width 46 height 11
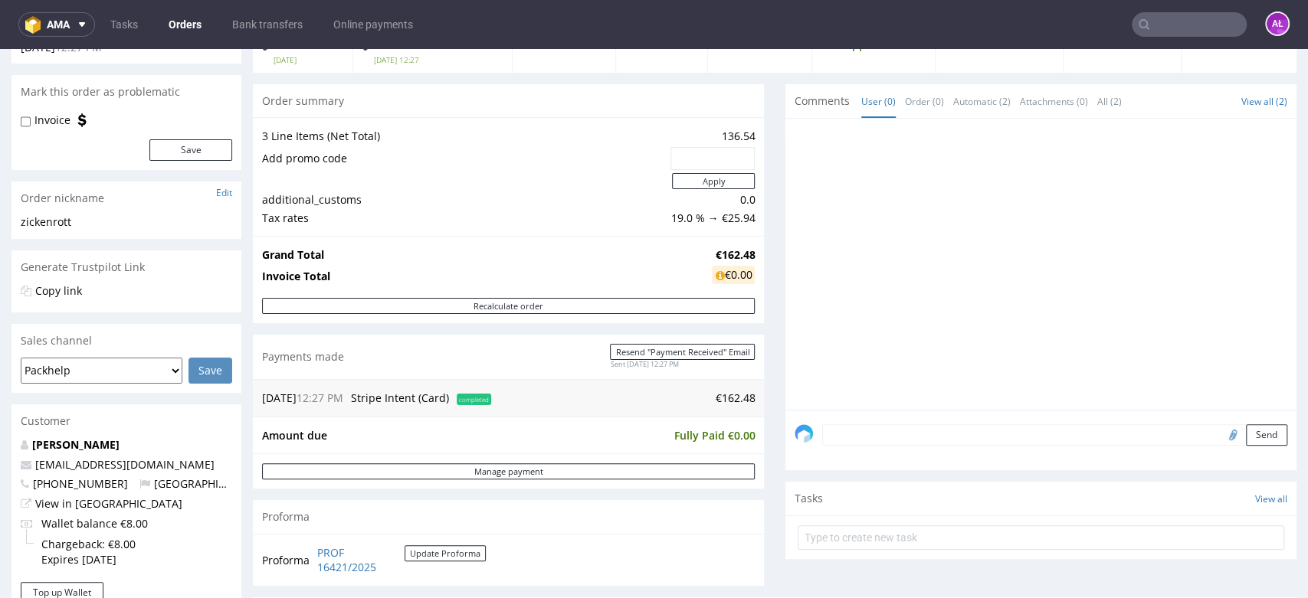
scroll to position [425, 0]
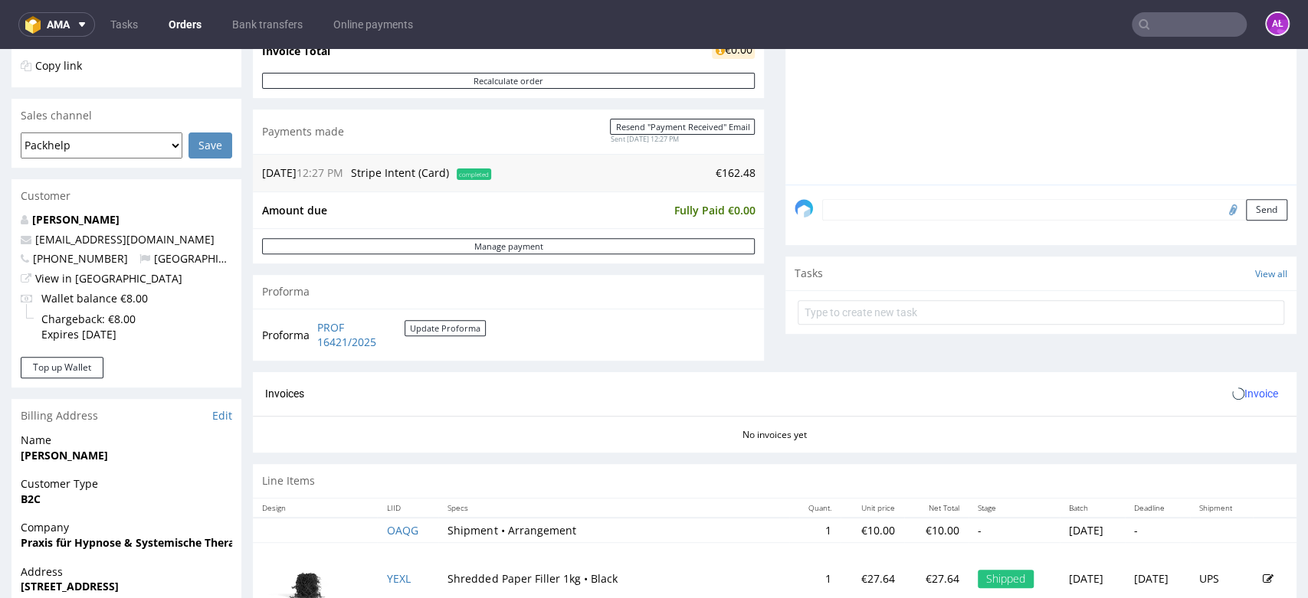
scroll to position [425, 0]
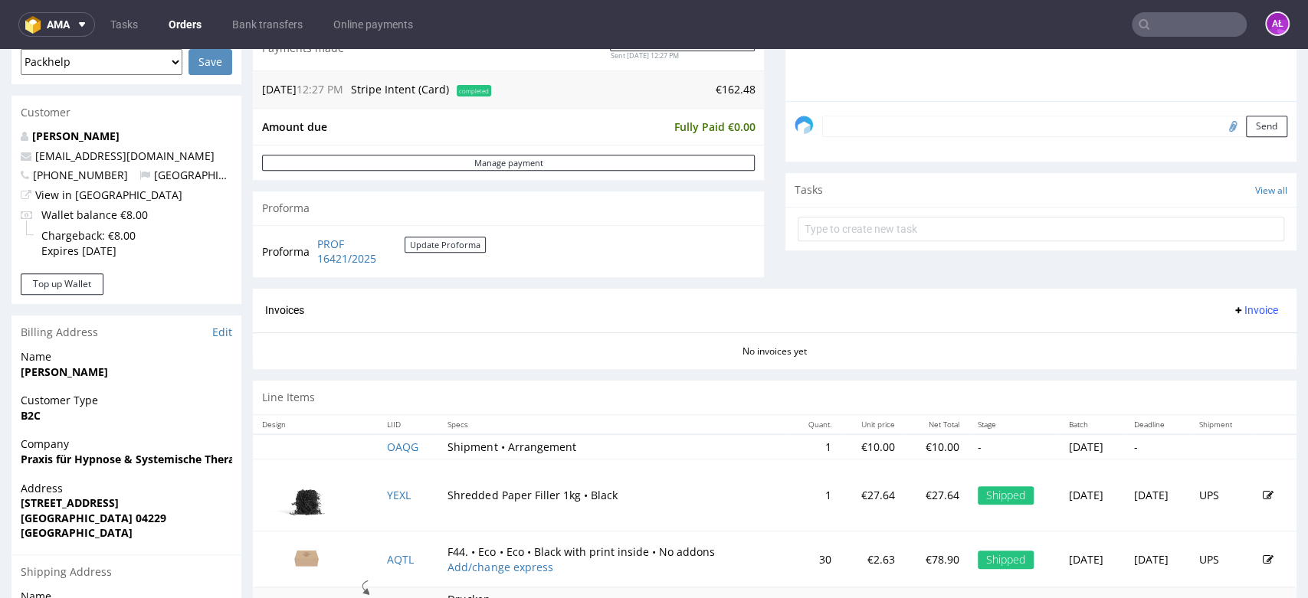
click at [1232, 312] on span "Invoice" at bounding box center [1255, 310] width 46 height 12
click at [1235, 342] on span "Generate" at bounding box center [1228, 342] width 74 height 15
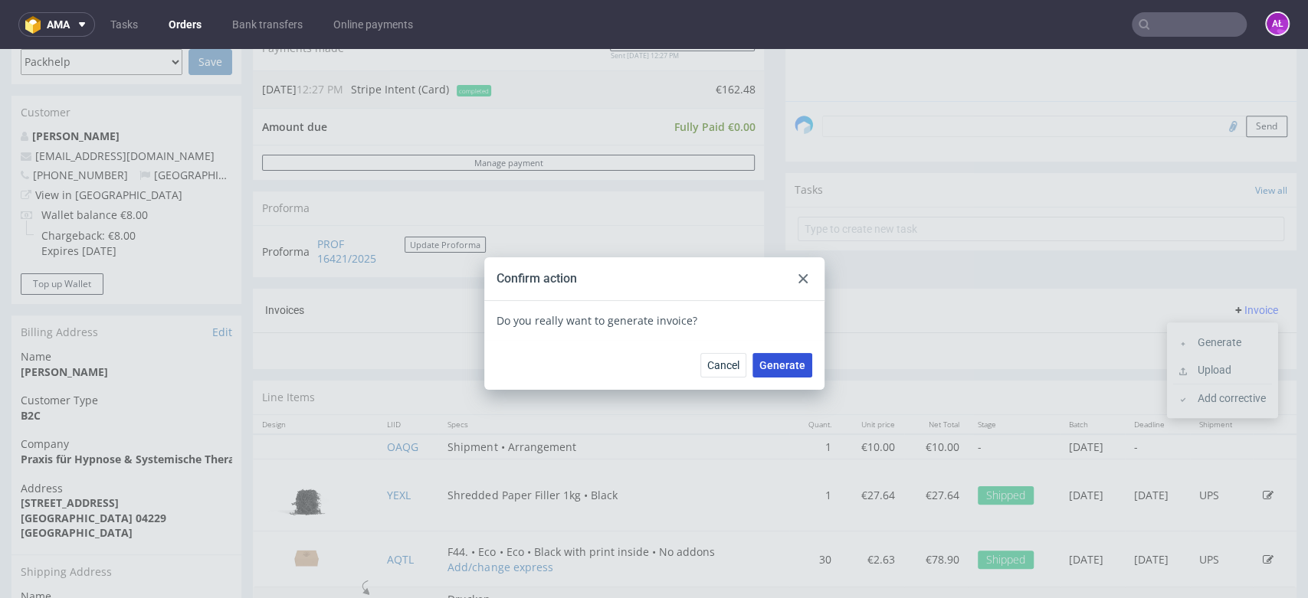
click at [772, 372] on button "Generate" at bounding box center [782, 365] width 60 height 25
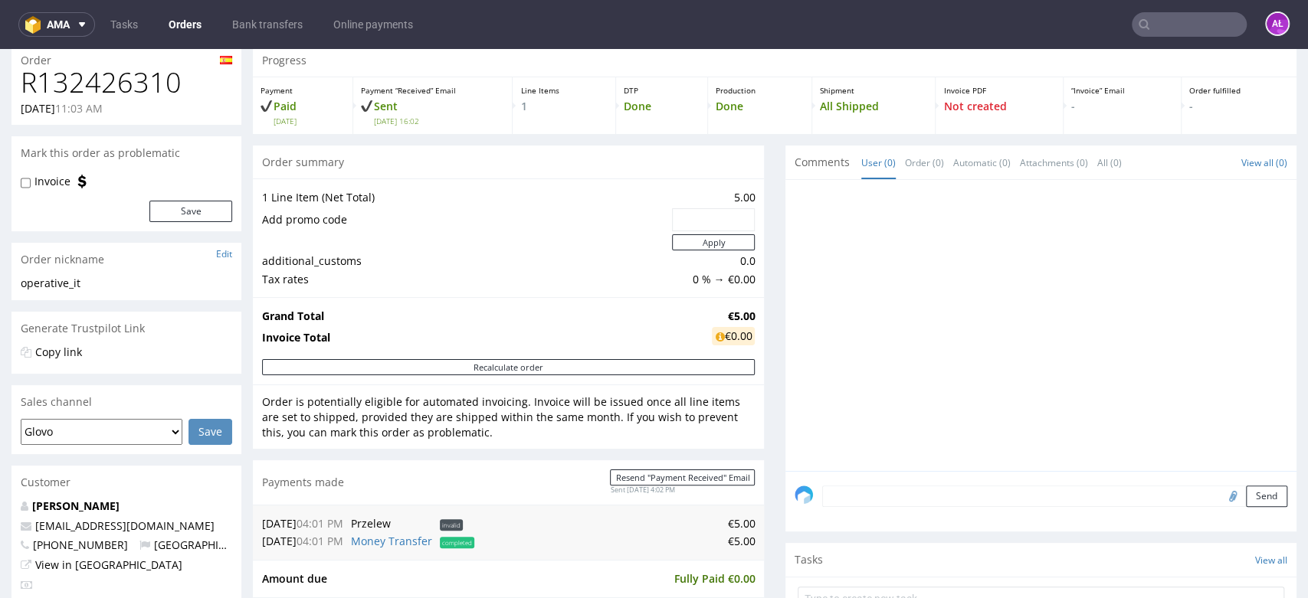
scroll to position [85, 0]
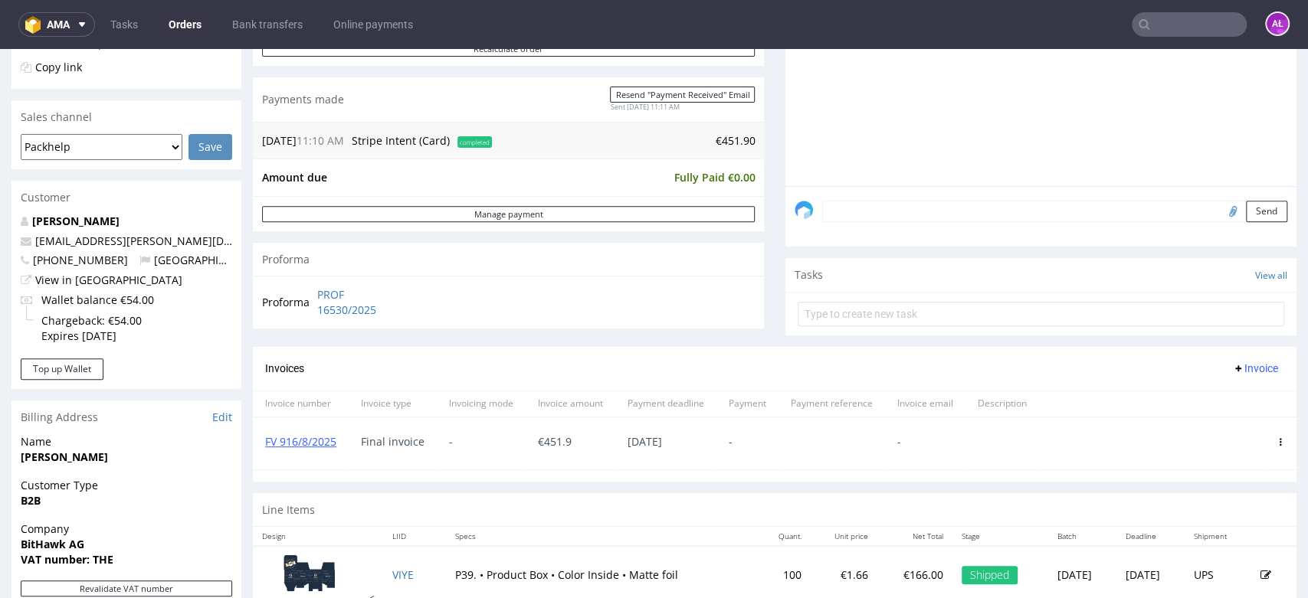
scroll to position [680, 0]
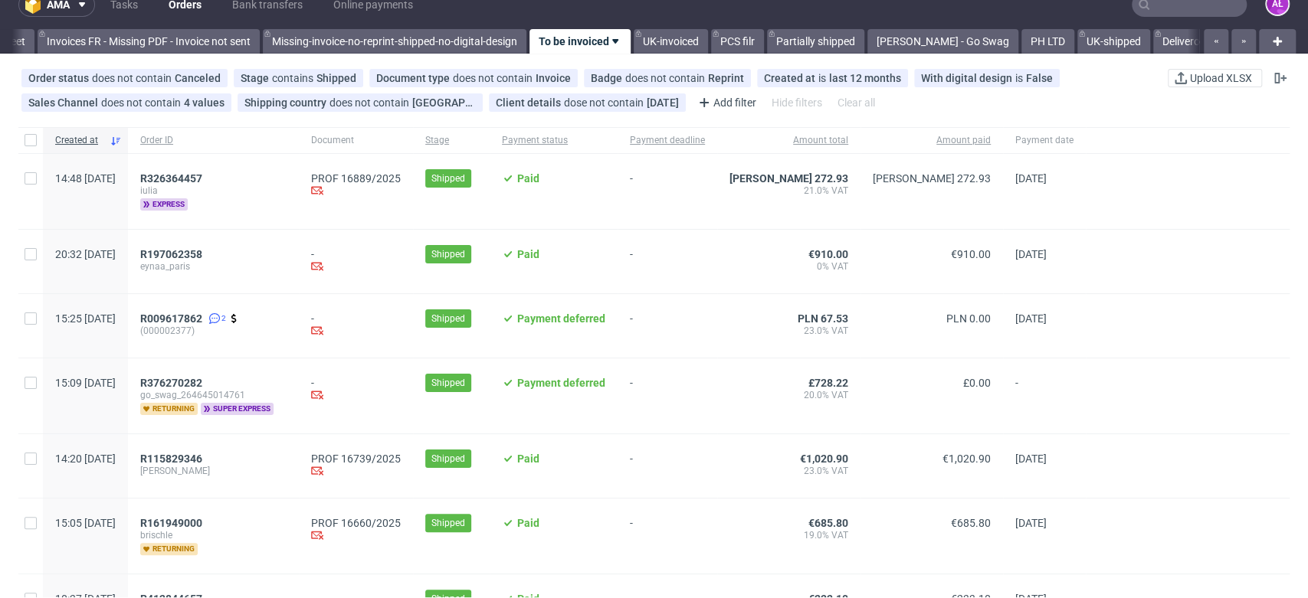
scroll to position [85, 0]
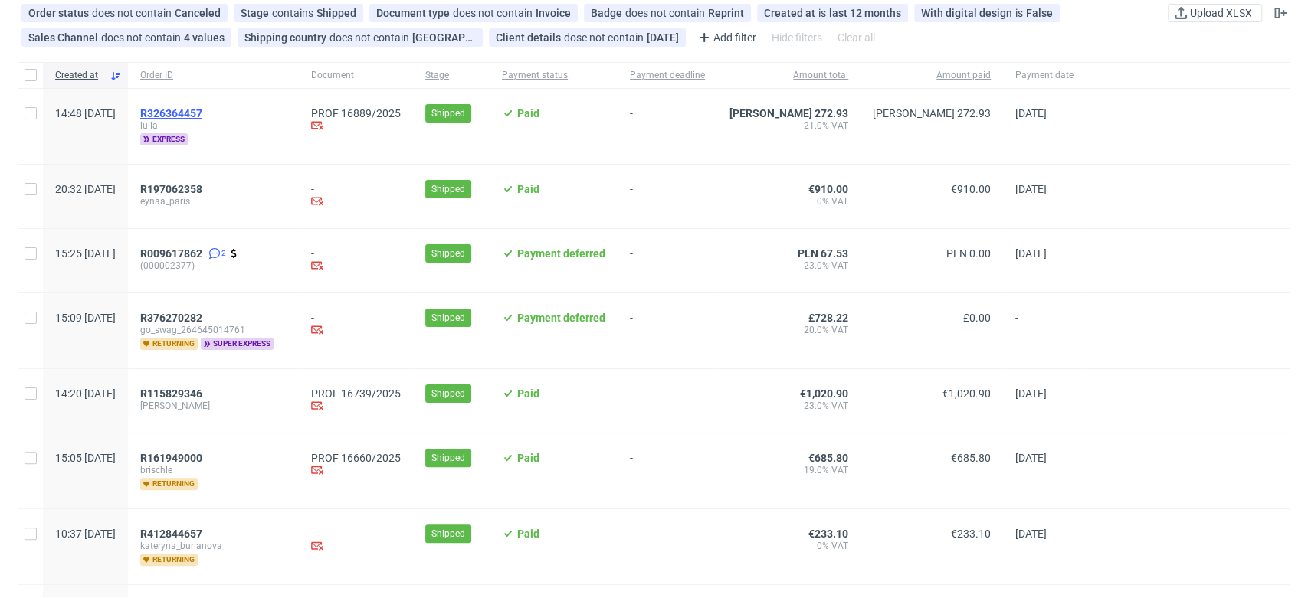
click at [202, 108] on span "R326364457" at bounding box center [171, 113] width 62 height 12
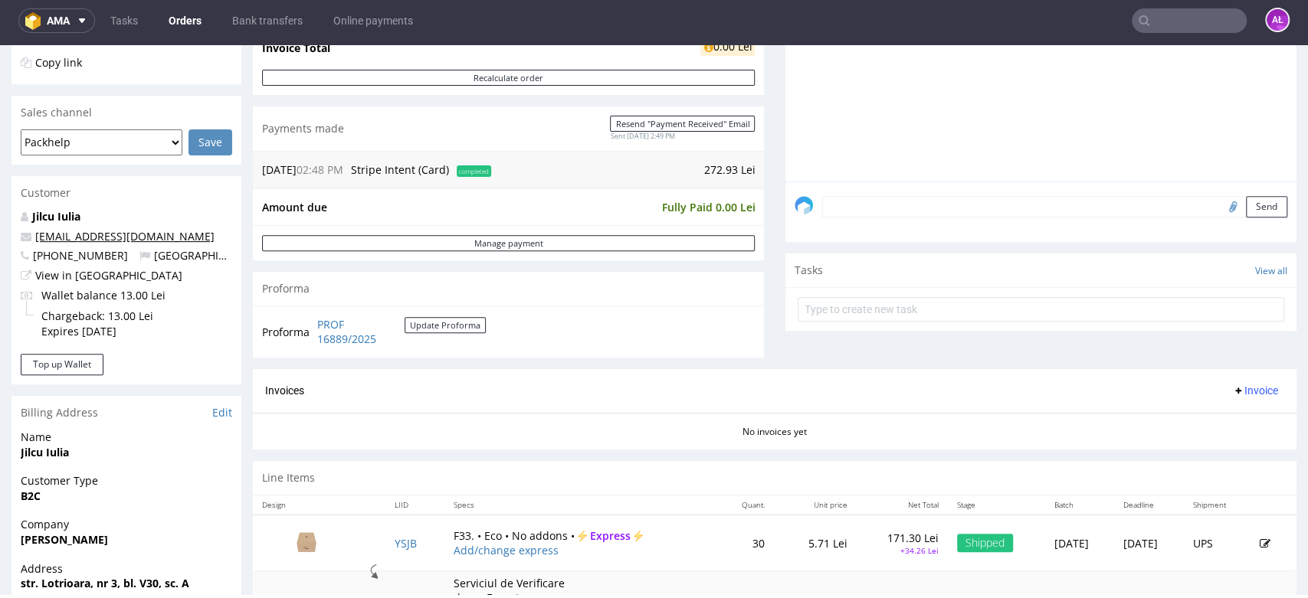
scroll to position [340, 0]
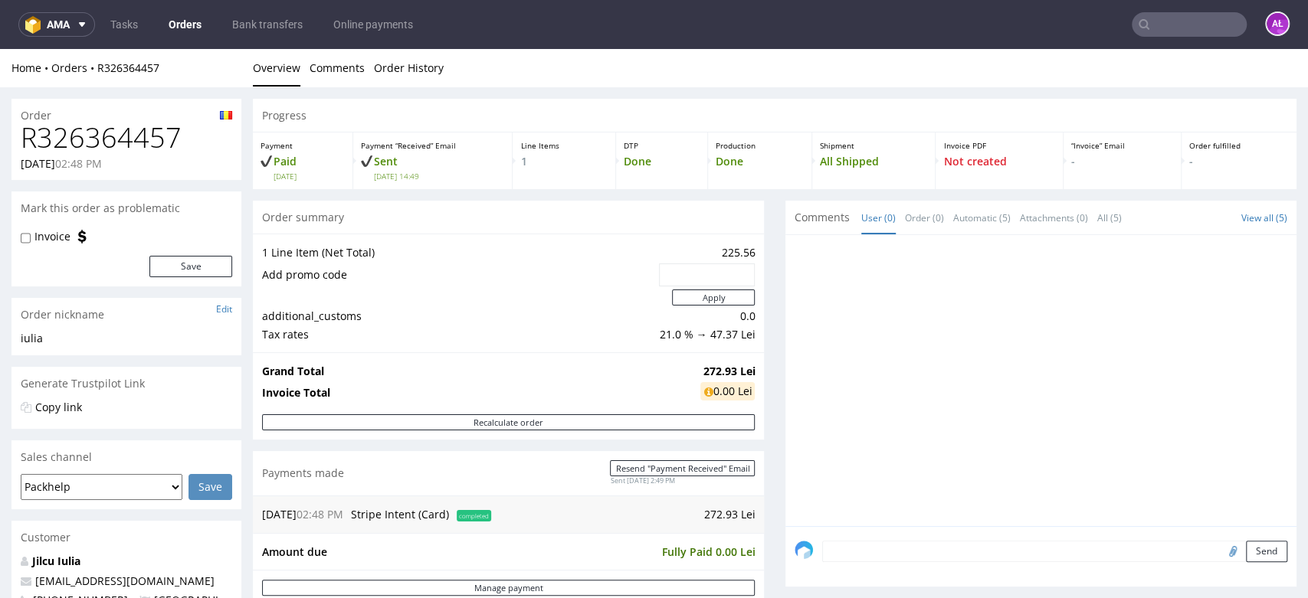
scroll to position [510, 0]
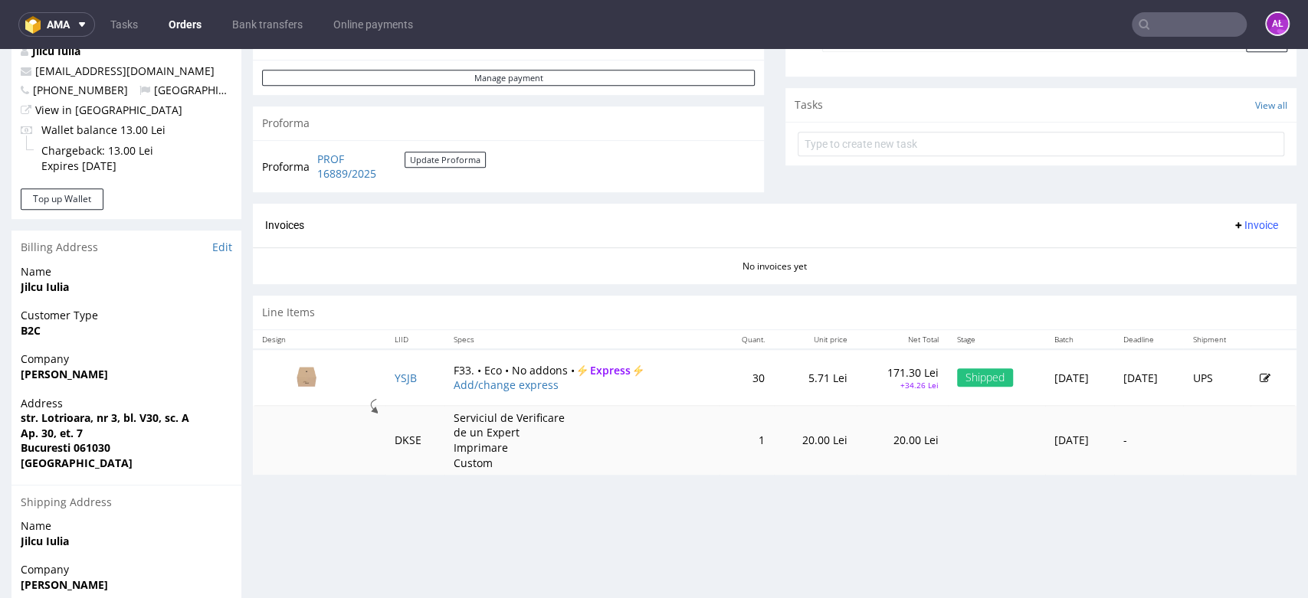
click at [1233, 227] on span "Invoice" at bounding box center [1255, 225] width 46 height 12
click at [1236, 257] on span "Generate" at bounding box center [1228, 257] width 74 height 15
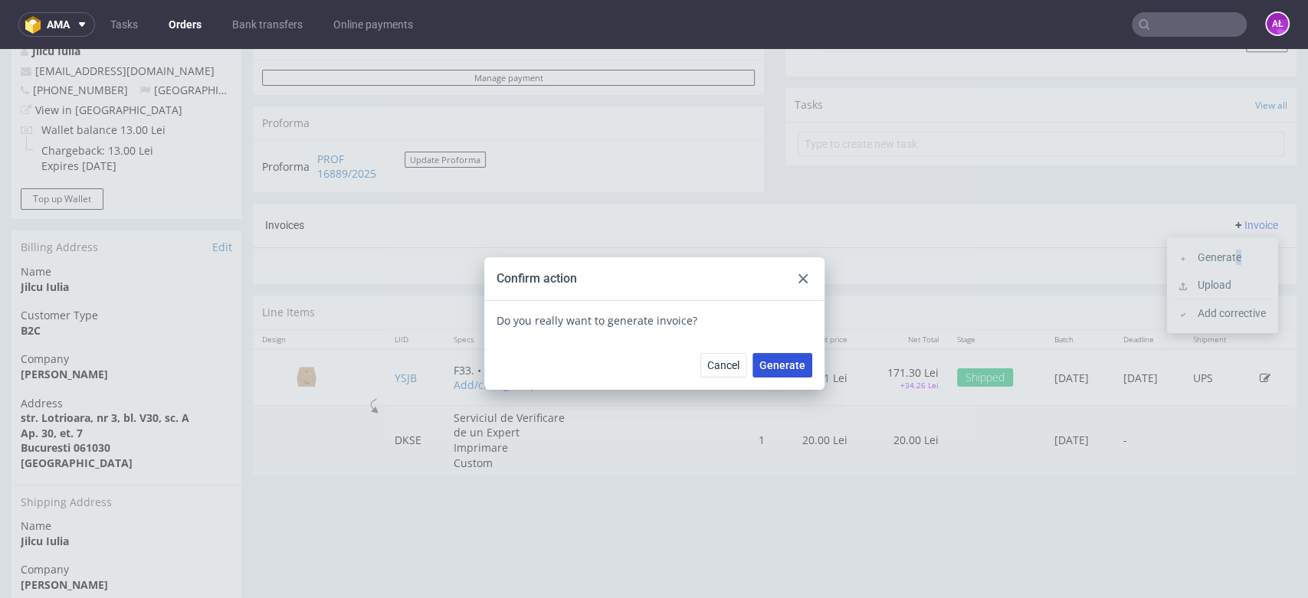
click at [784, 366] on span "Generate" at bounding box center [782, 365] width 46 height 11
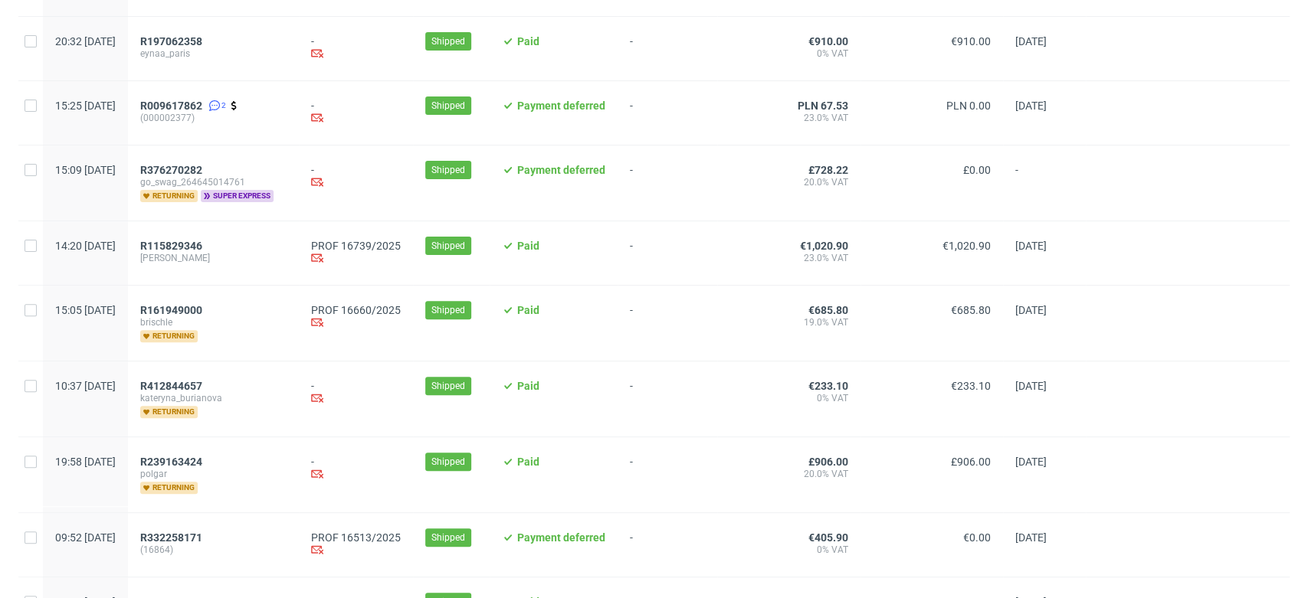
scroll to position [340, 0]
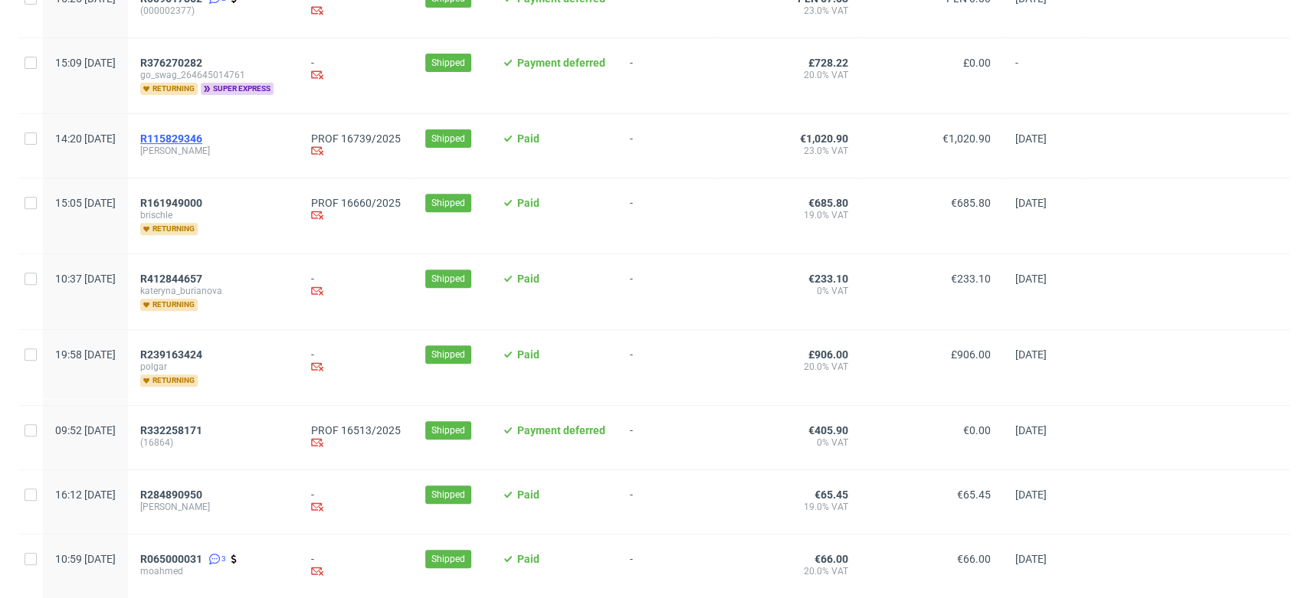
click at [202, 143] on span "R115829346" at bounding box center [171, 139] width 62 height 12
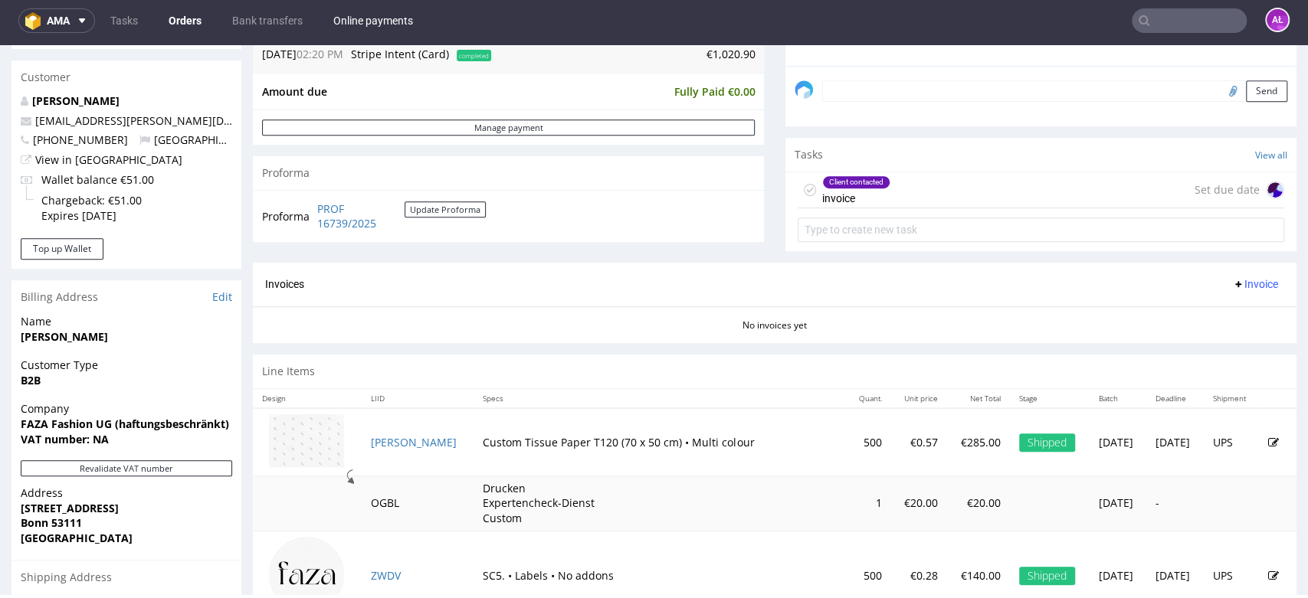
scroll to position [425, 0]
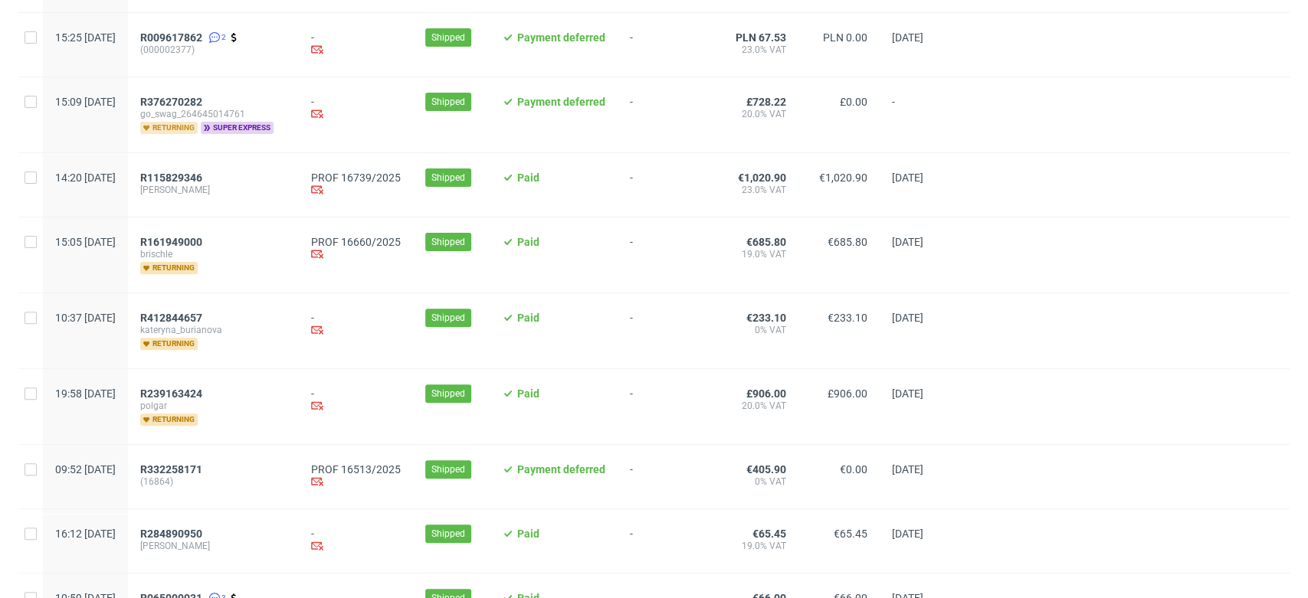
scroll to position [170, 0]
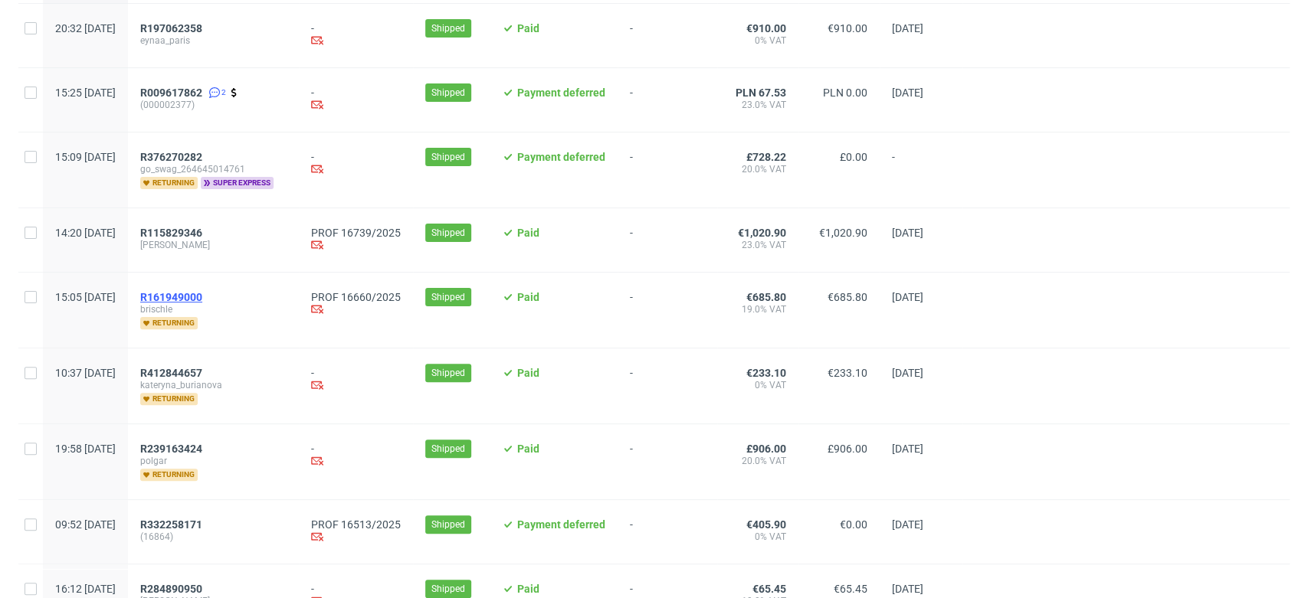
click at [202, 300] on span "R161949000" at bounding box center [171, 297] width 62 height 12
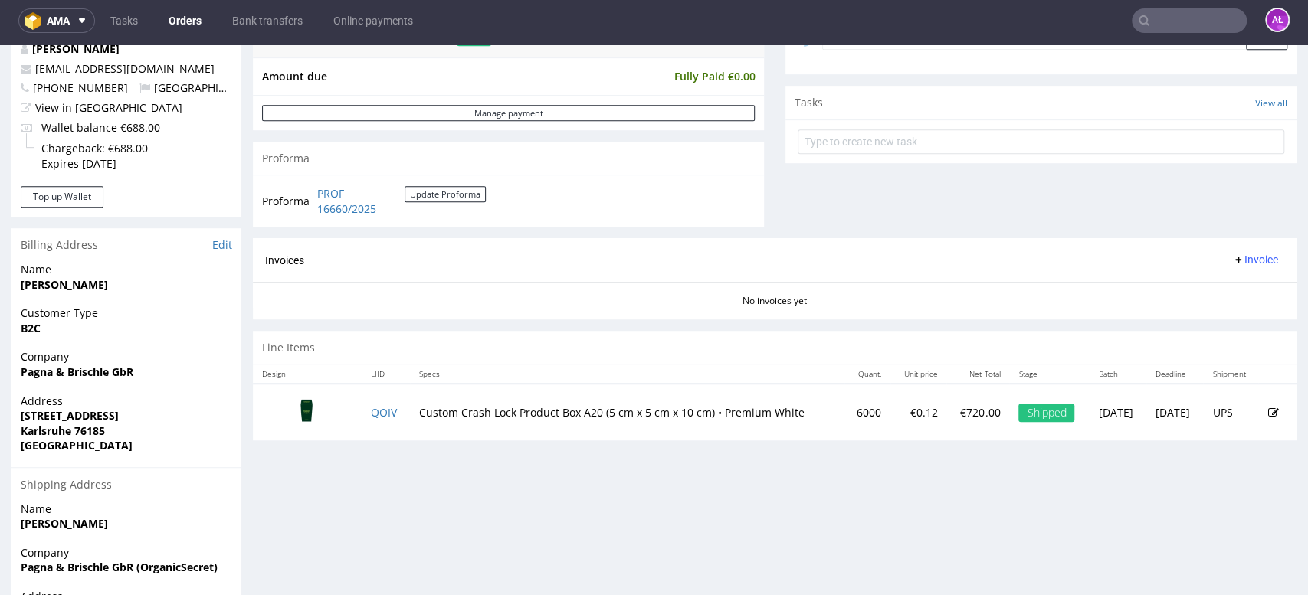
scroll to position [340, 0]
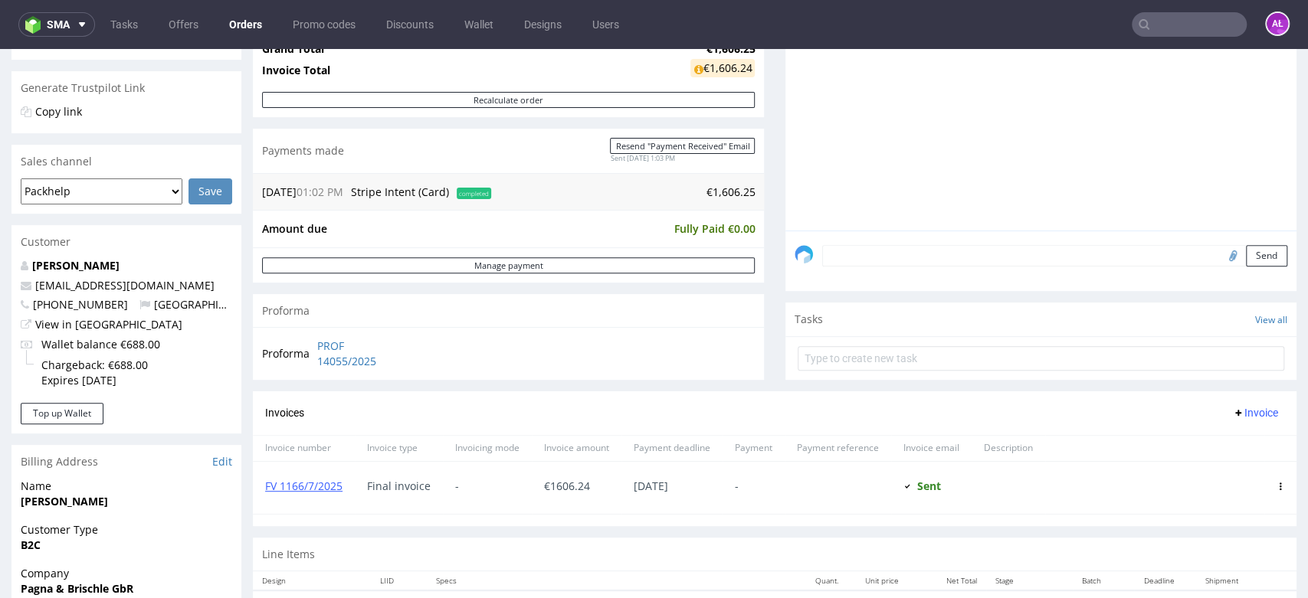
scroll to position [510, 0]
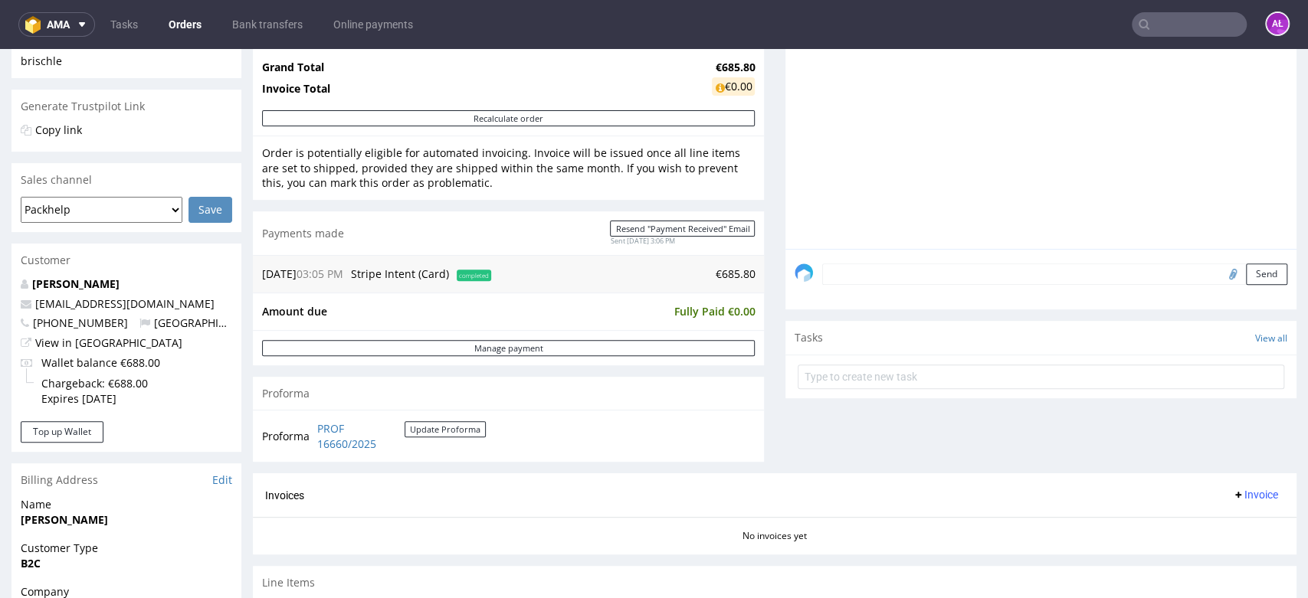
scroll to position [425, 0]
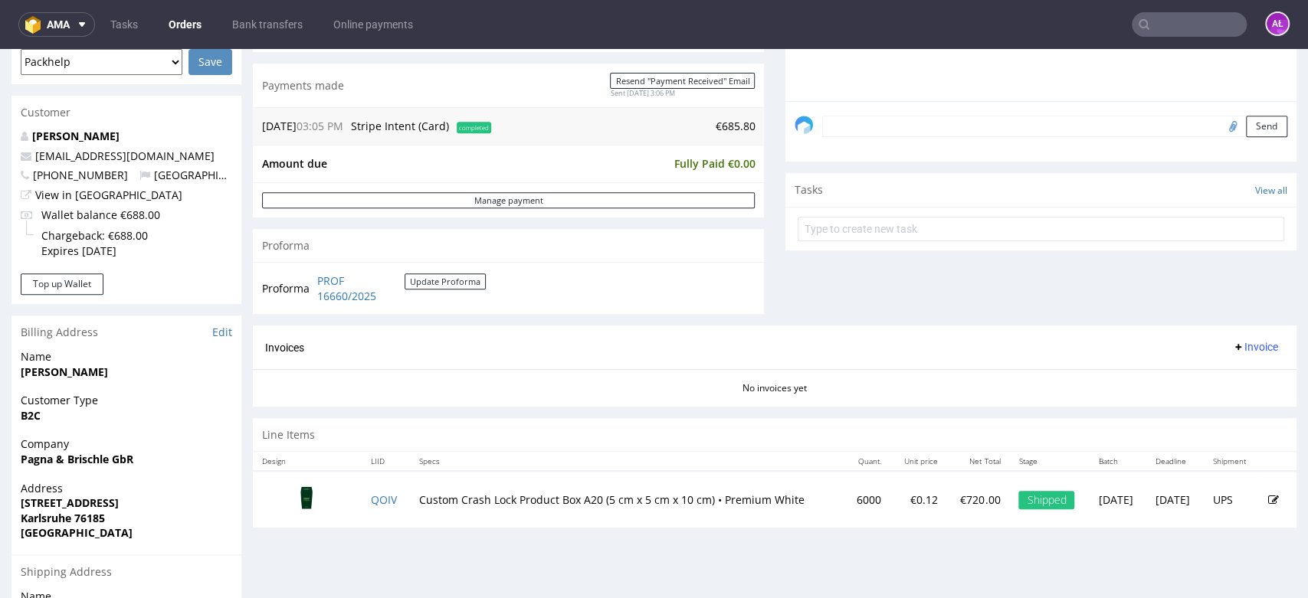
click at [1236, 348] on span "Invoice" at bounding box center [1255, 347] width 46 height 12
click at [1233, 375] on span "Generate" at bounding box center [1228, 379] width 74 height 15
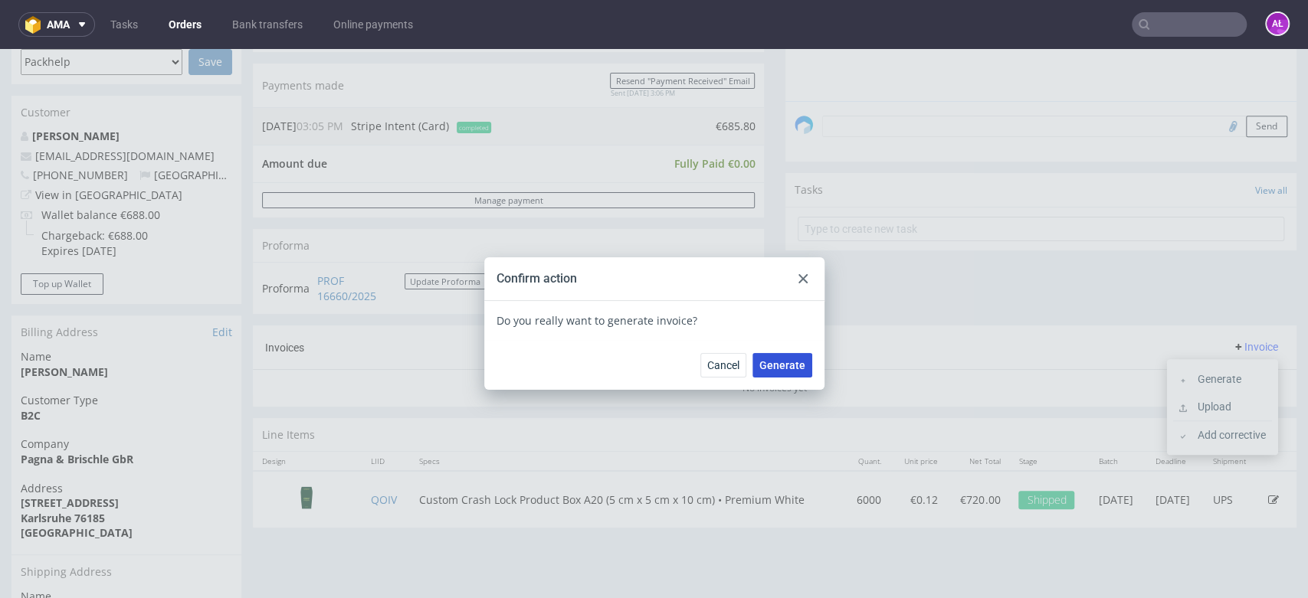
click at [775, 360] on span "Generate" at bounding box center [782, 365] width 46 height 11
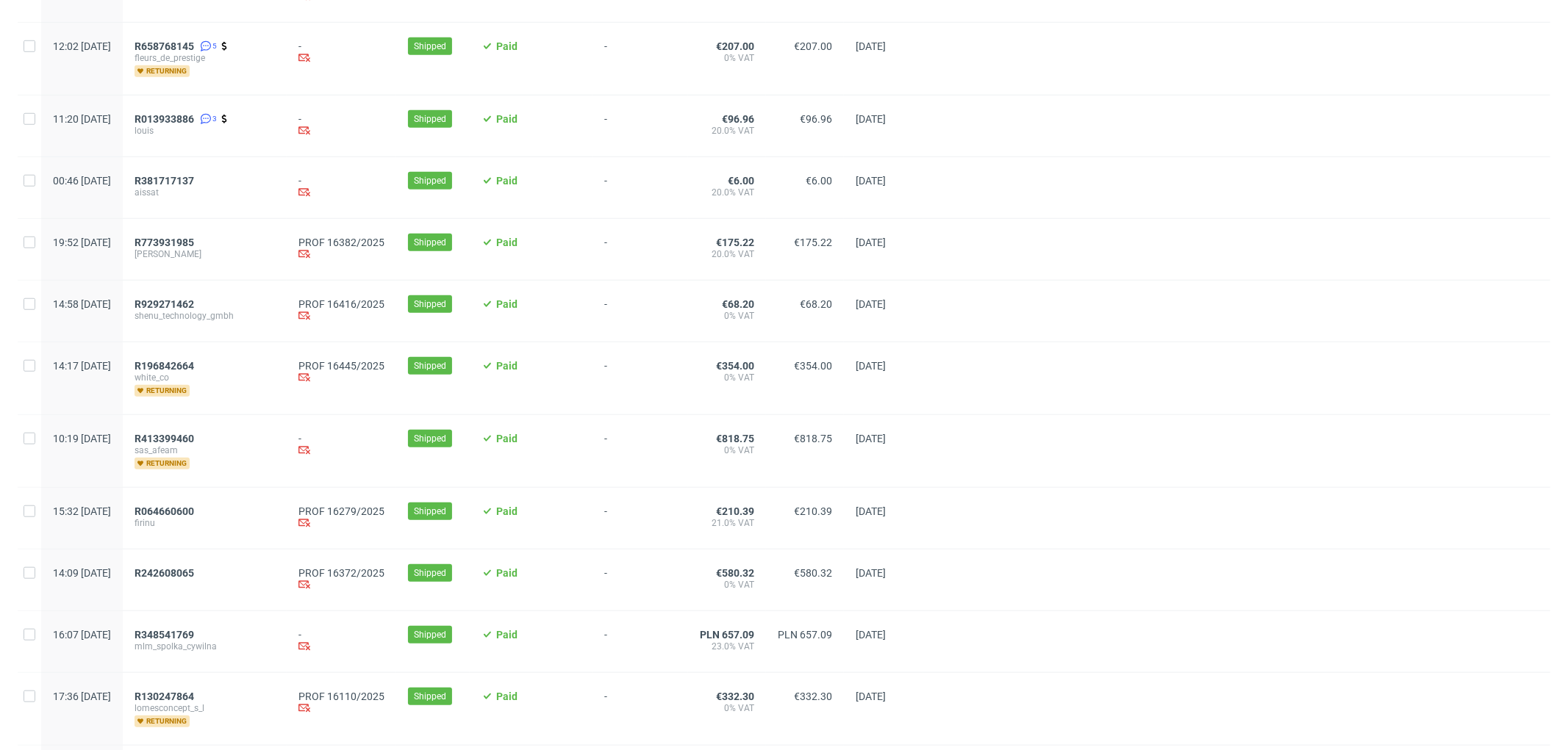
scroll to position [973, 0]
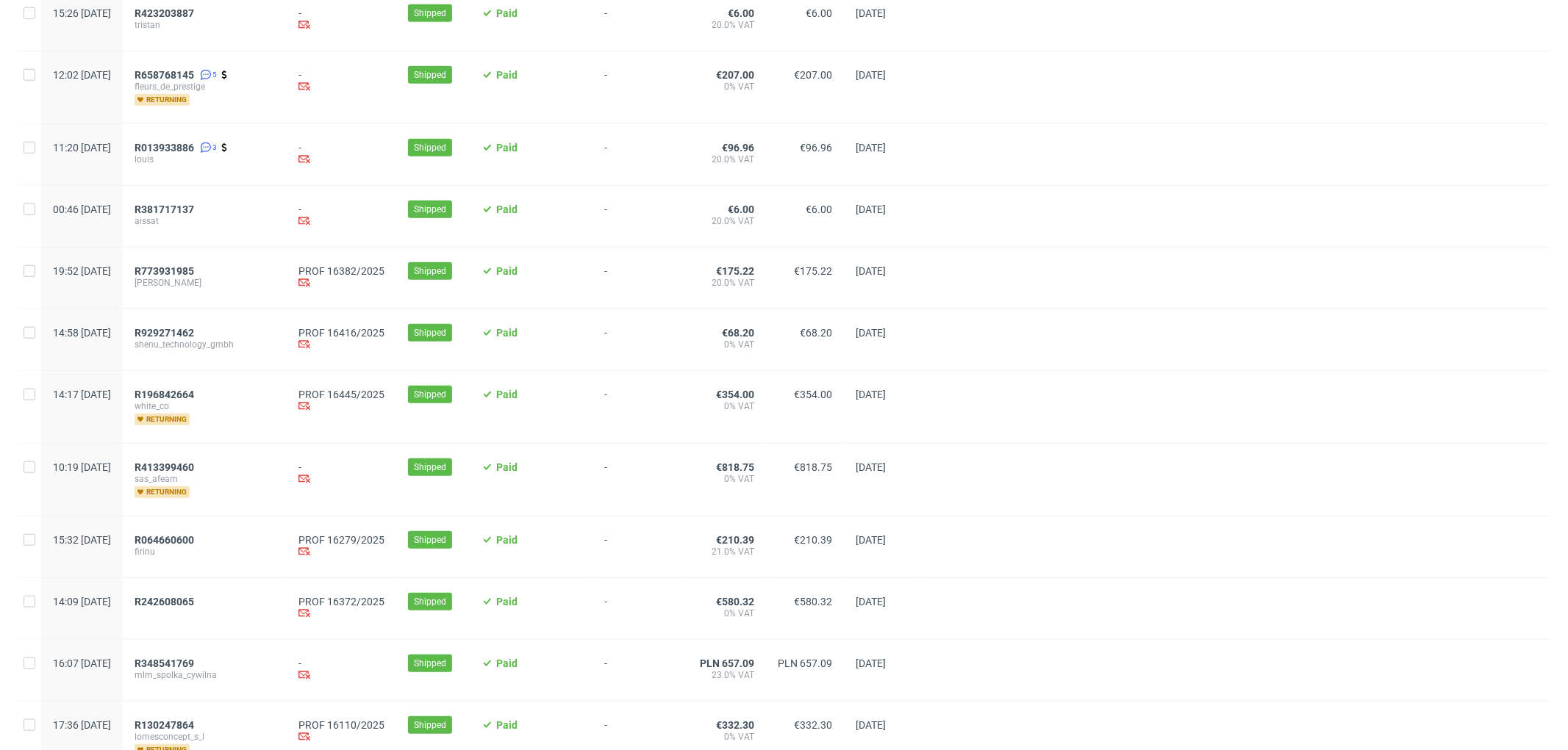
drag, startPoint x: 215, startPoint y: 272, endPoint x: 239, endPoint y: 288, distance: 28.8
click at [237, 281] on span "alexandre" at bounding box center [204, 283] width 140 height 12
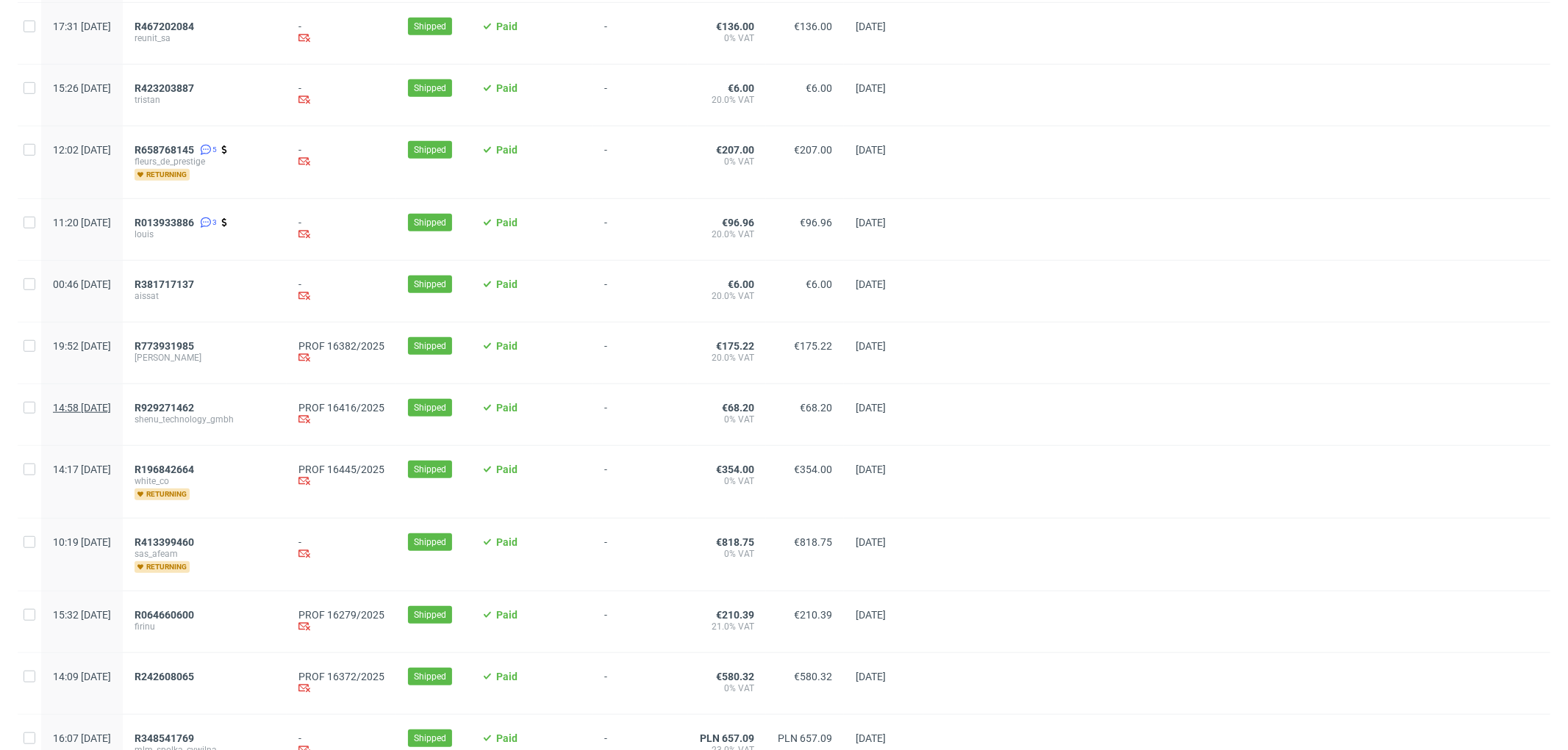
scroll to position [891, 0]
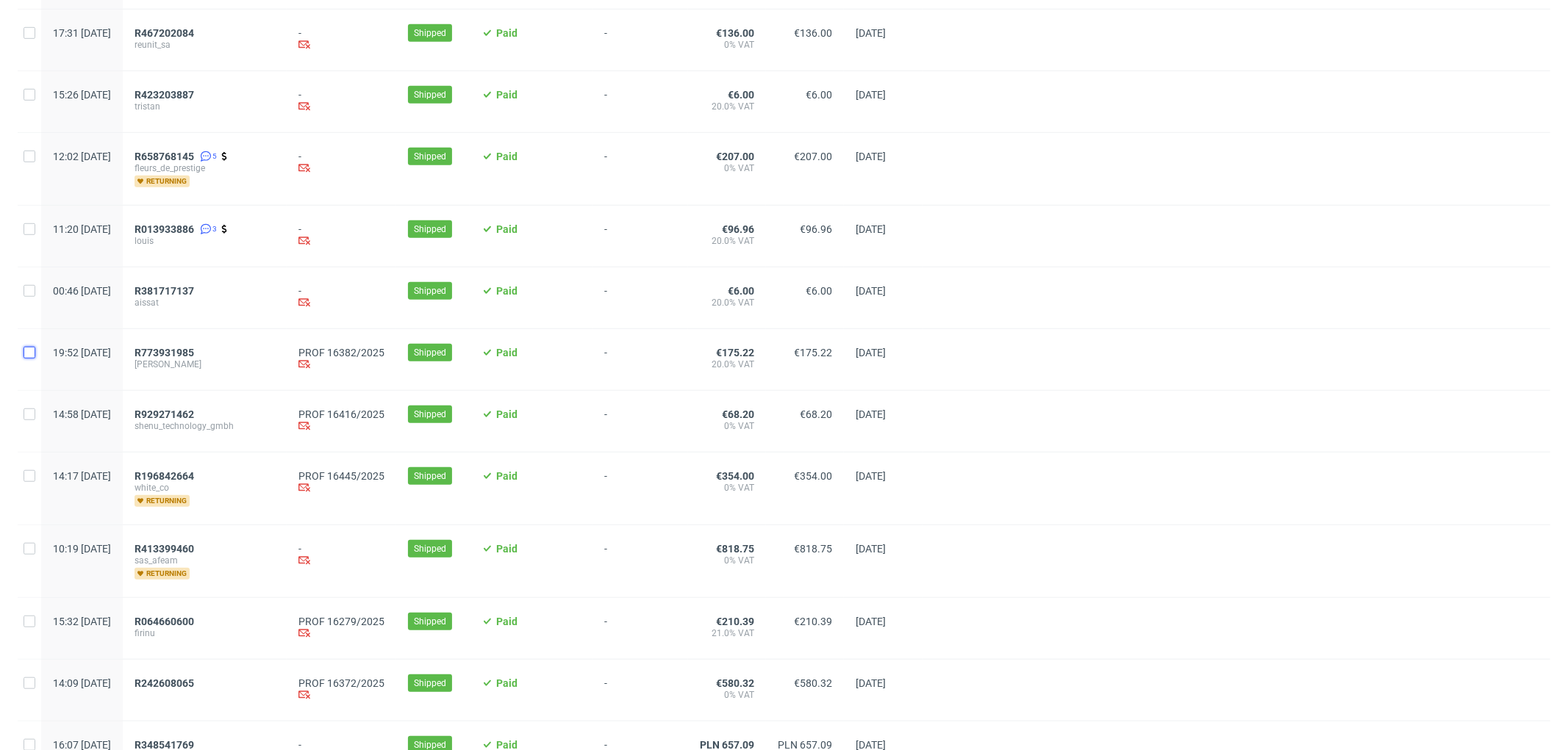
click at [27, 357] on input "checkbox" at bounding box center [30, 353] width 12 height 12
checkbox input "true"
click at [33, 420] on input "checkbox" at bounding box center [30, 414] width 12 height 12
checkbox input "true"
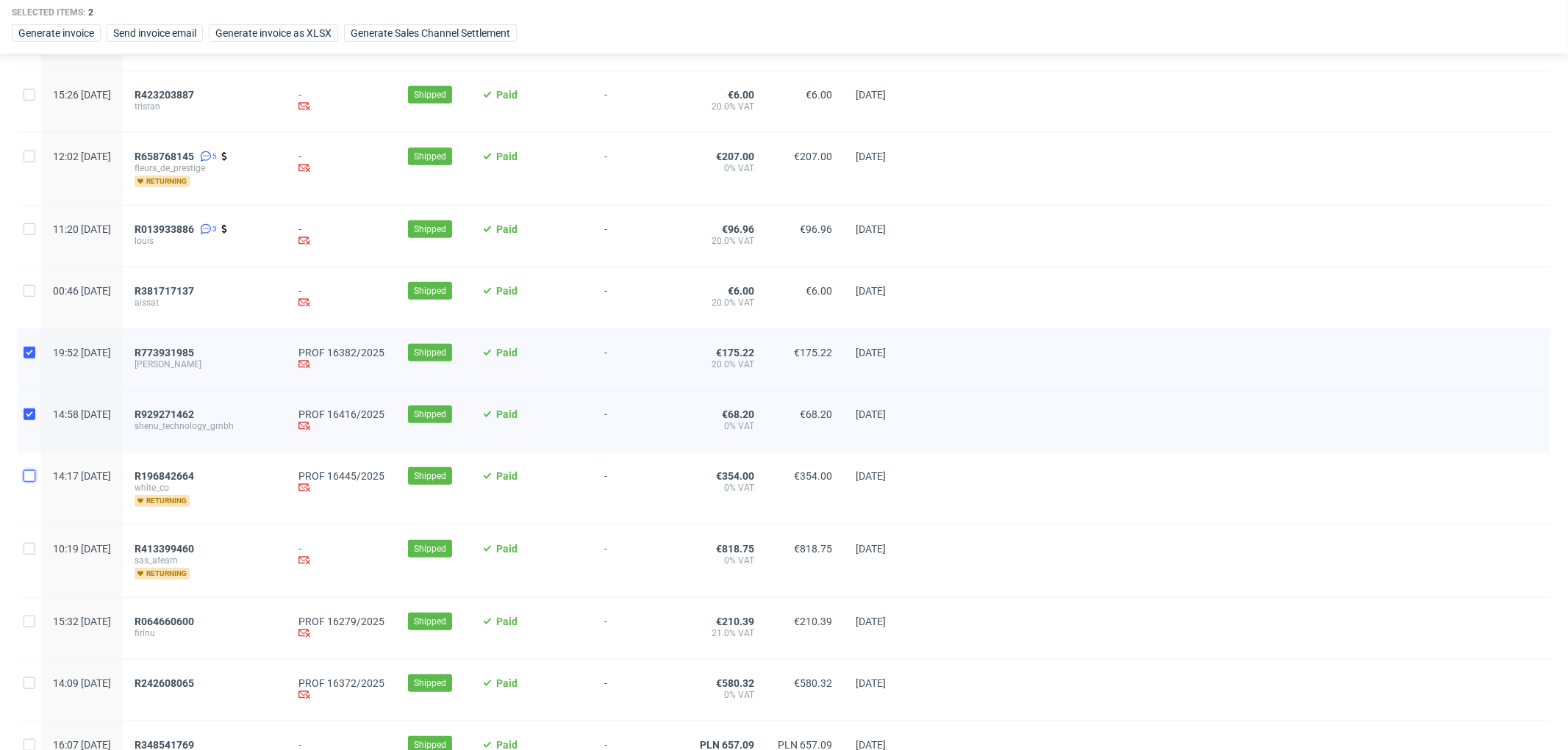
click at [30, 481] on input "checkbox" at bounding box center [30, 476] width 12 height 12
checkbox input "true"
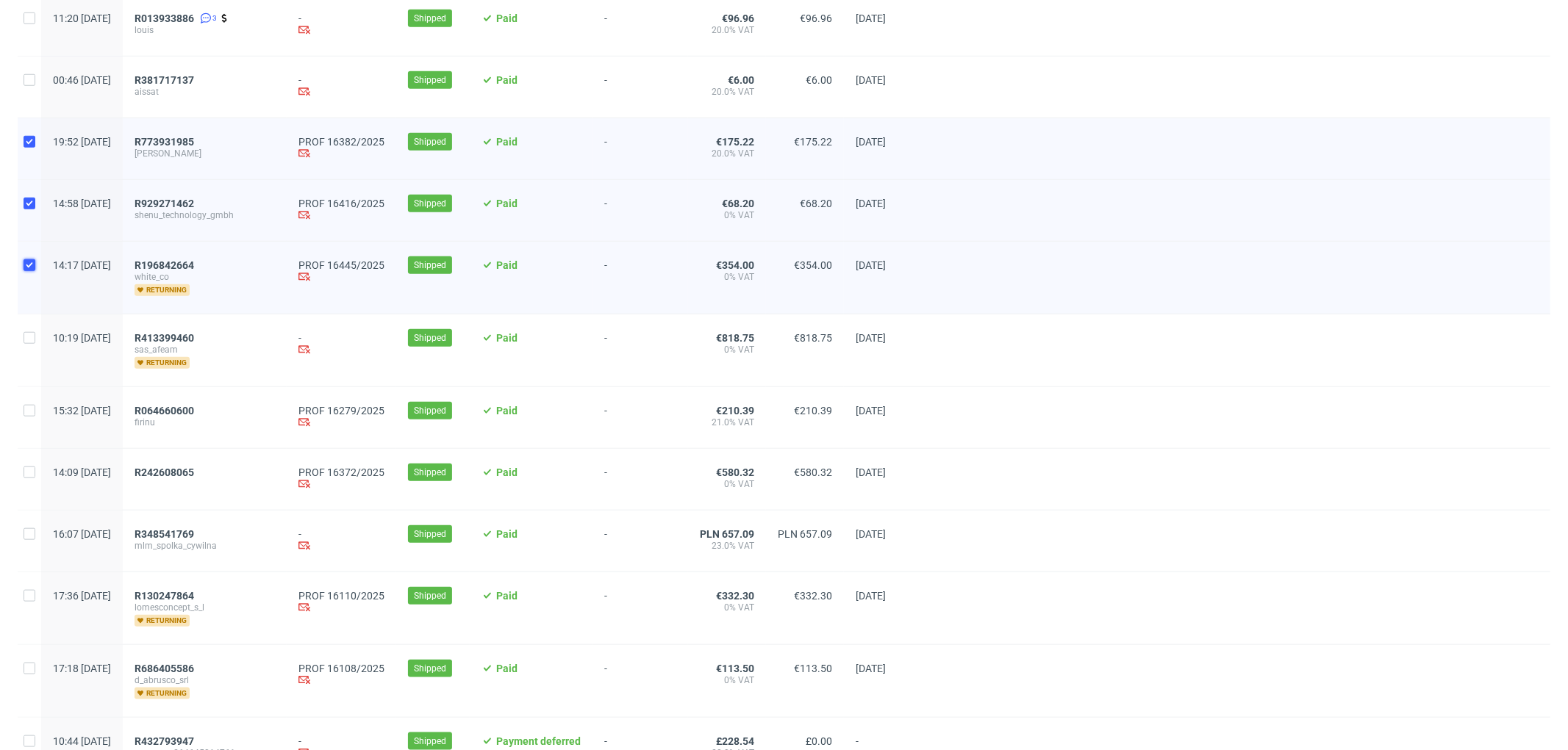
scroll to position [1217, 0]
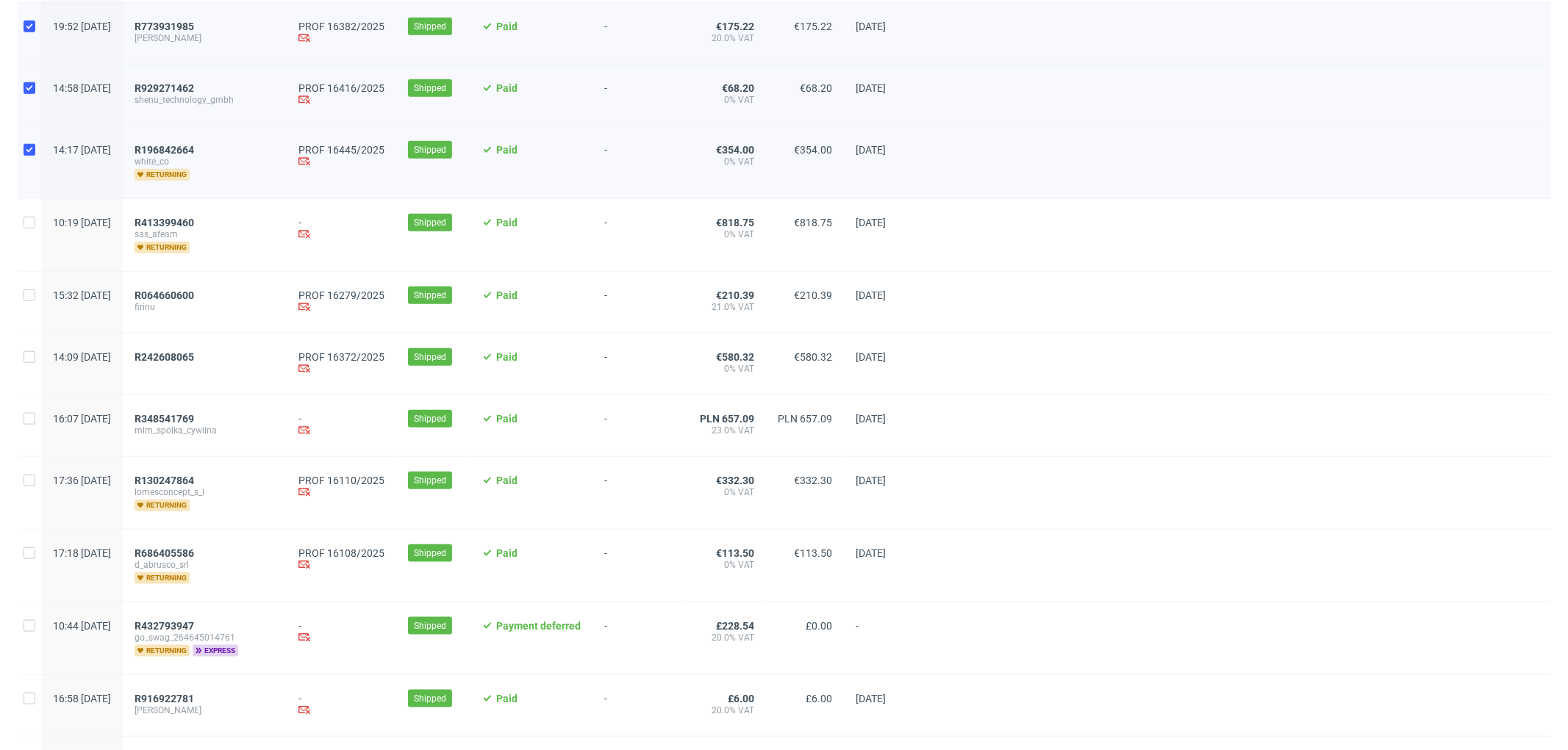
click at [32, 305] on div at bounding box center [29, 302] width 24 height 61
checkbox input "true"
click at [27, 363] on input "checkbox" at bounding box center [30, 357] width 12 height 12
checkbox input "true"
click at [31, 486] on input "checkbox" at bounding box center [30, 480] width 12 height 12
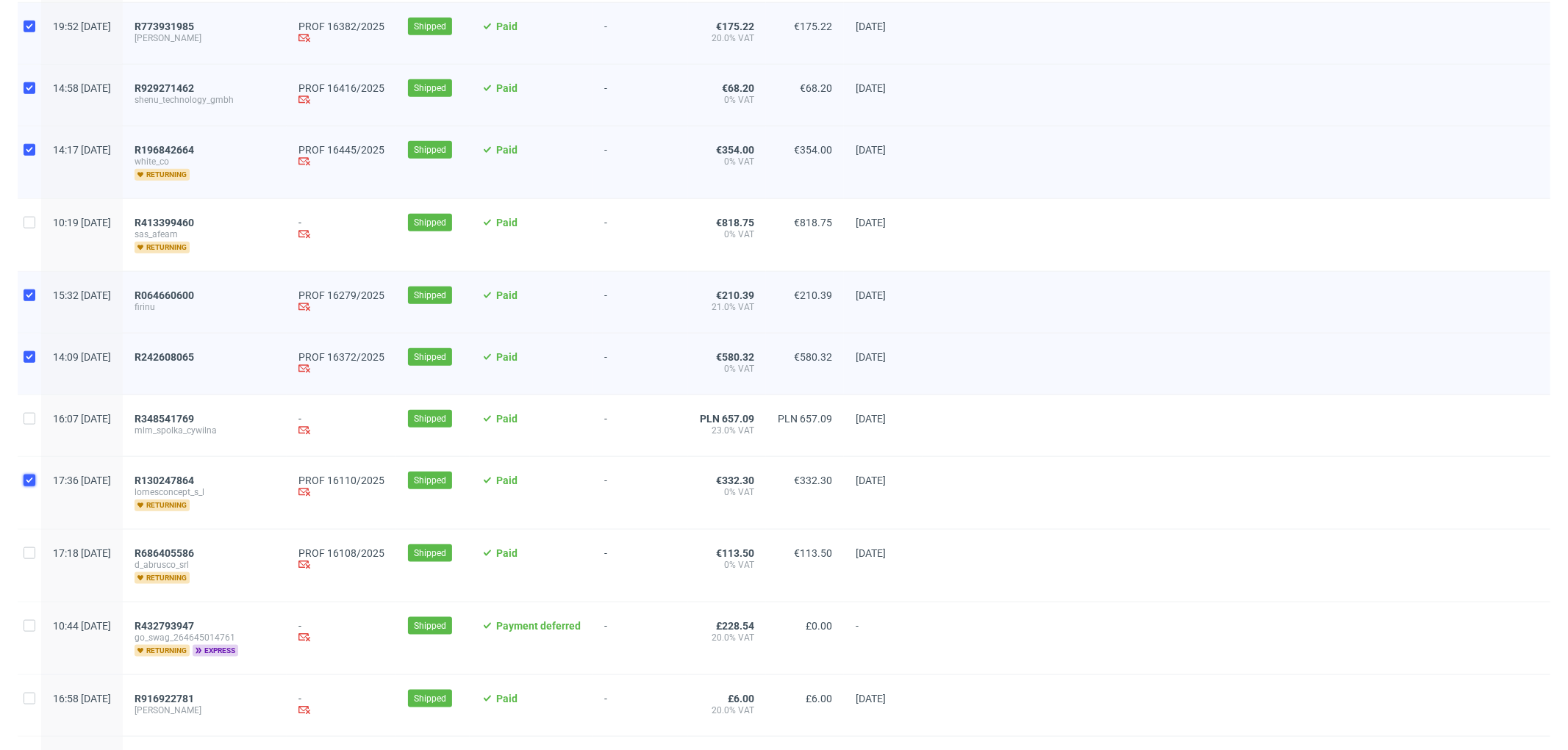
checkbox input "true"
click at [30, 553] on input "checkbox" at bounding box center [30, 553] width 12 height 12
checkbox input "true"
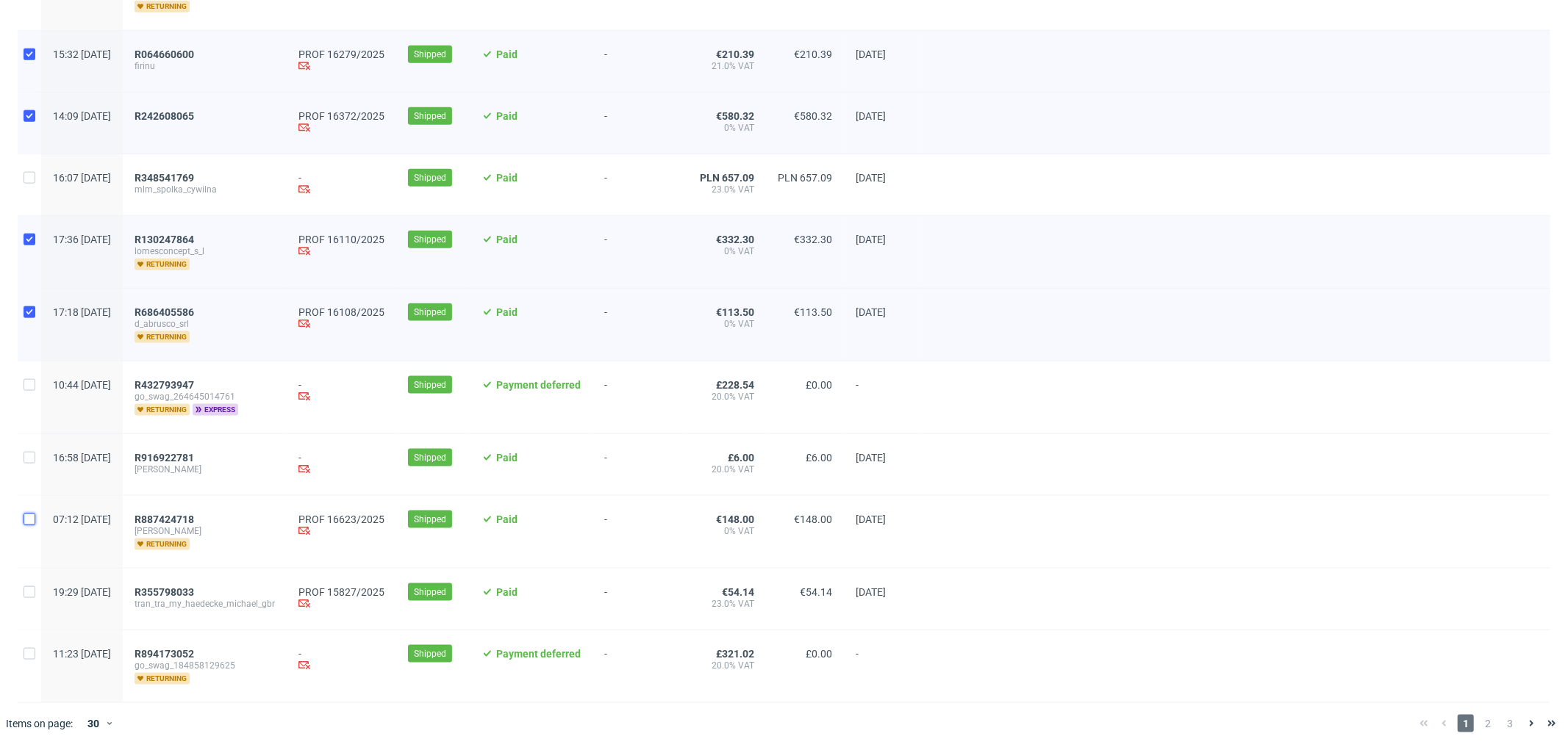
click at [25, 523] on input "checkbox" at bounding box center [30, 519] width 12 height 12
checkbox input "true"
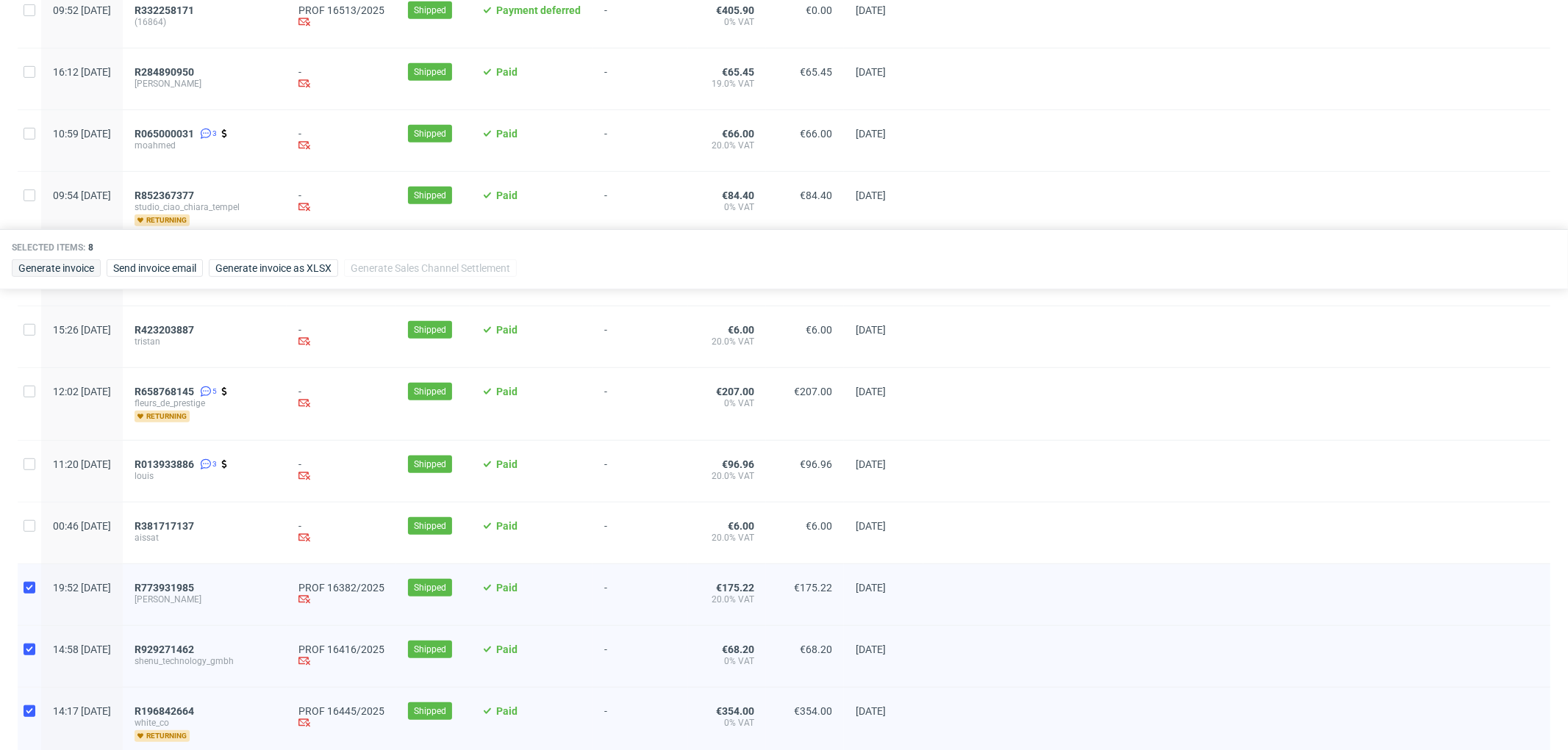
scroll to position [646, 0]
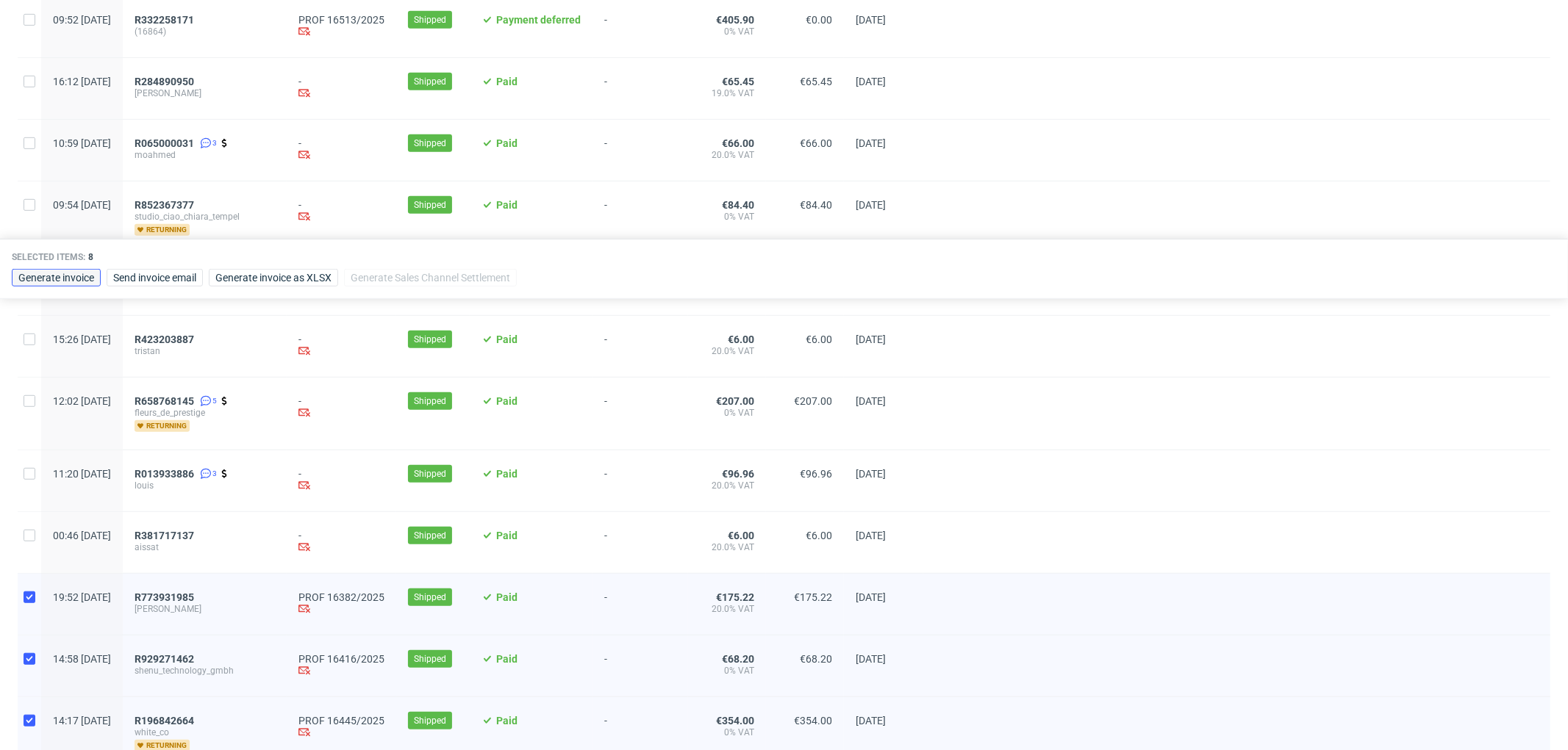
click at [78, 272] on span "Generate invoice" at bounding box center [56, 277] width 76 height 11
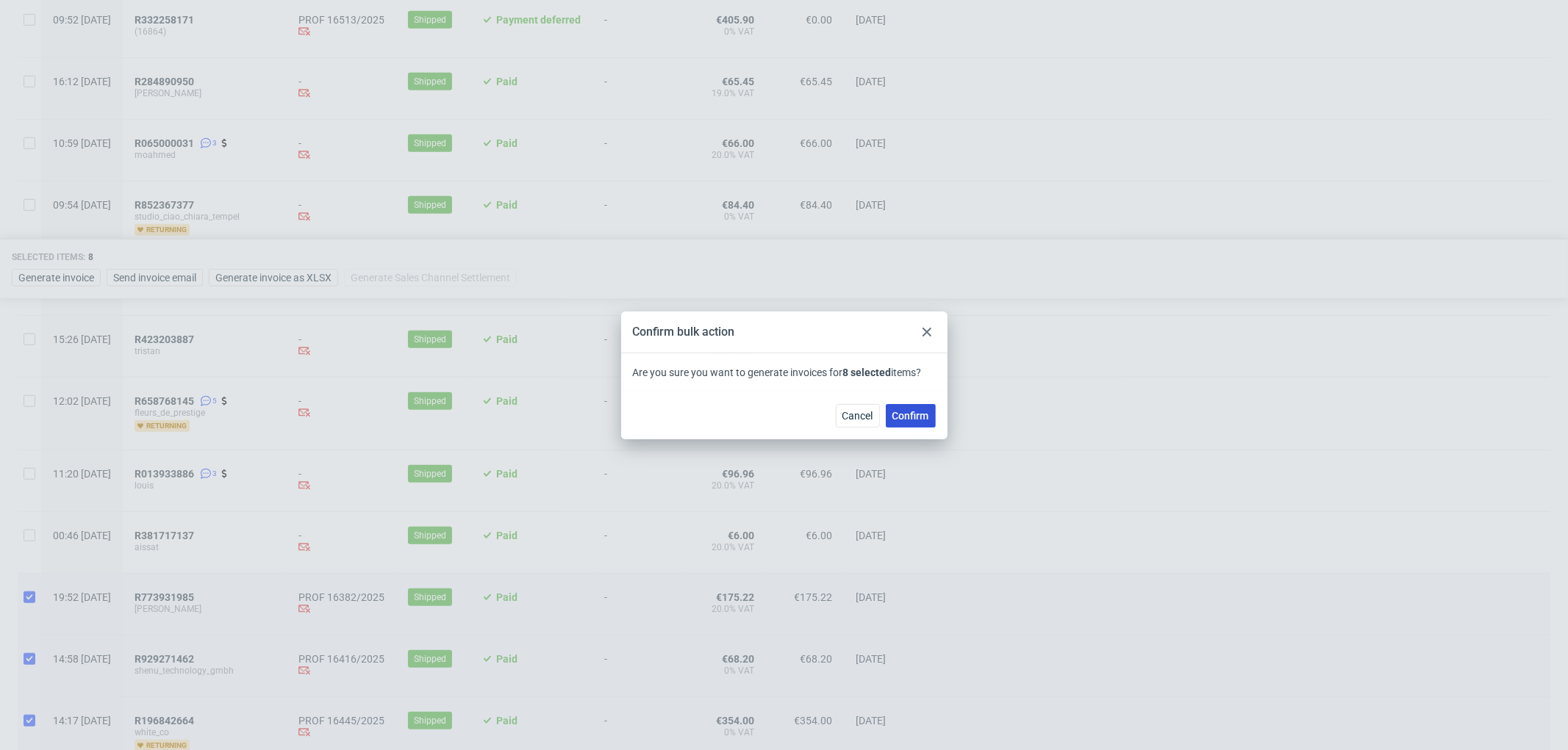
click at [924, 413] on span "Confirm" at bounding box center [911, 415] width 36 height 11
checkbox input "false"
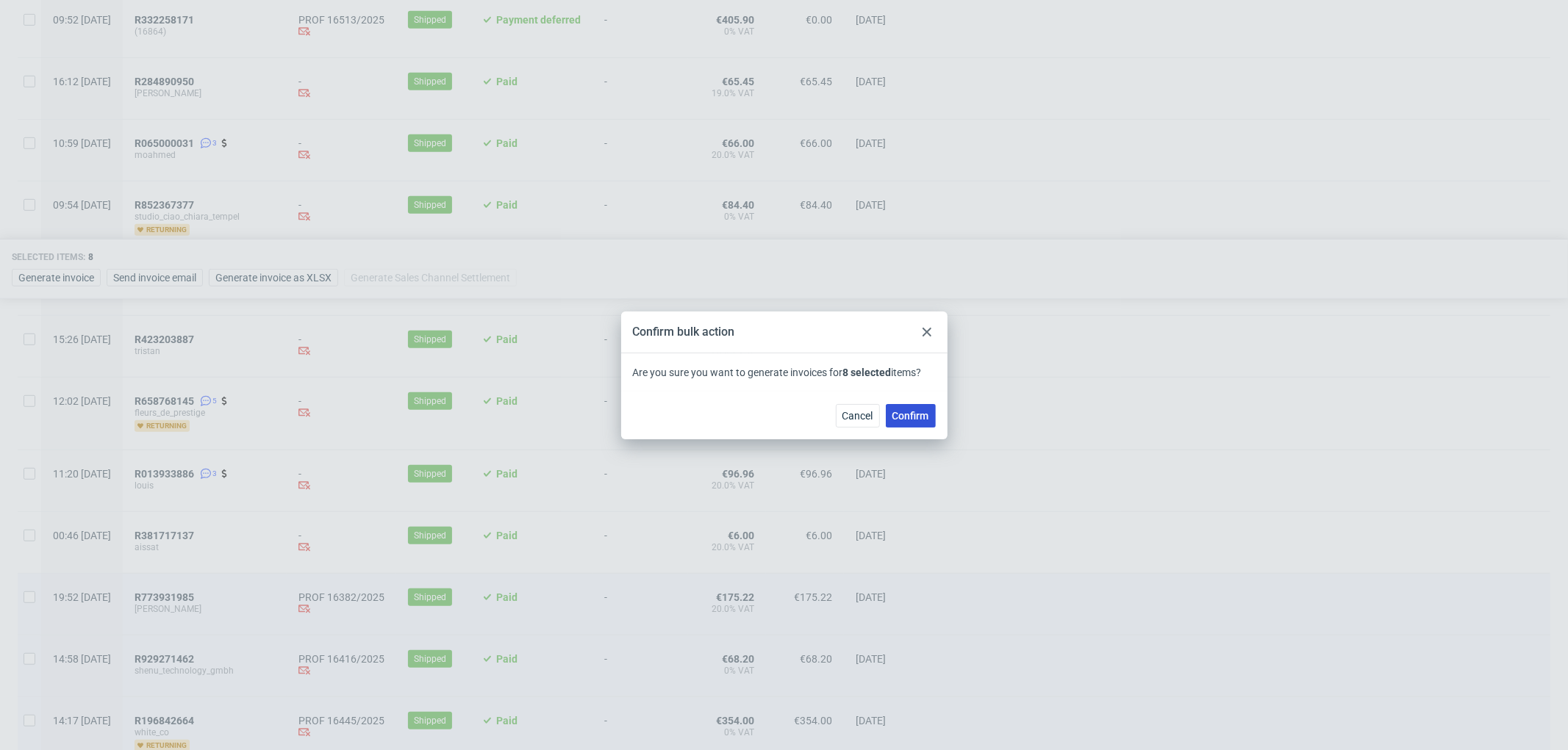
checkbox input "false"
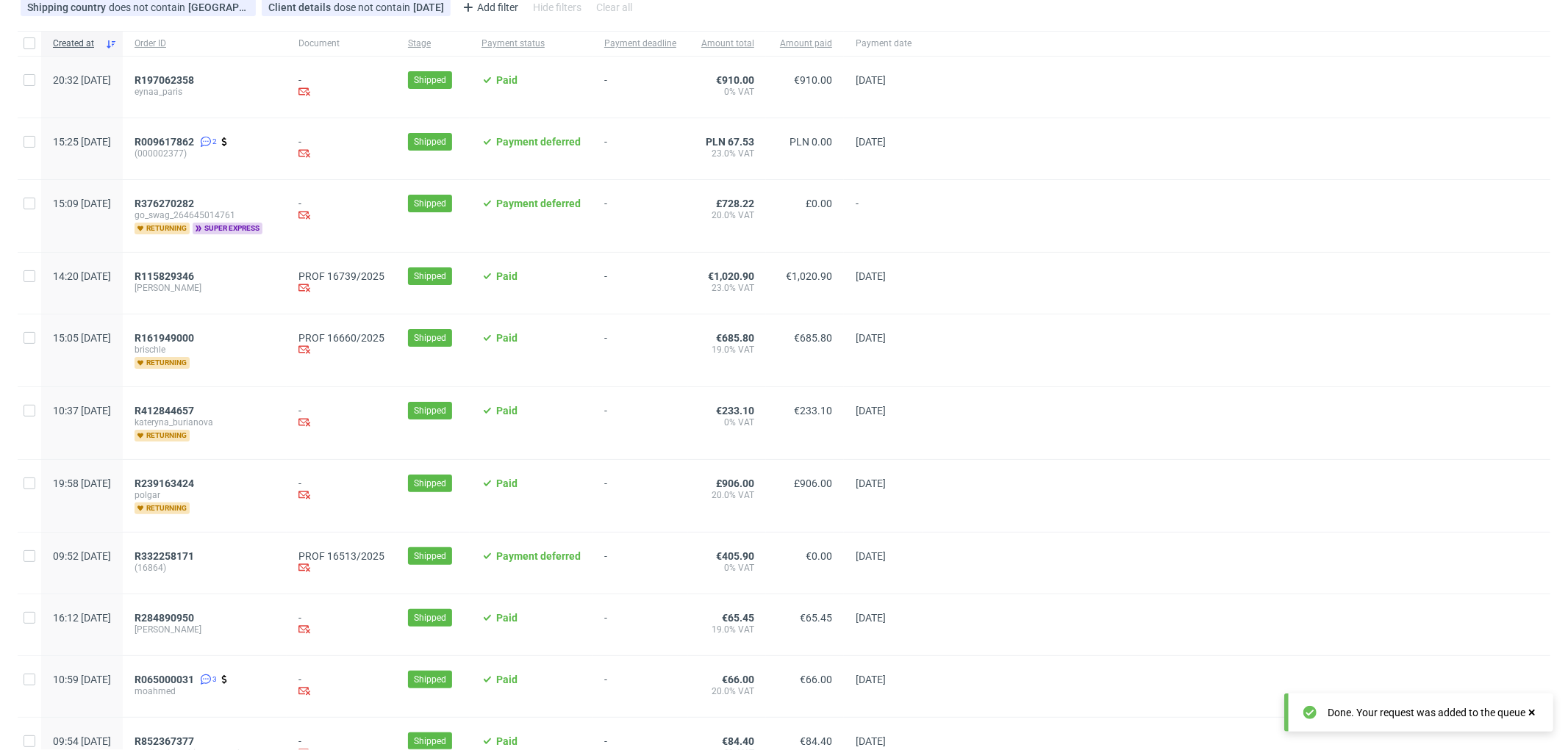
scroll to position [0, 0]
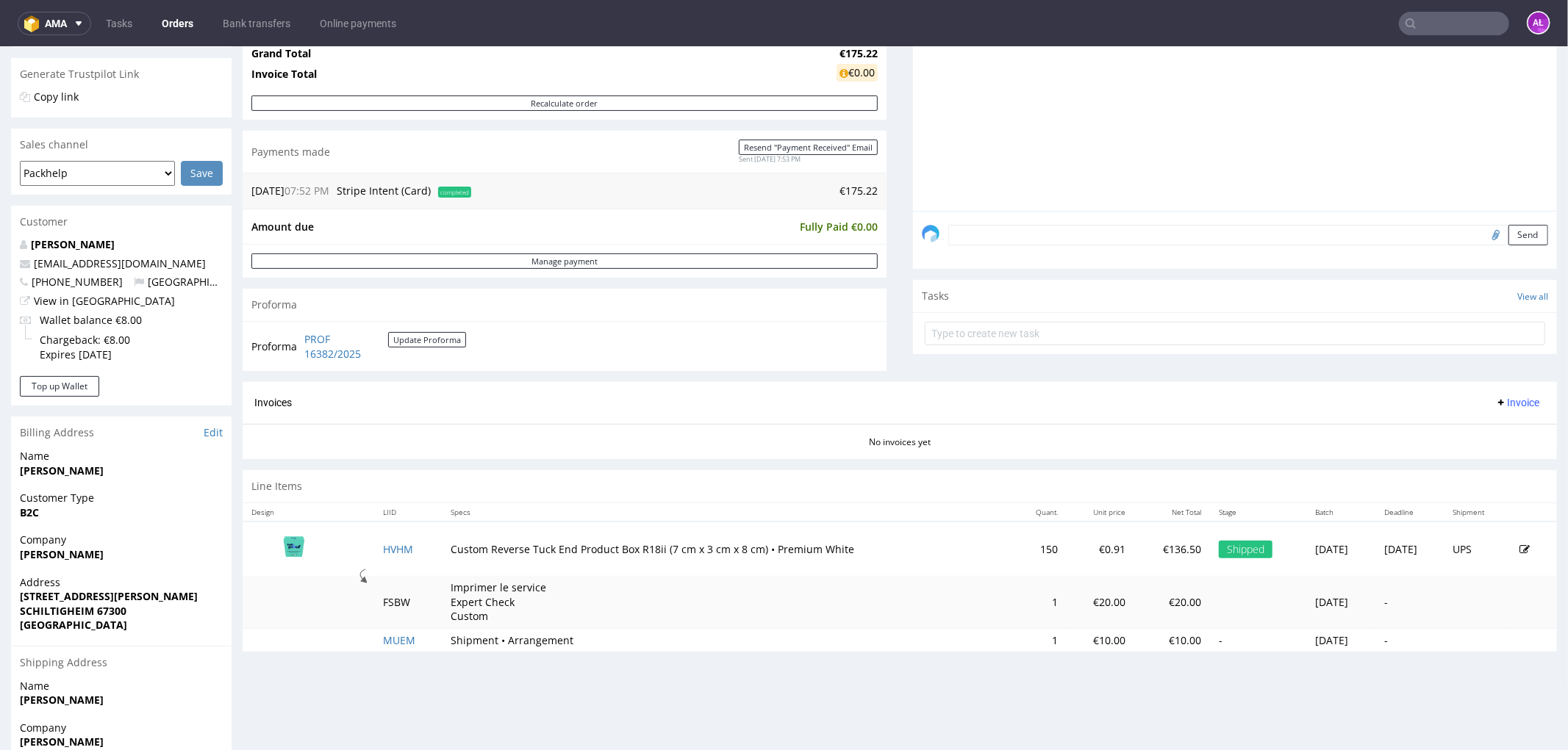
scroll to position [460, 0]
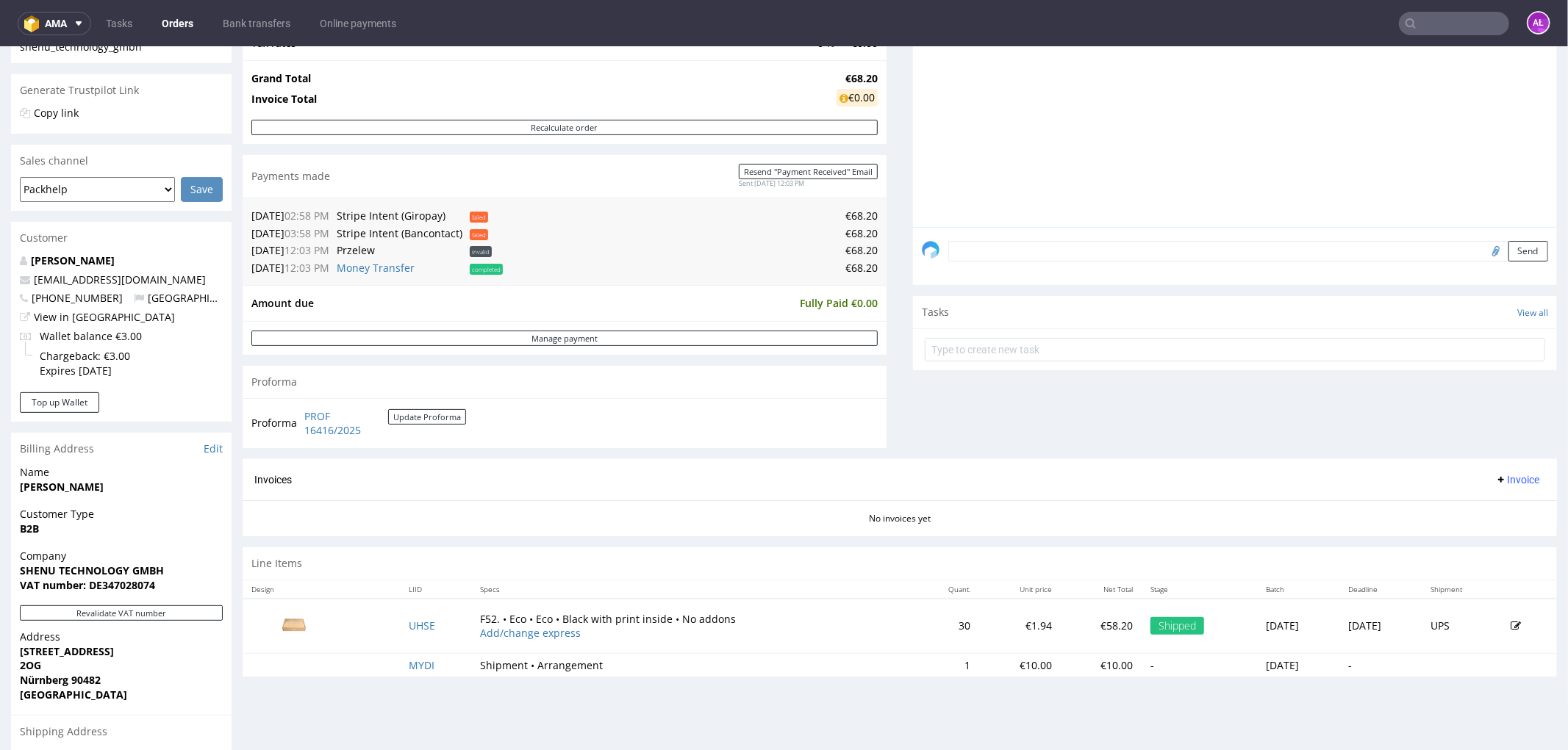
scroll to position [489, 0]
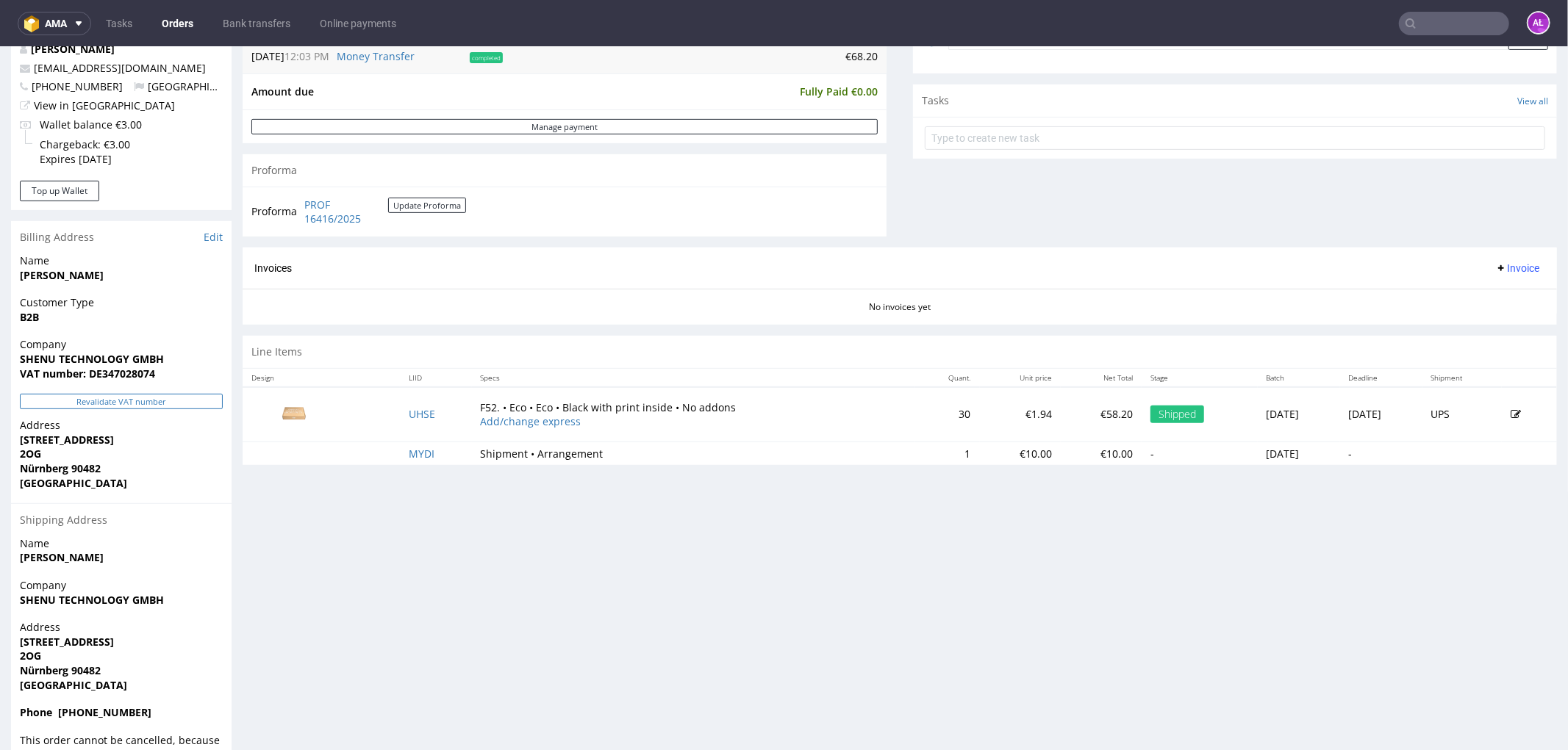
click at [193, 396] on button "Revalidate VAT number" at bounding box center [121, 401] width 202 height 15
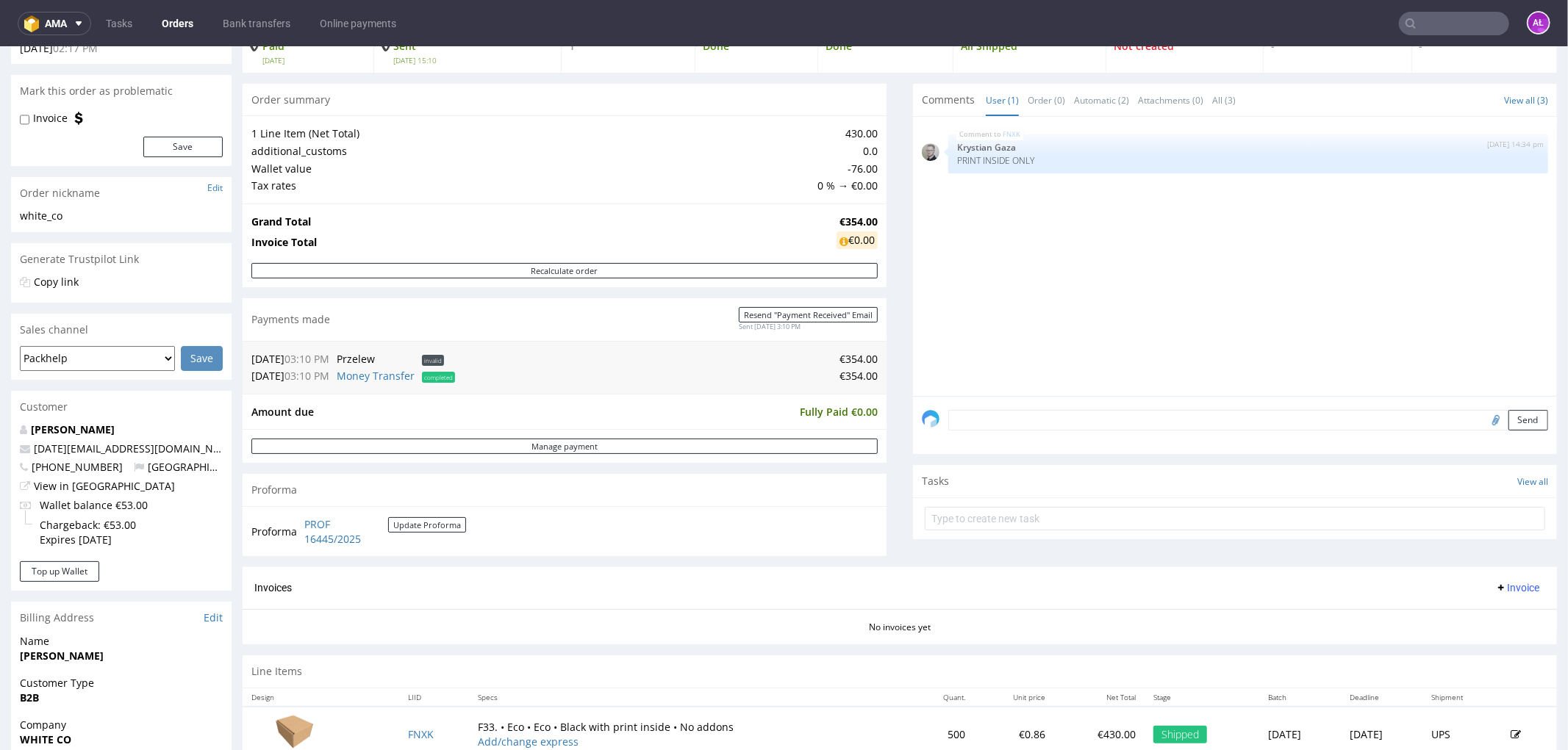
scroll to position [408, 0]
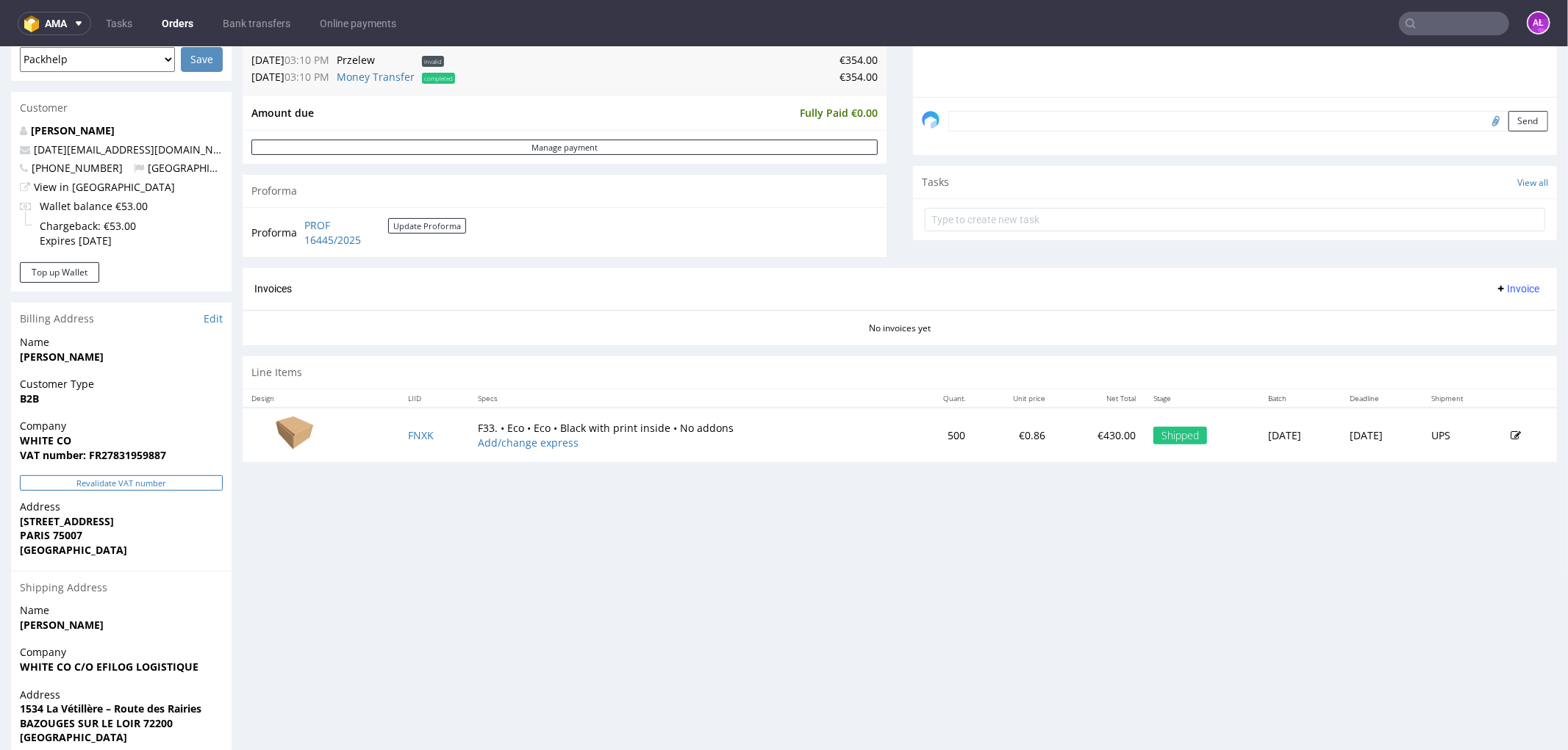
click at [171, 479] on button "Revalidate VAT number" at bounding box center [121, 482] width 202 height 15
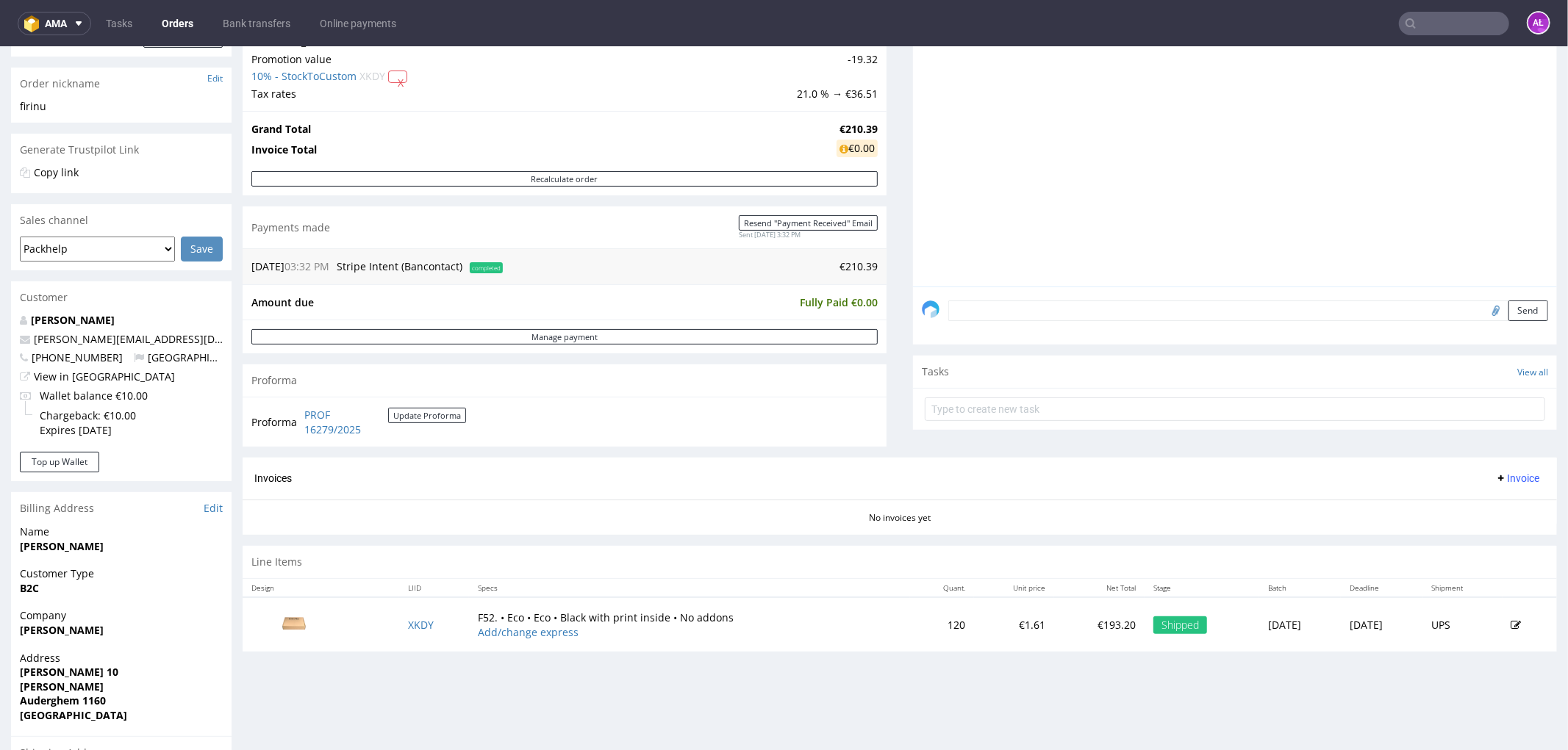
scroll to position [408, 0]
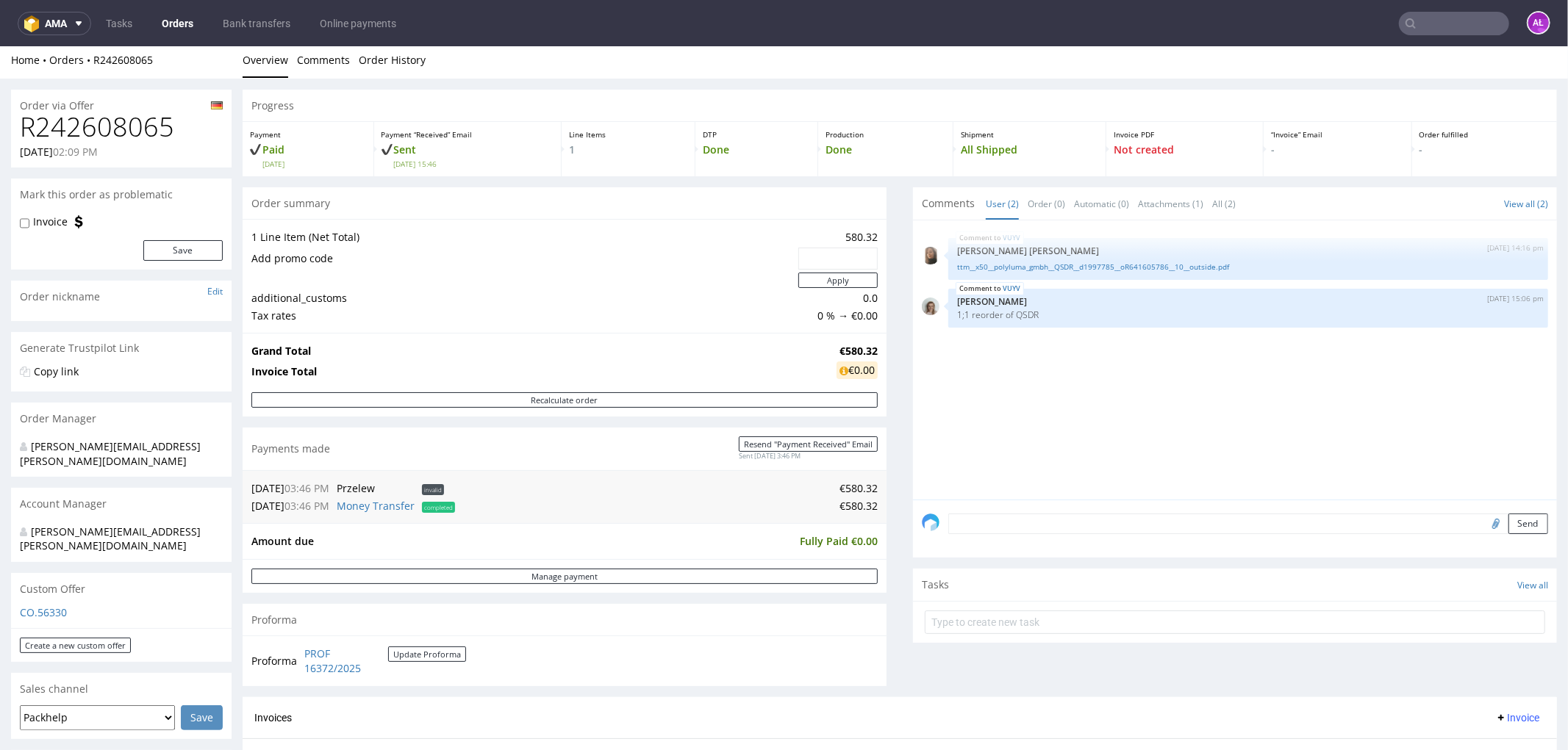
scroll to position [408, 0]
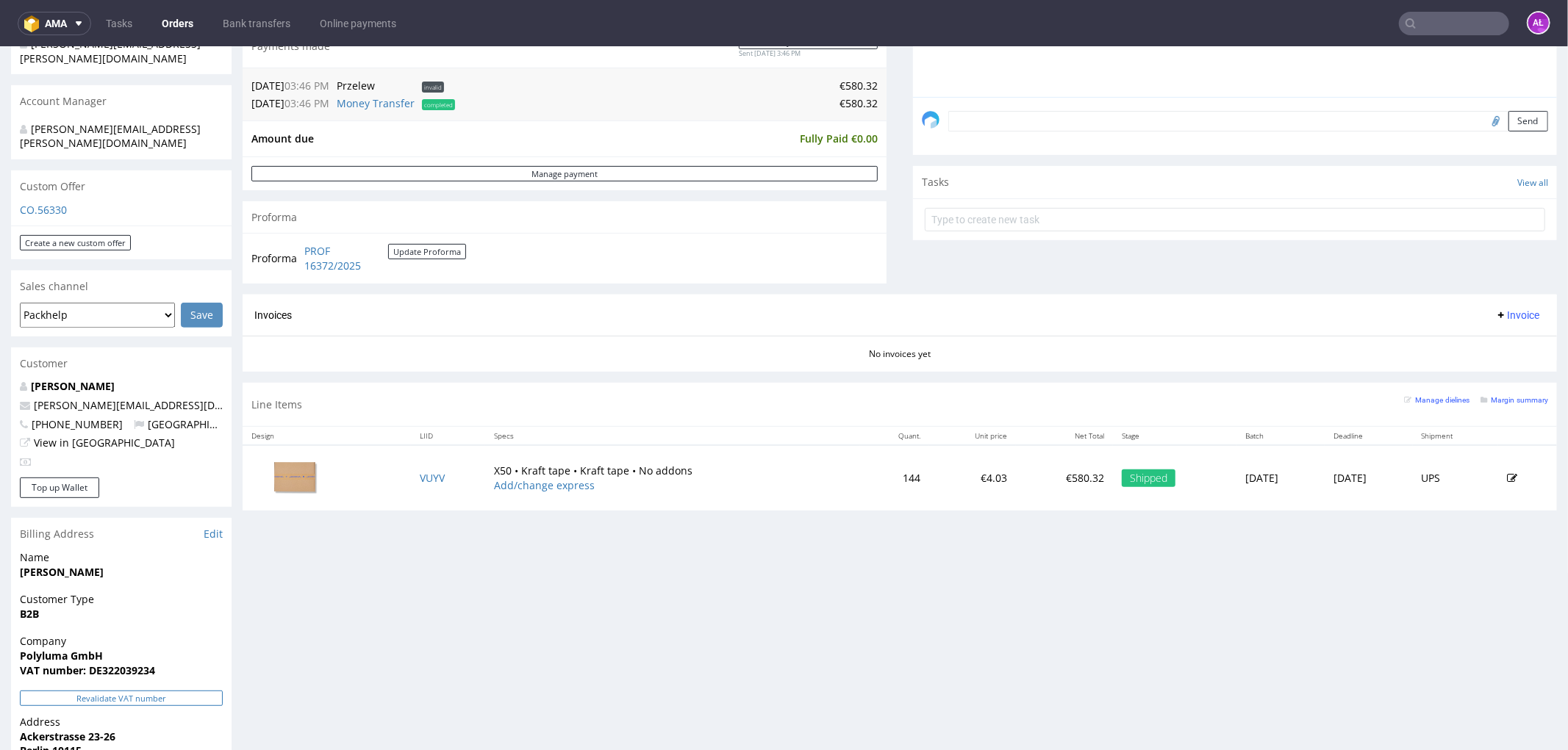
click at [187, 690] on button "Revalidate VAT number" at bounding box center [121, 697] width 202 height 15
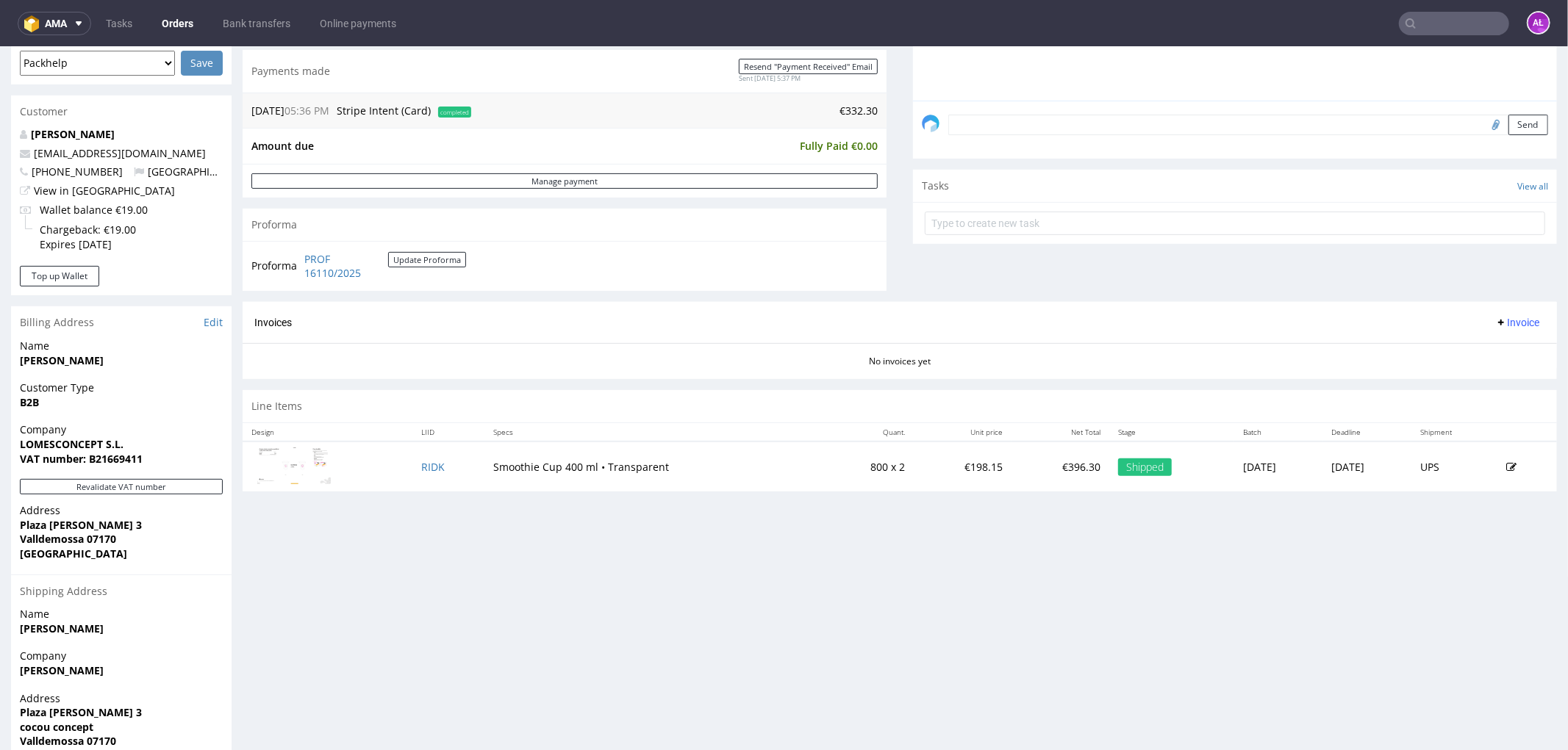
scroll to position [489, 0]
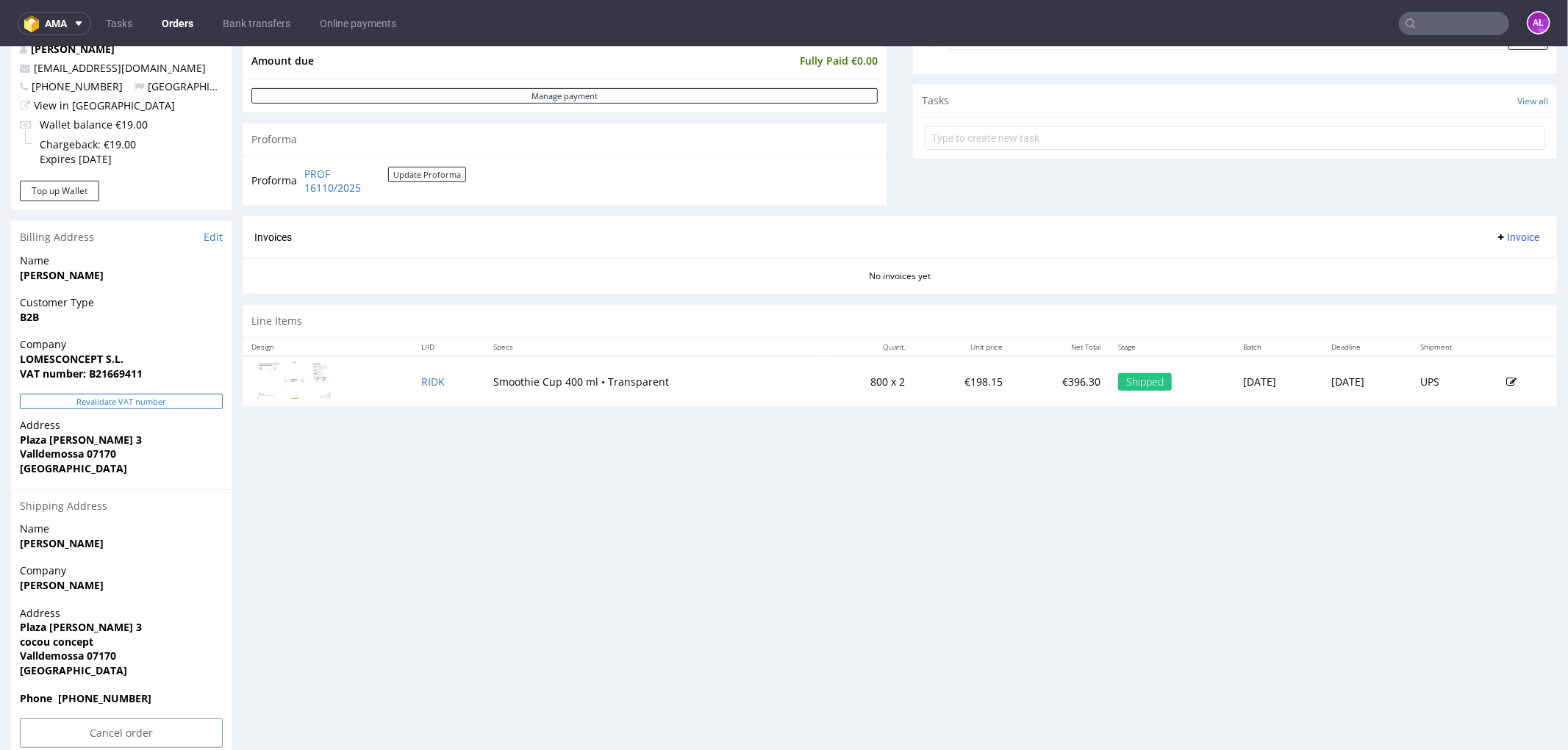
click at [196, 400] on button "Revalidate VAT number" at bounding box center [121, 401] width 202 height 15
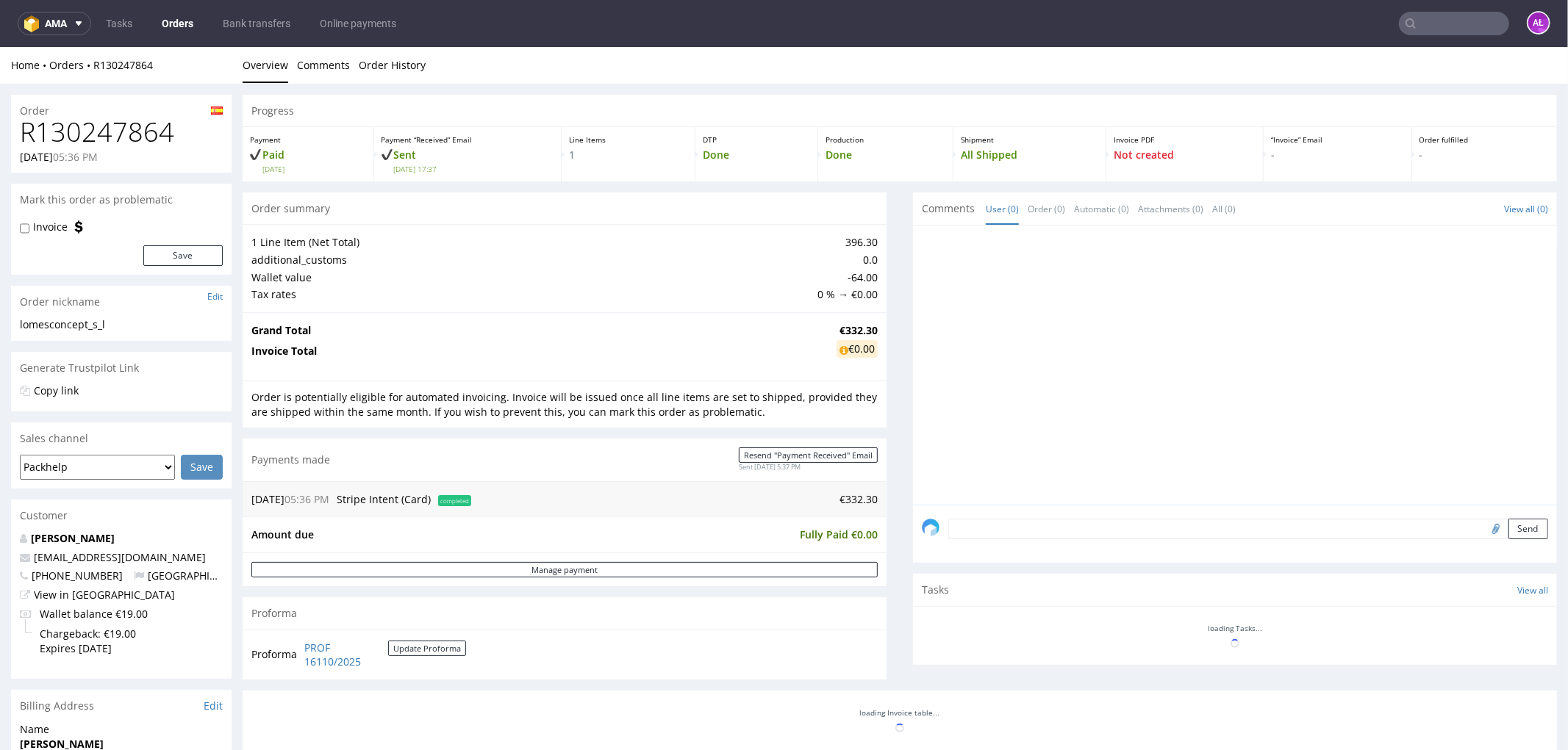
scroll to position [479, 0]
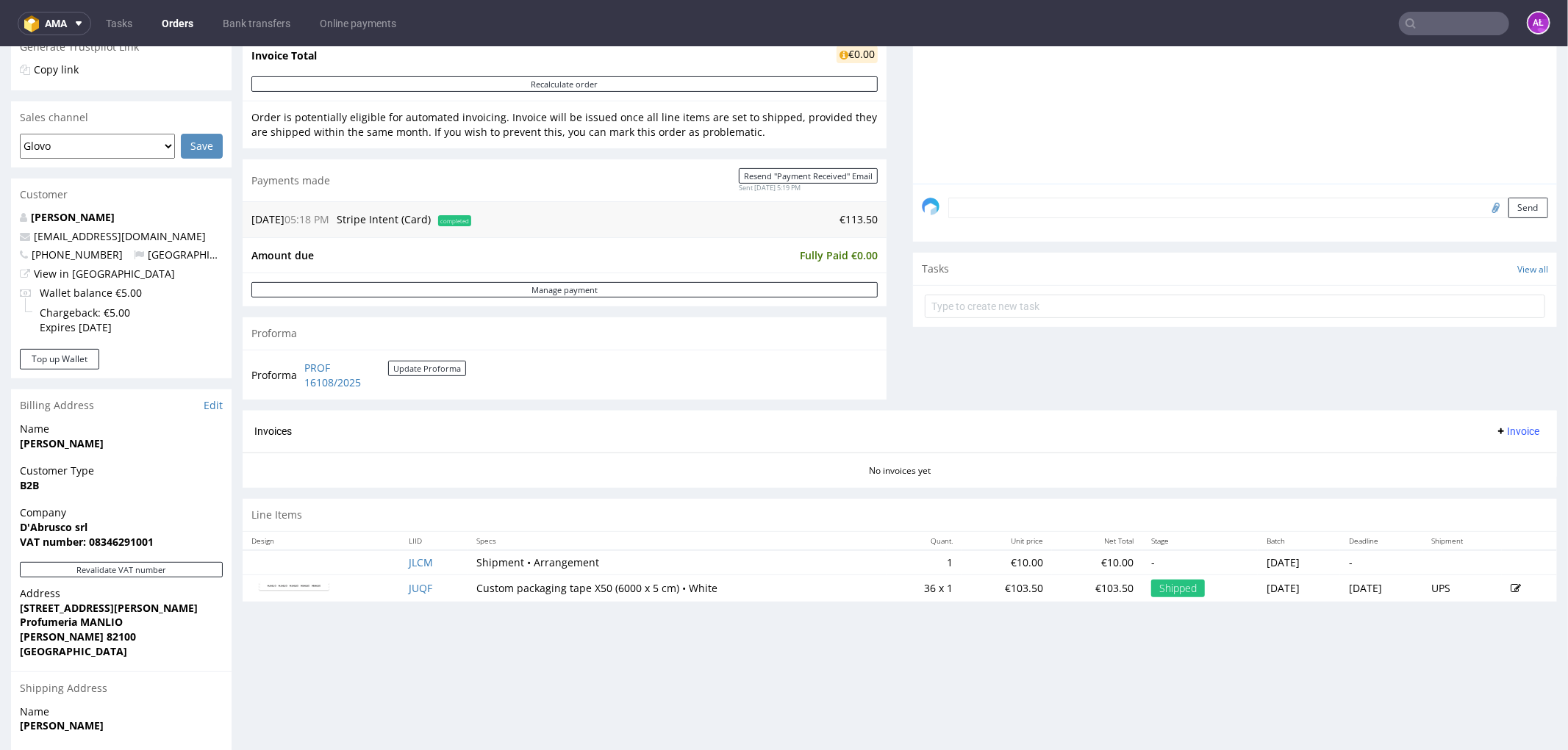
scroll to position [489, 0]
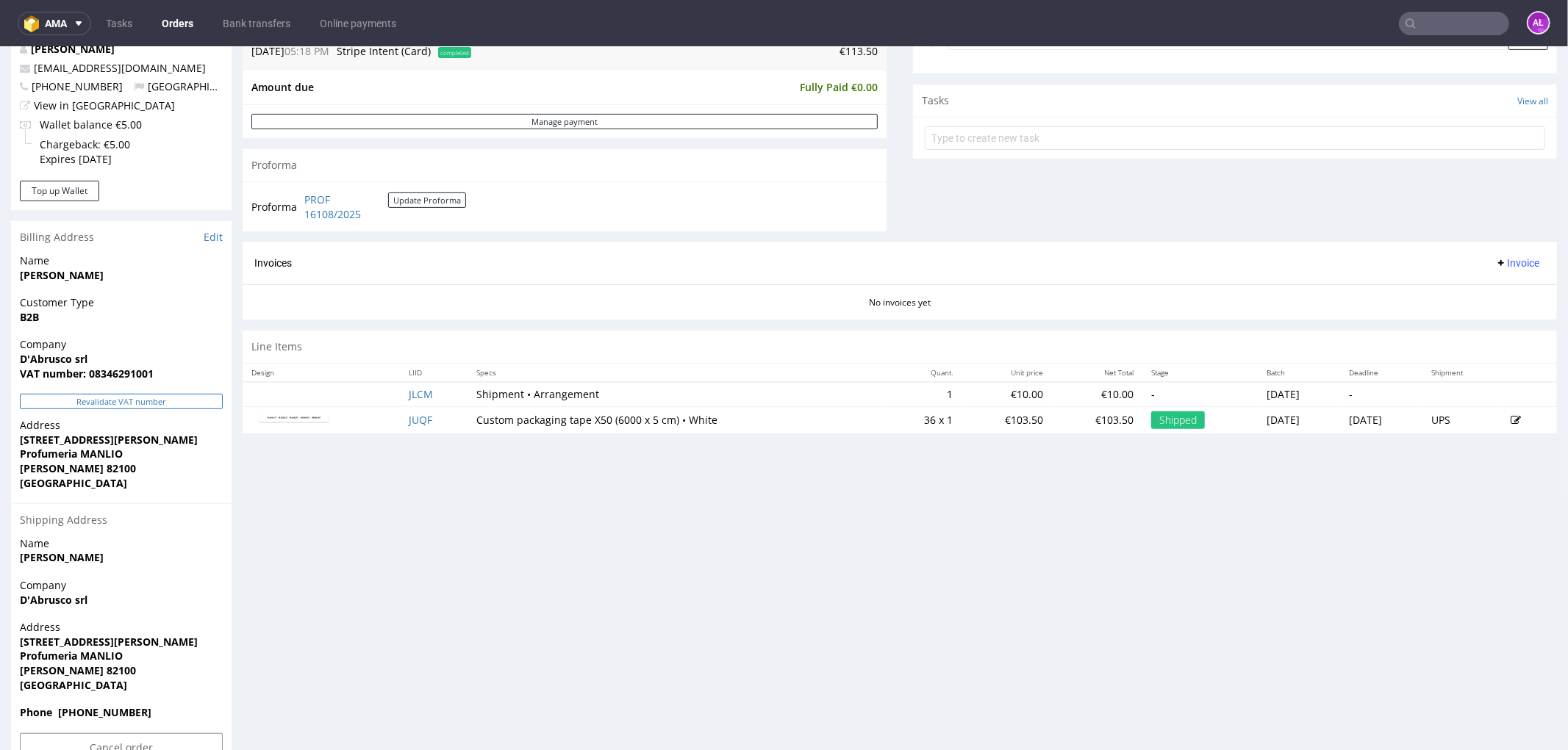
click at [214, 394] on button "Revalidate VAT number" at bounding box center [121, 401] width 202 height 15
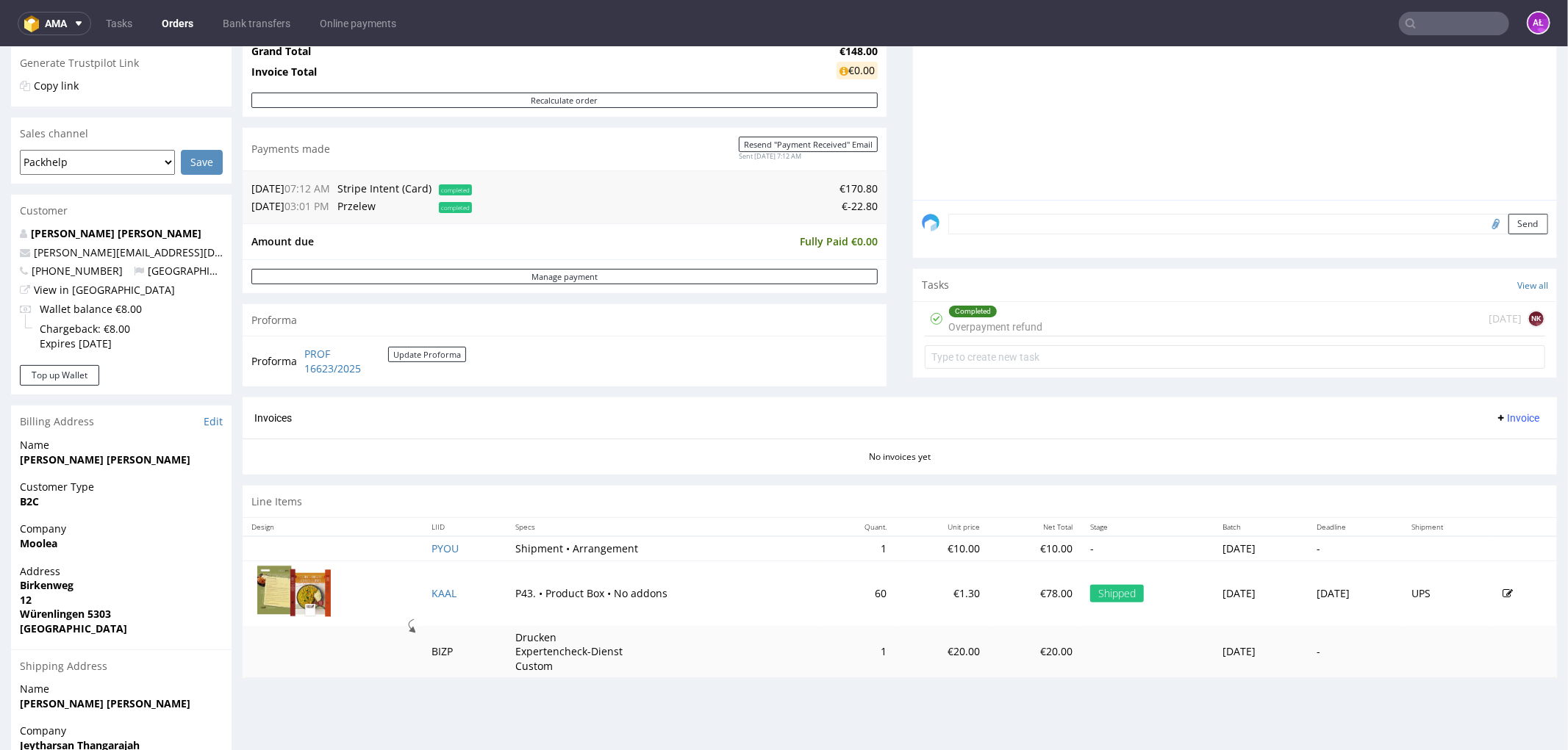
scroll to position [476, 0]
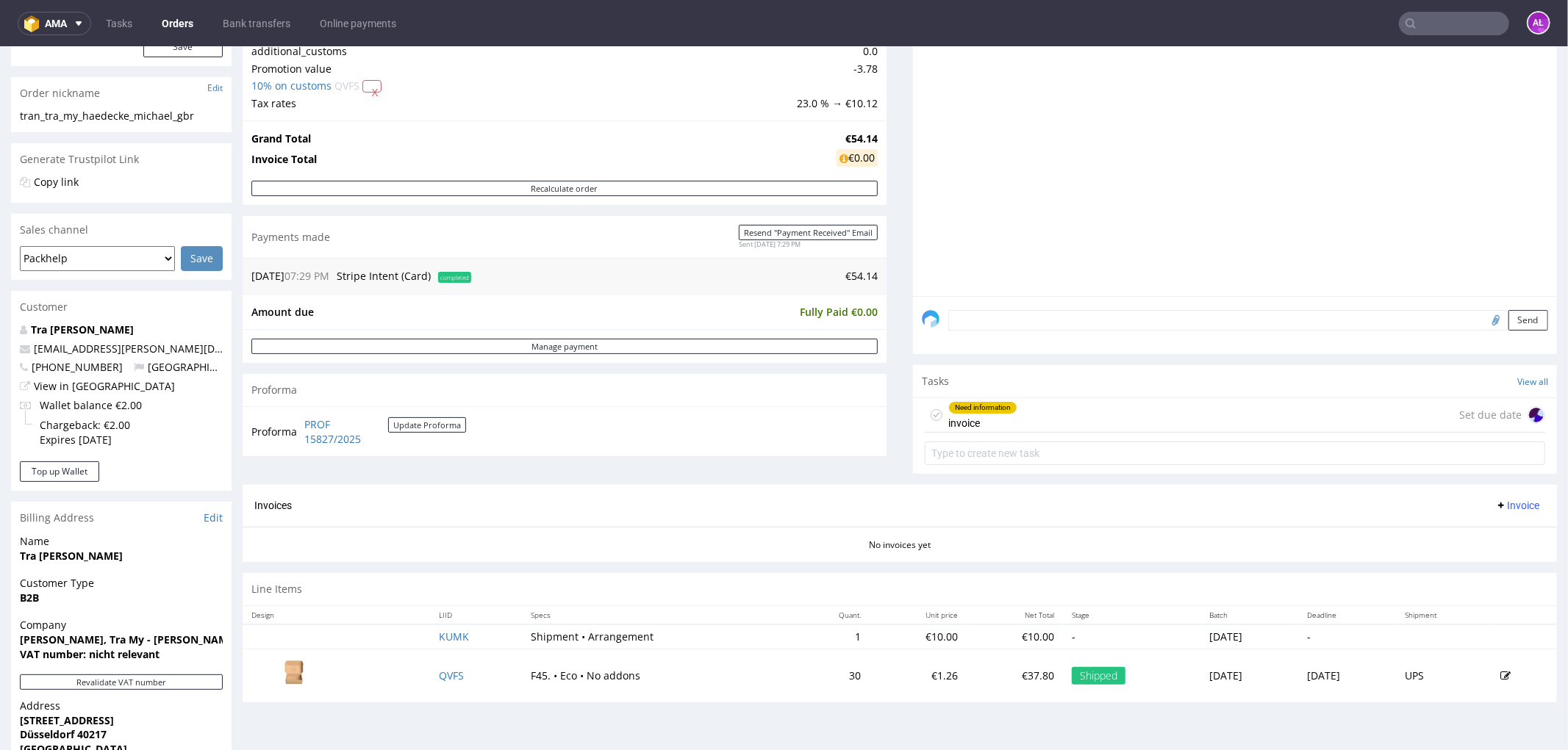
scroll to position [326, 0]
